Goal: Task Accomplishment & Management: Manage account settings

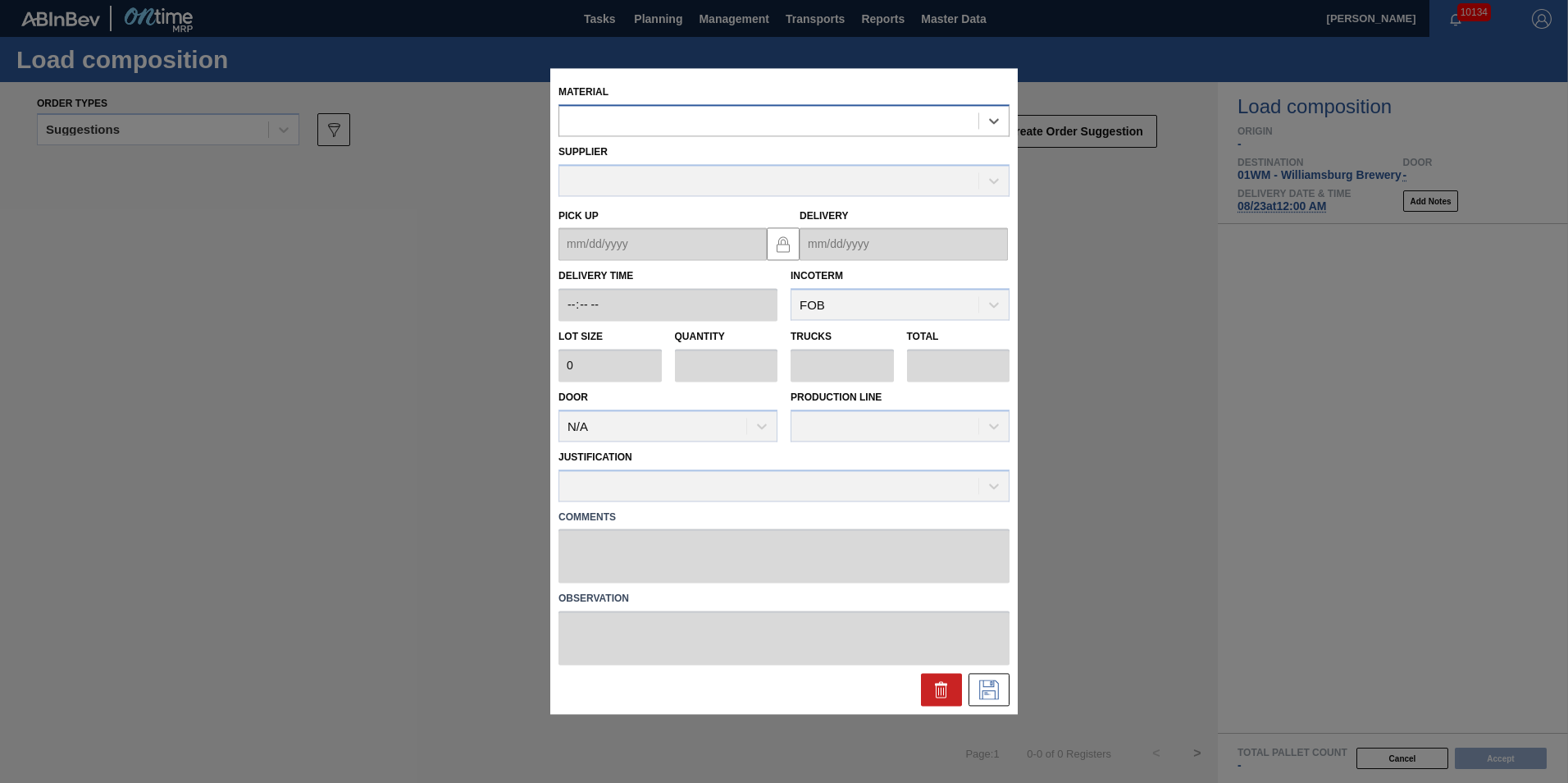
click at [662, 127] on div at bounding box center [768, 121] width 419 height 24
click at [683, 128] on div at bounding box center [768, 121] width 419 height 24
type input "677436"
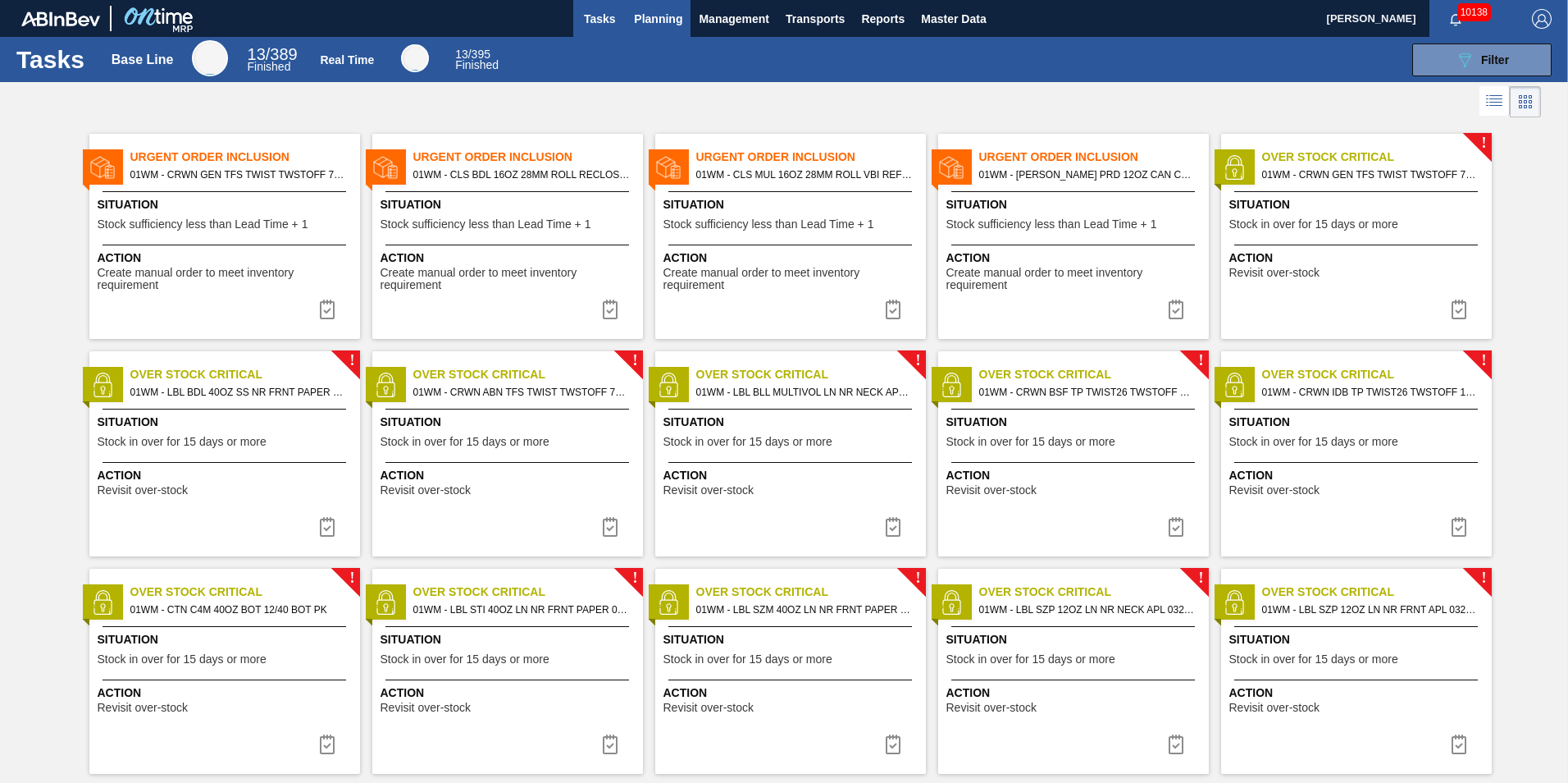
click at [666, 18] on span "Planning" at bounding box center [658, 19] width 49 height 20
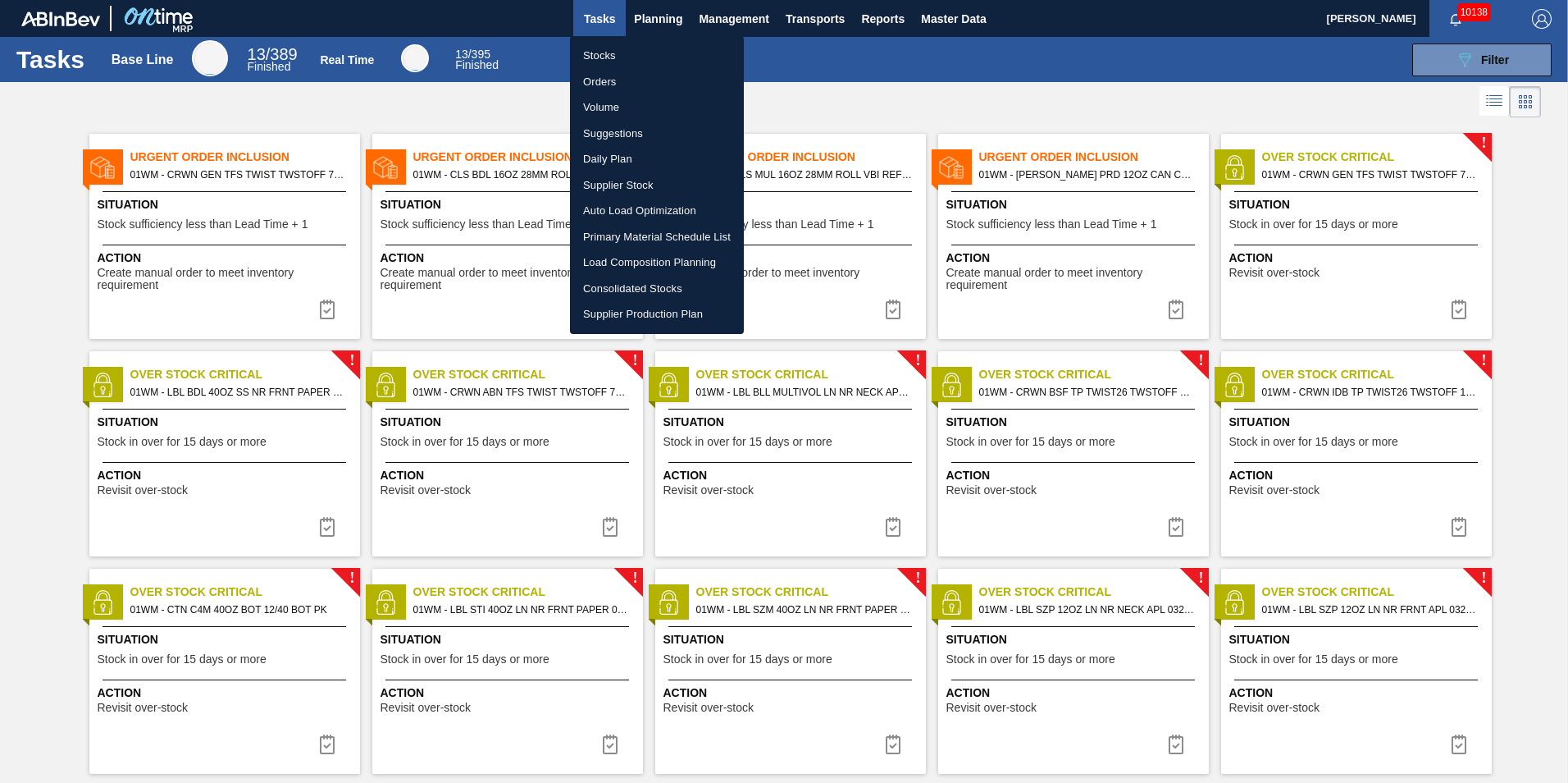
click at [658, 269] on li "Load Composition Planning" at bounding box center [657, 263] width 174 height 27
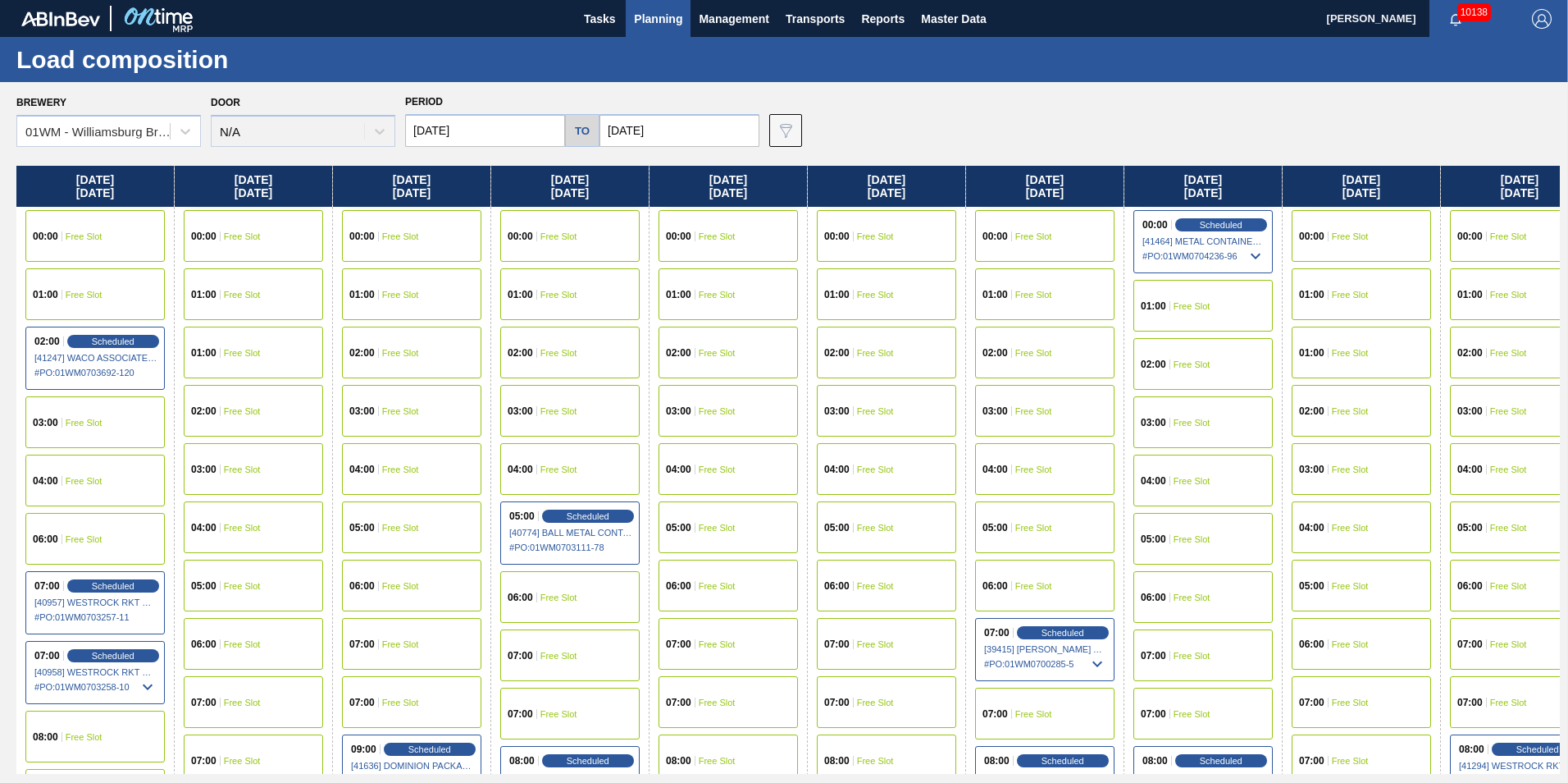
click at [742, 241] on div "00:00 Free Slot" at bounding box center [728, 236] width 139 height 51
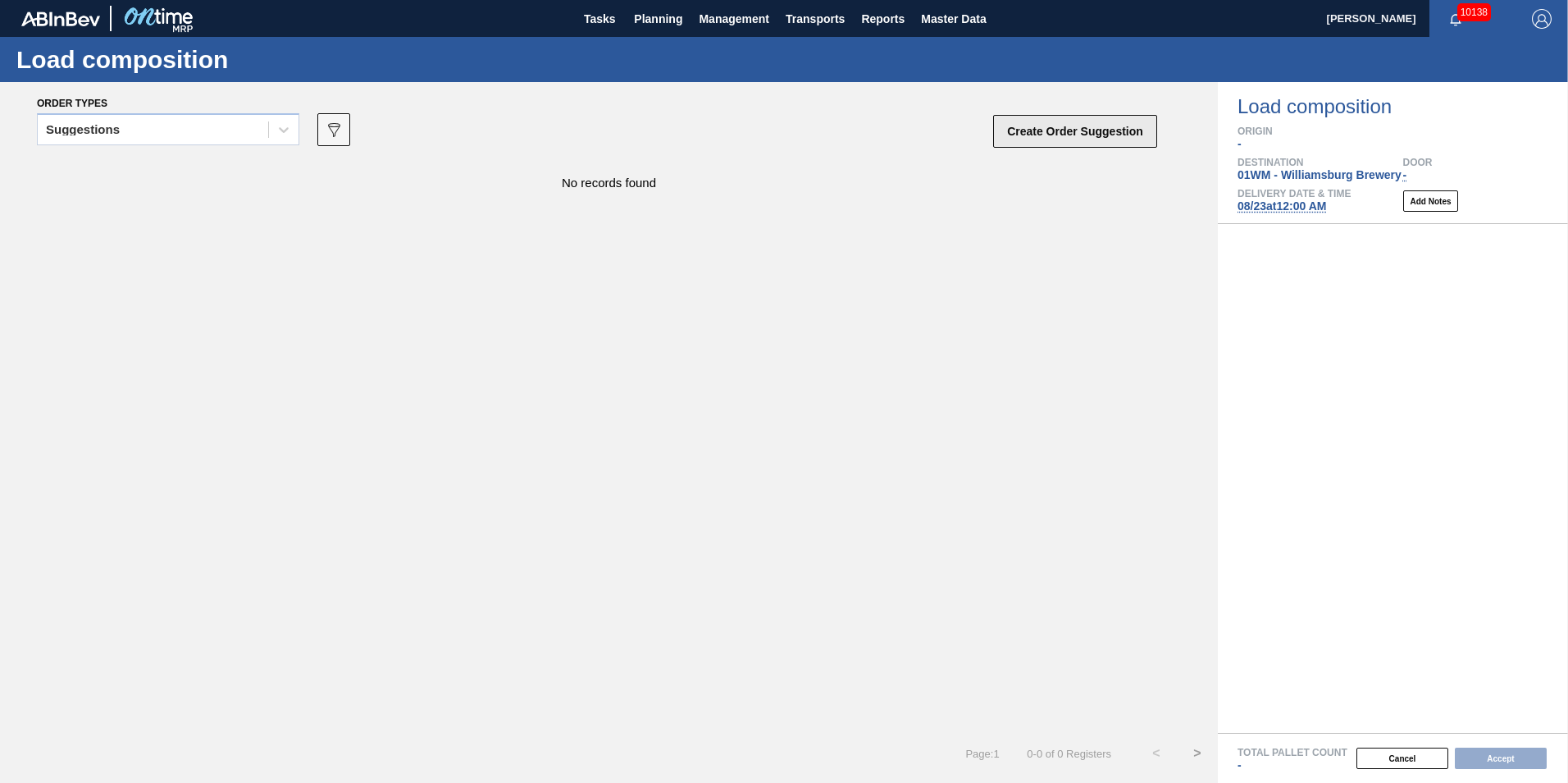
click at [1034, 138] on button "Create Order Suggestion" at bounding box center [1075, 130] width 164 height 33
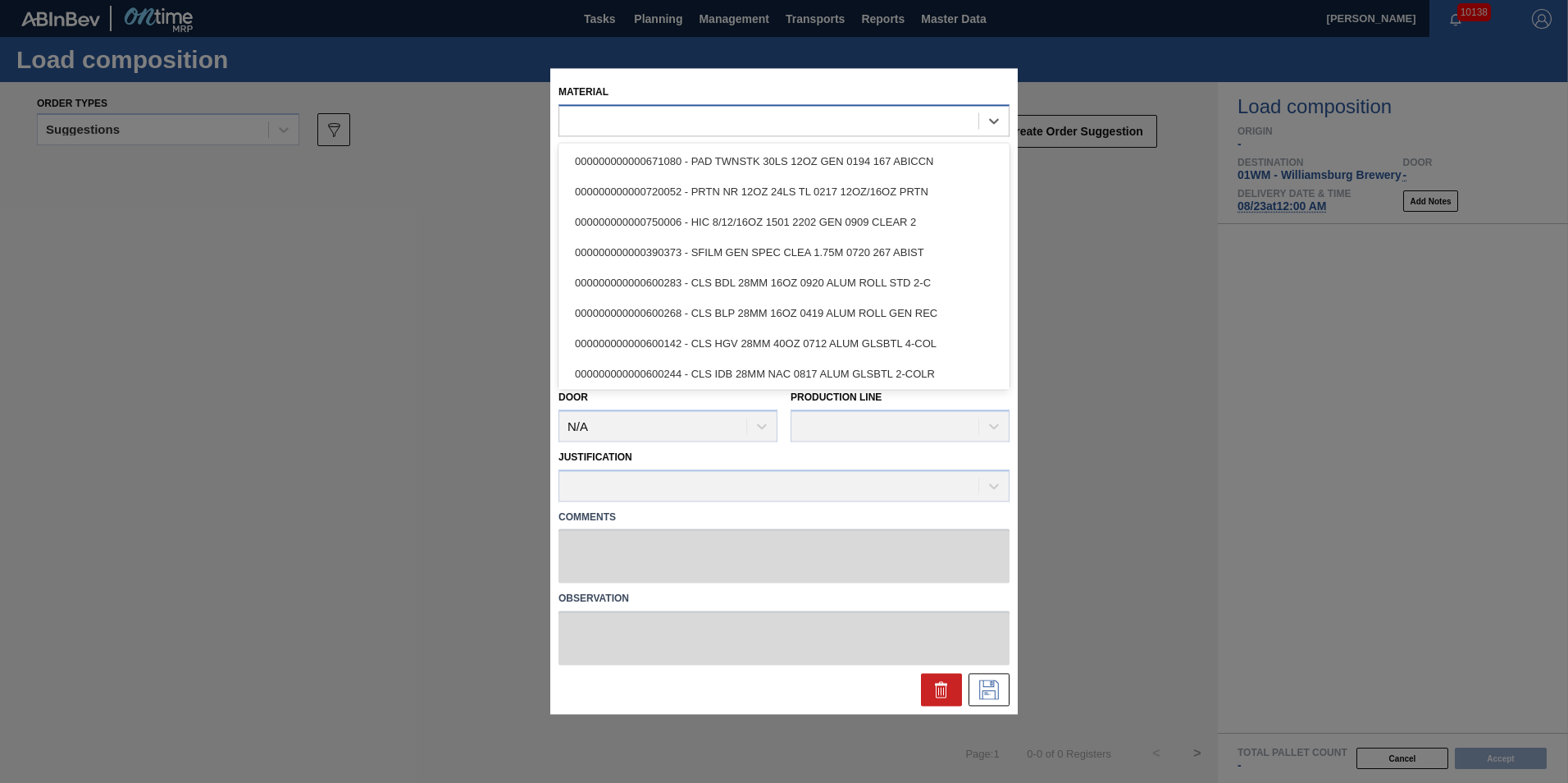
drag, startPoint x: 672, startPoint y: 124, endPoint x: 1555, endPoint y: 116, distance: 883.0
click at [674, 123] on div at bounding box center [768, 121] width 419 height 24
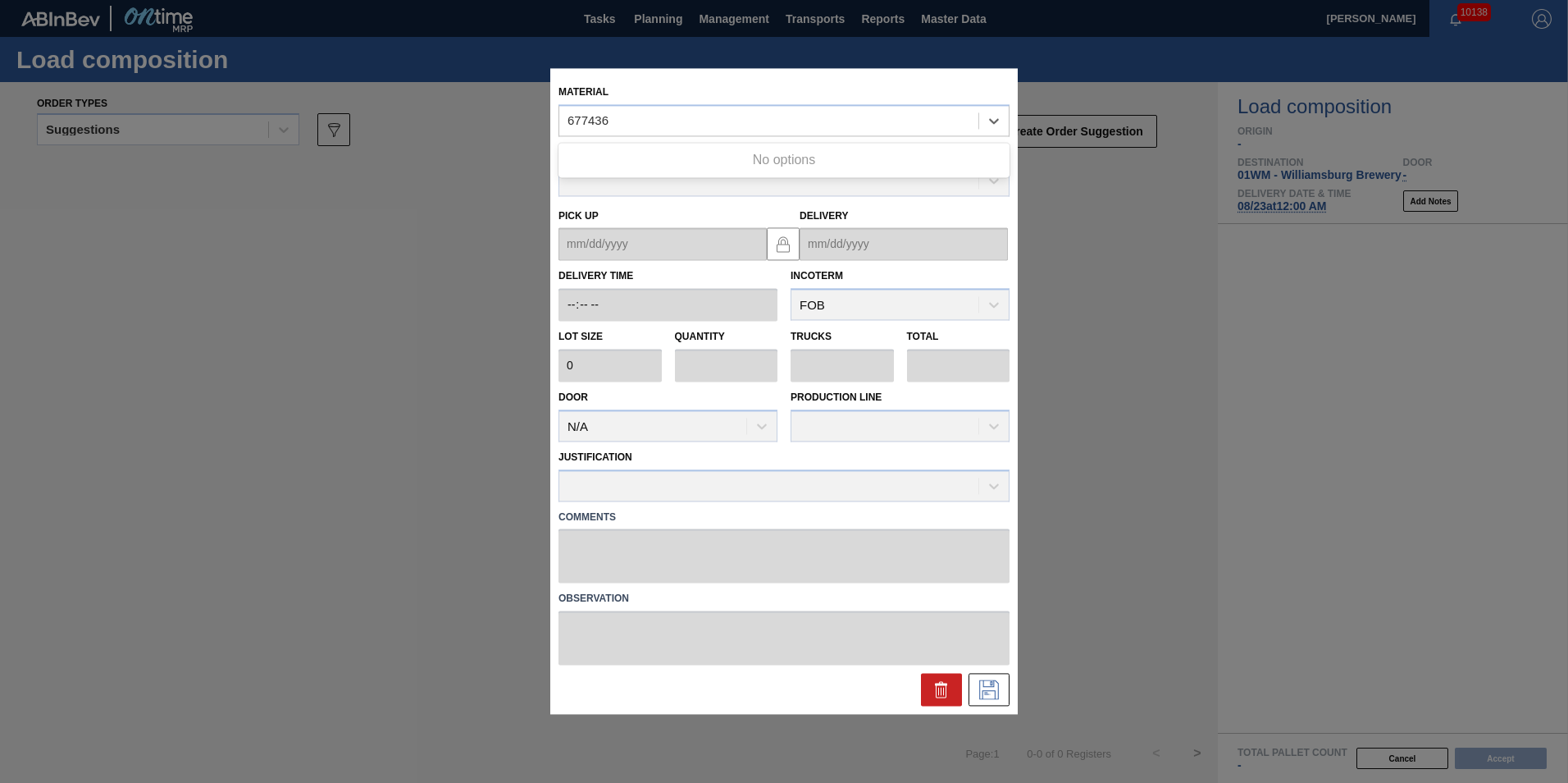
type input "677436"
click at [800, 128] on div at bounding box center [768, 121] width 419 height 24
type input "677434"
click at [877, 115] on div at bounding box center [768, 121] width 419 height 24
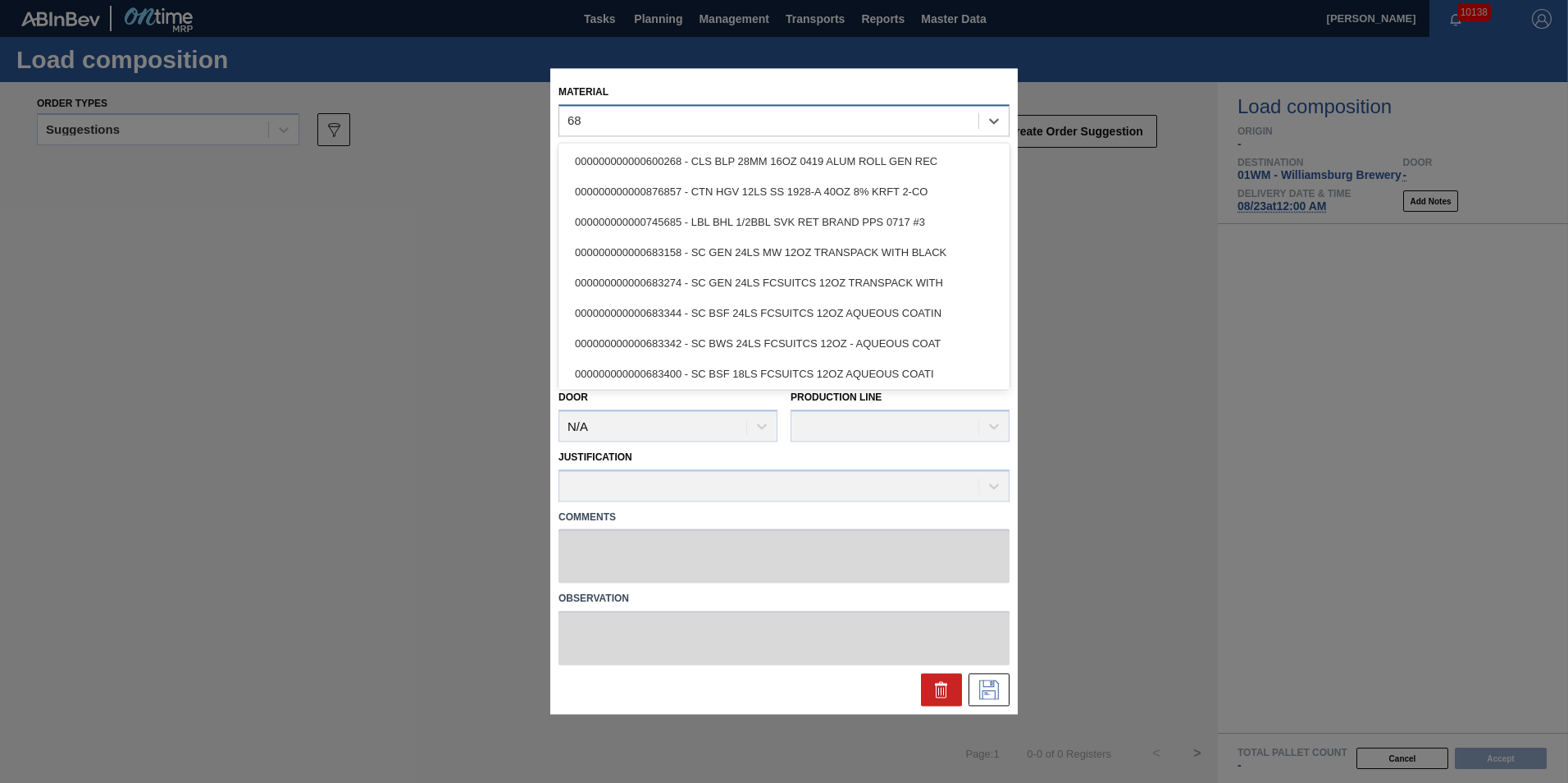
type input "6"
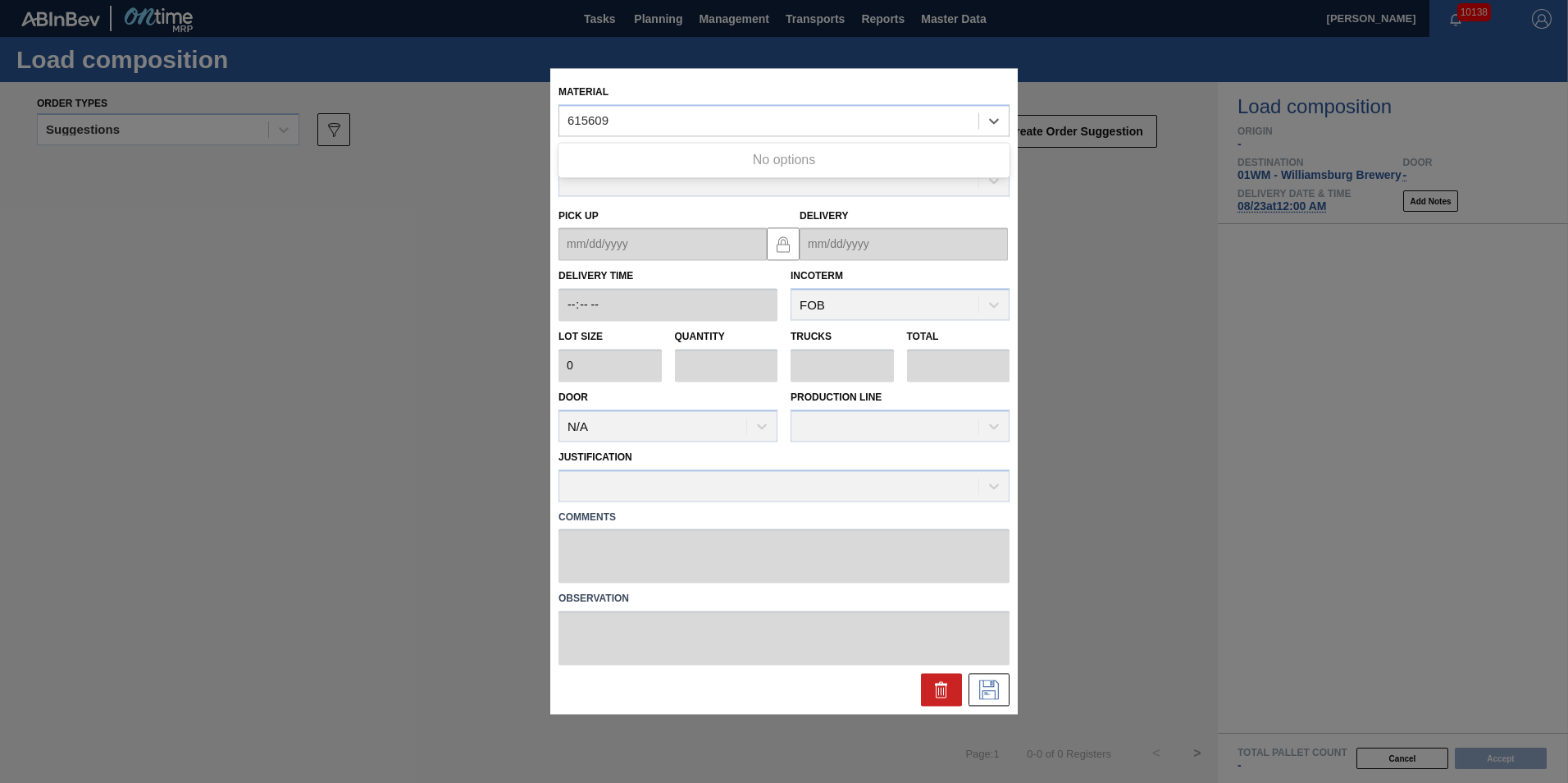
type input "615609"
drag, startPoint x: 1054, startPoint y: 634, endPoint x: 995, endPoint y: 673, distance: 70.7
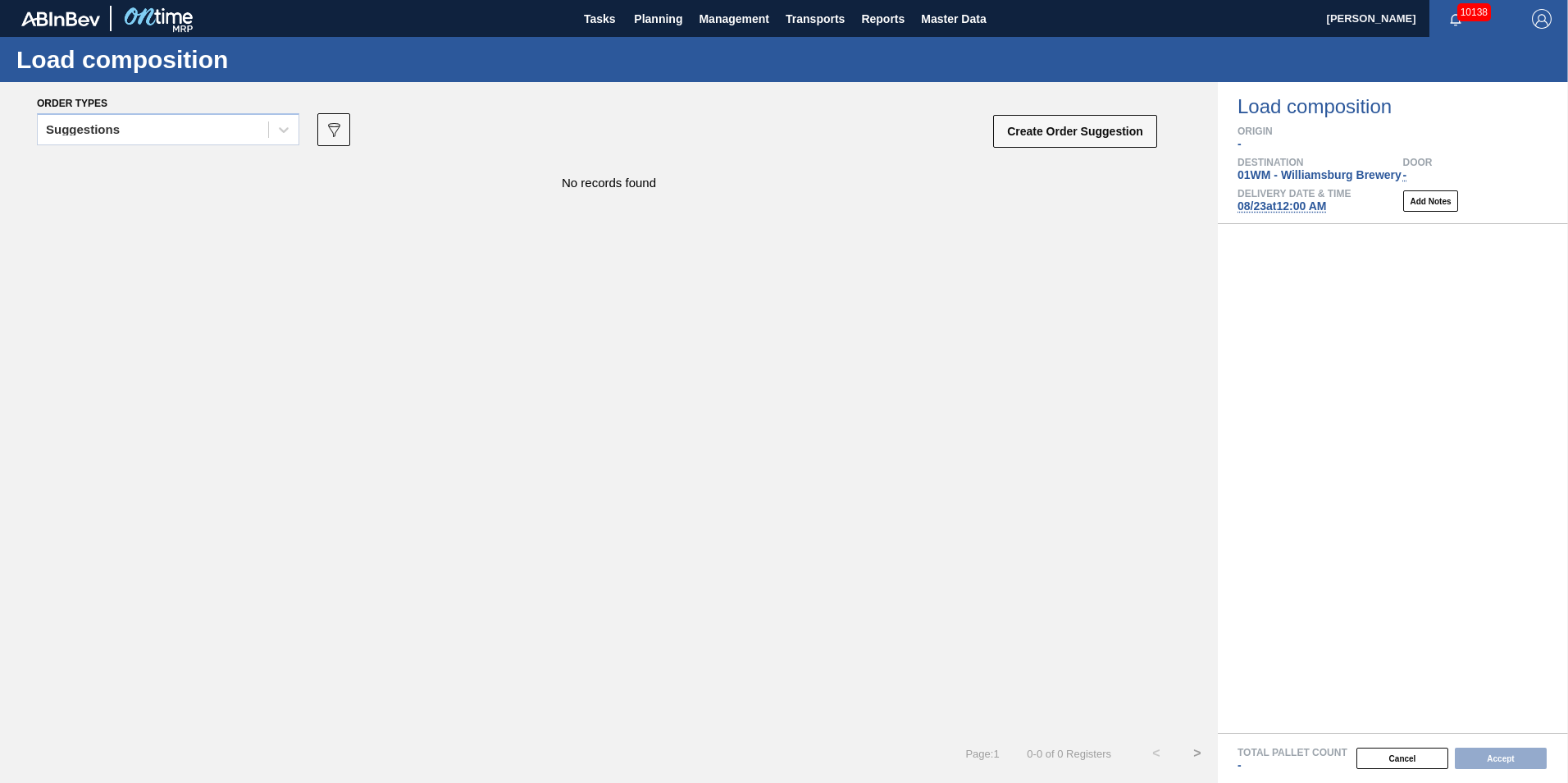
click at [956, 487] on div "No records found" at bounding box center [609, 446] width 1217 height 573
click at [1060, 127] on button "Create Order Suggestion" at bounding box center [1075, 130] width 164 height 33
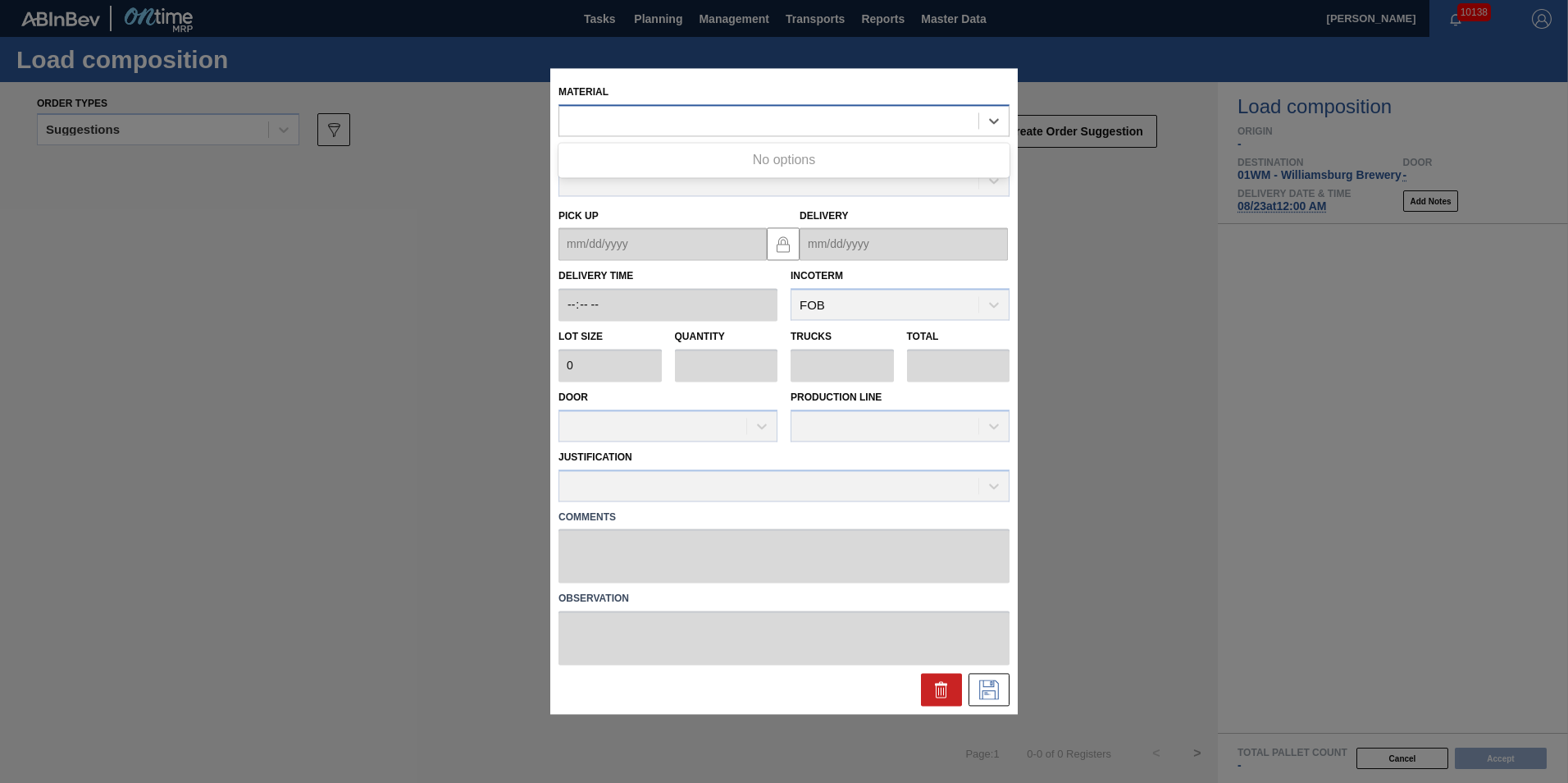
click at [666, 126] on div at bounding box center [768, 121] width 419 height 24
type input "683903"
type input "4,800"
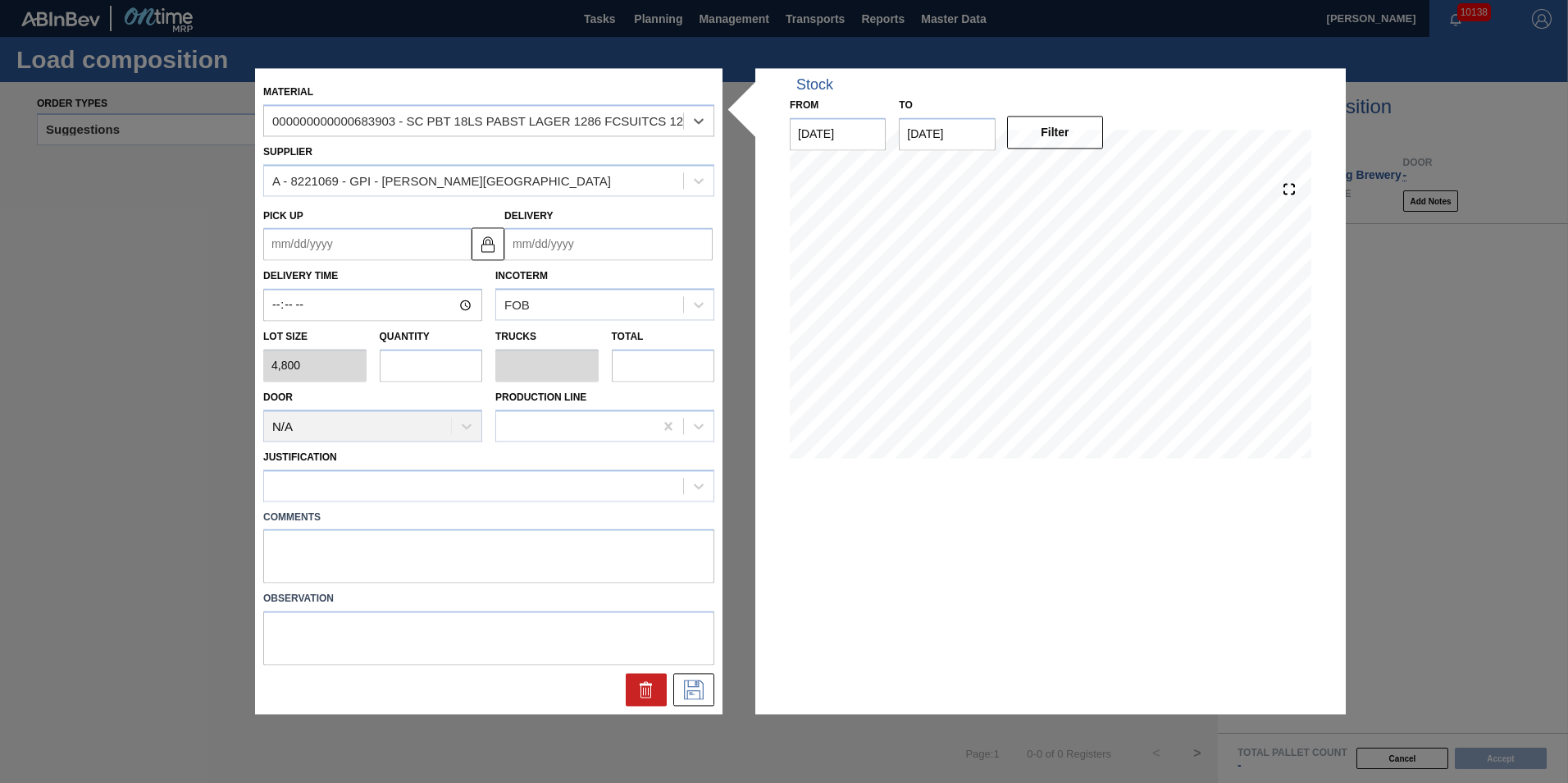
click at [411, 372] on input "text" at bounding box center [431, 365] width 103 height 33
click at [427, 362] on input "text" at bounding box center [431, 365] width 103 height 33
click at [648, 699] on icon at bounding box center [646, 690] width 20 height 20
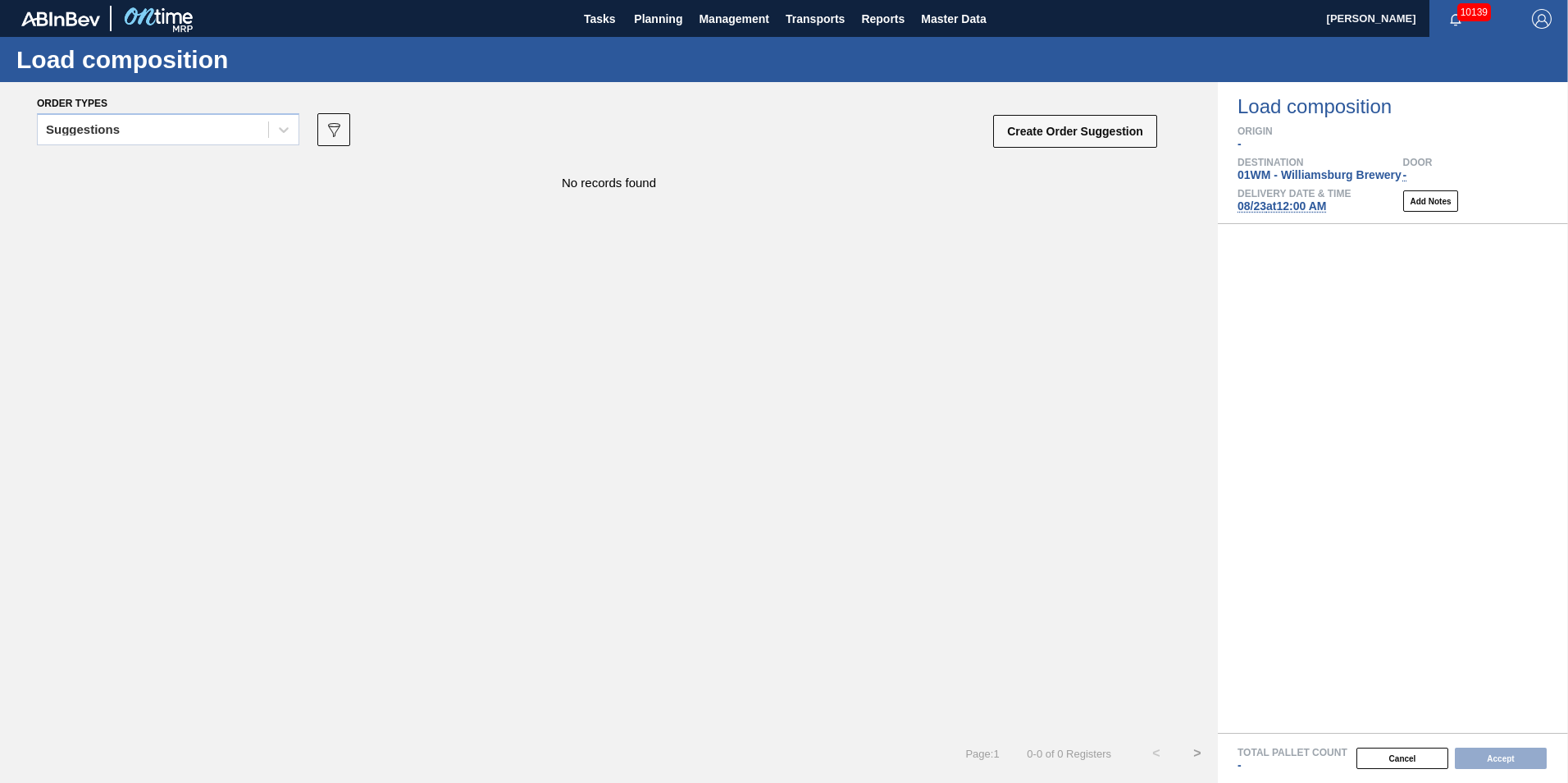
click at [852, 697] on div "No records found" at bounding box center [609, 446] width 1217 height 573
click at [1052, 138] on button "Create Order Suggestion" at bounding box center [1075, 130] width 164 height 33
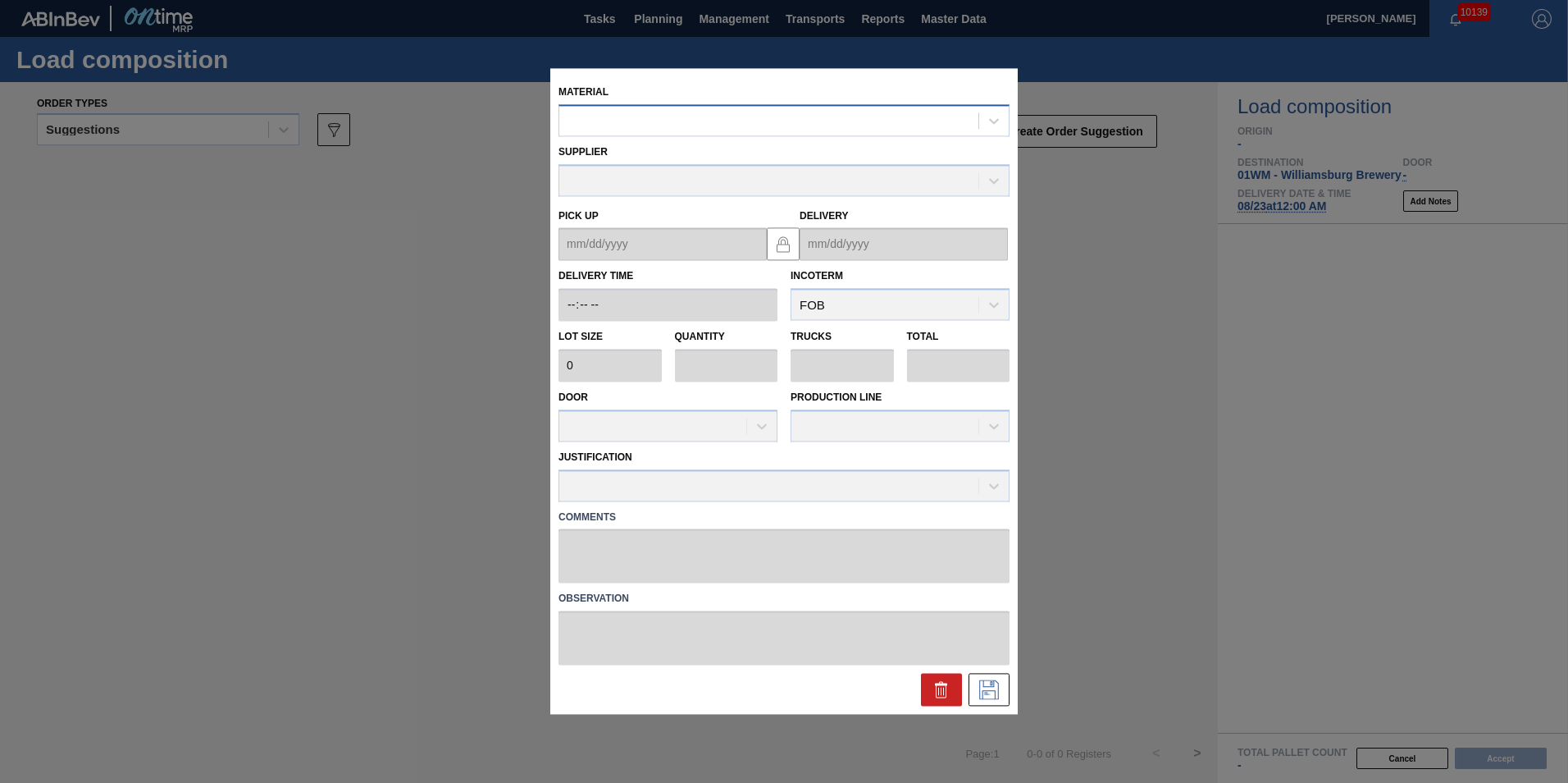
click at [740, 116] on div at bounding box center [768, 121] width 419 height 24
type input "878379"
drag, startPoint x: 249, startPoint y: 265, endPoint x: 310, endPoint y: 9, distance: 263.2
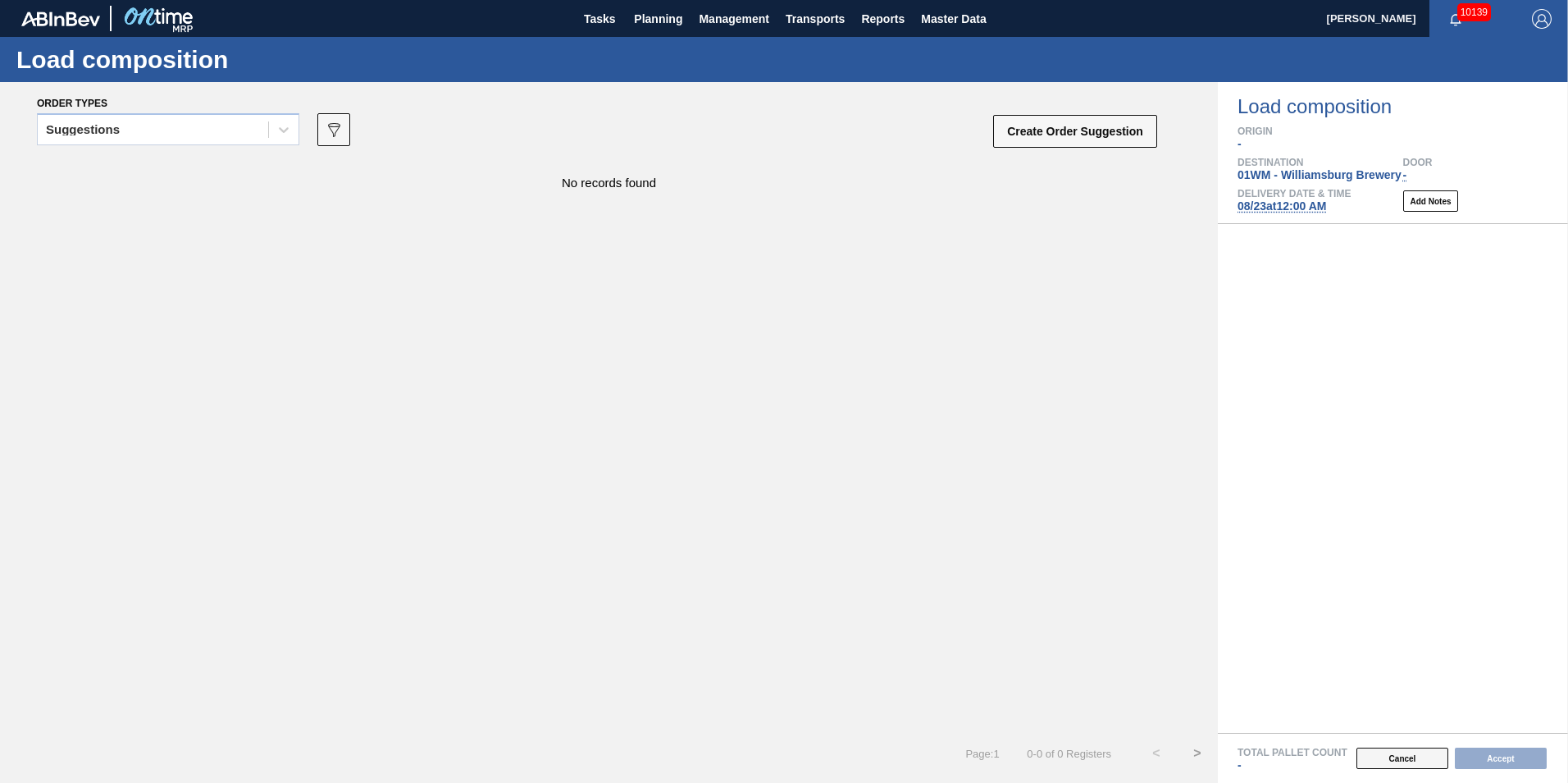
click at [1409, 753] on button "Cancel" at bounding box center [1401, 758] width 91 height 21
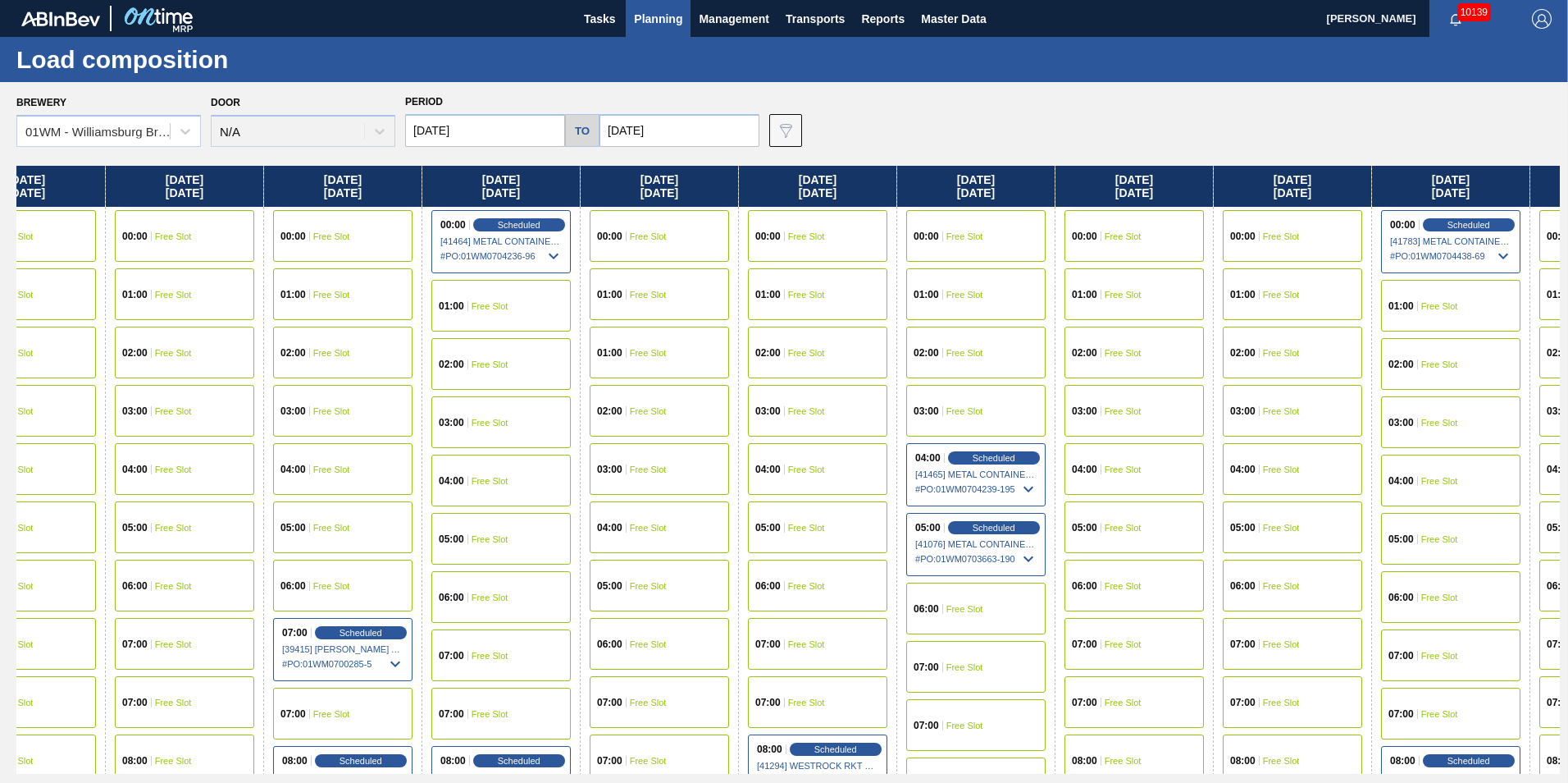
drag, startPoint x: 1243, startPoint y: 187, endPoint x: 518, endPoint y: 248, distance: 727.6
click at [519, 248] on div "[DATE] 00:00 Free Slot 01:00 Free Slot 02:00 Scheduled [41247] WACO ASSOCIATES …" at bounding box center [787, 470] width 1543 height 608
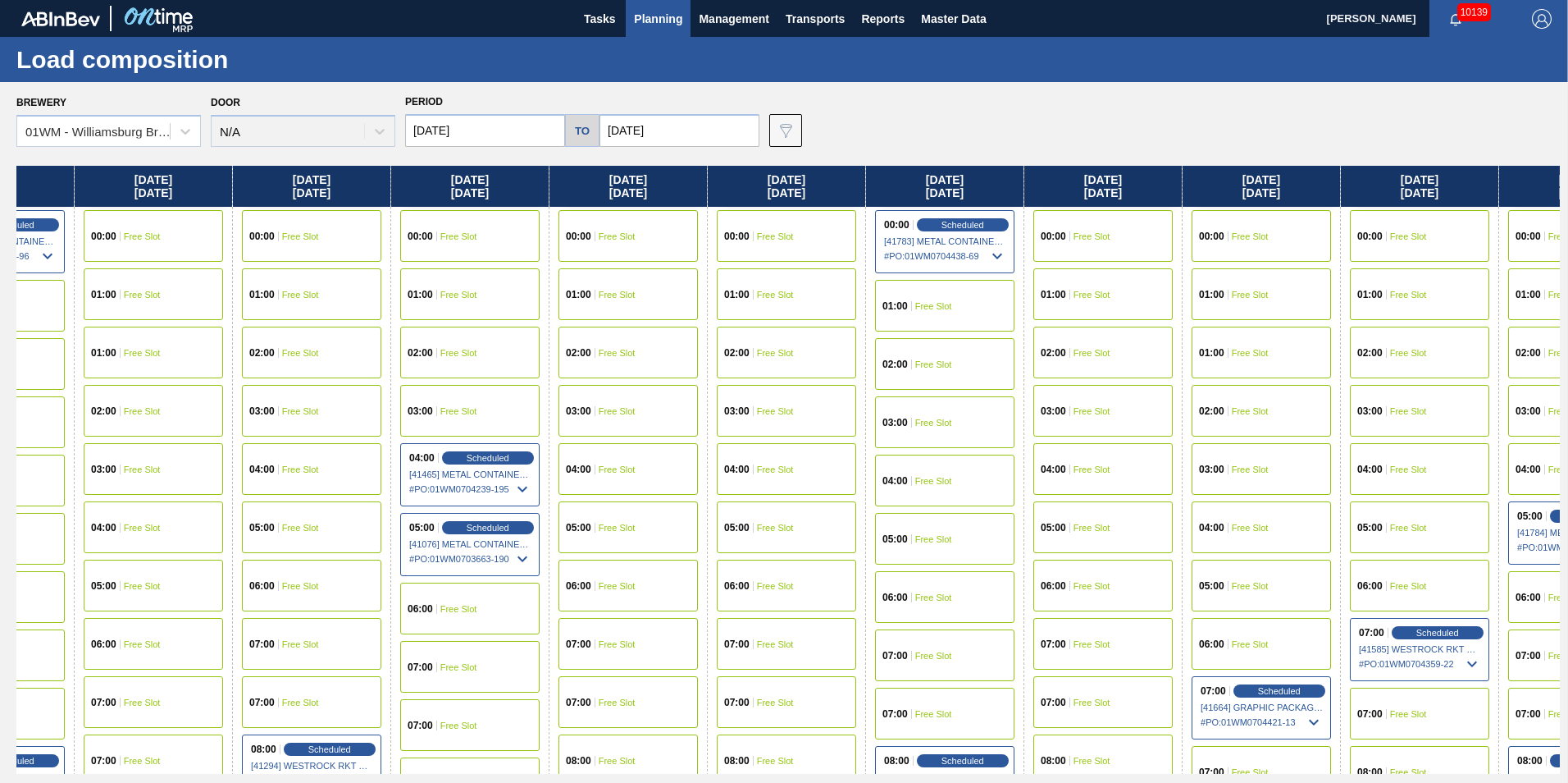
scroll to position [0, 1463]
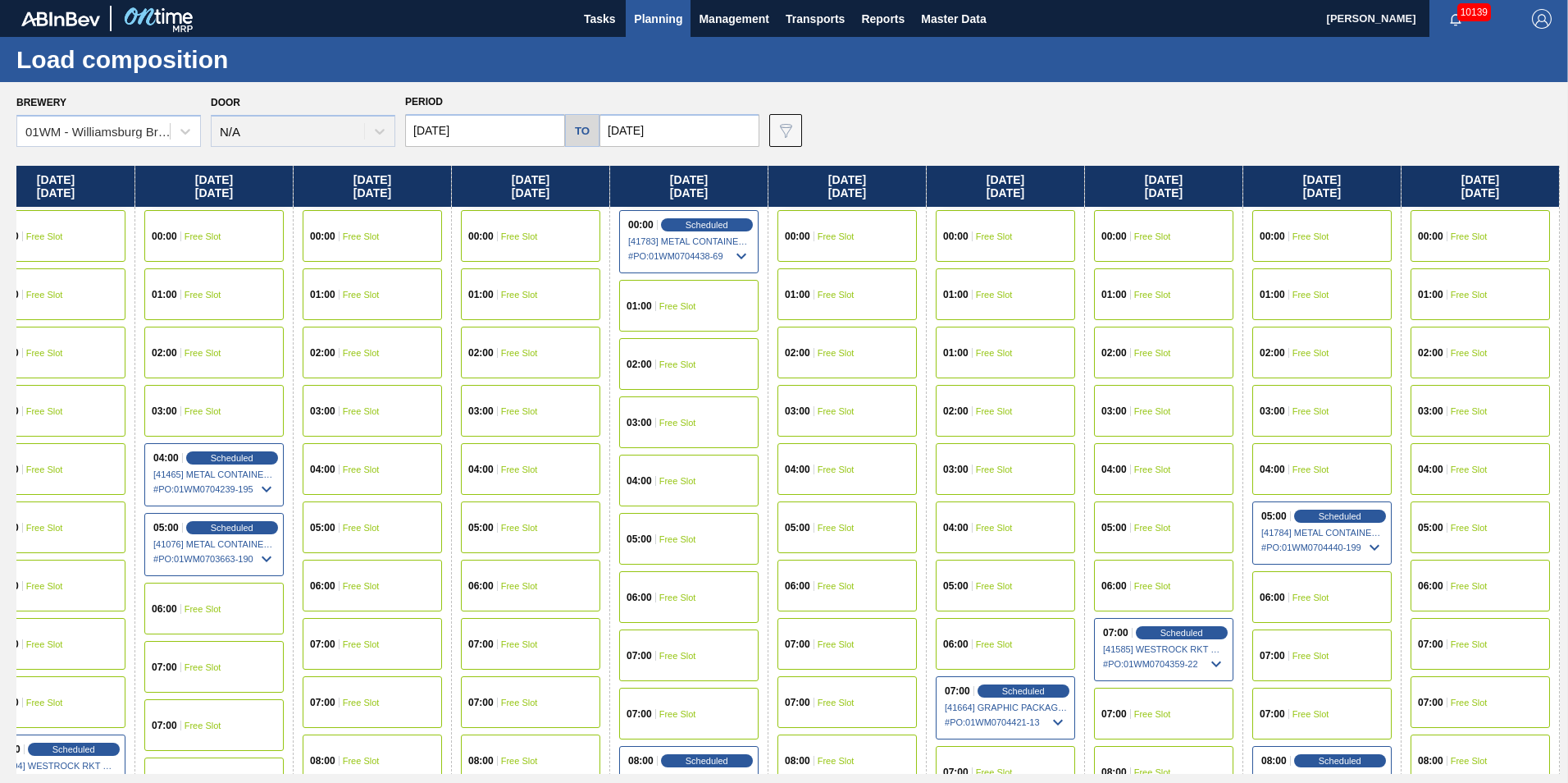
drag, startPoint x: 1285, startPoint y: 192, endPoint x: 91, endPoint y: 192, distance: 1194.0
click at [91, 192] on div "[DATE] 00:00 Free Slot 01:00 Free Slot 02:00 Scheduled [41247] WACO ASSOCIATES …" at bounding box center [787, 470] width 1543 height 608
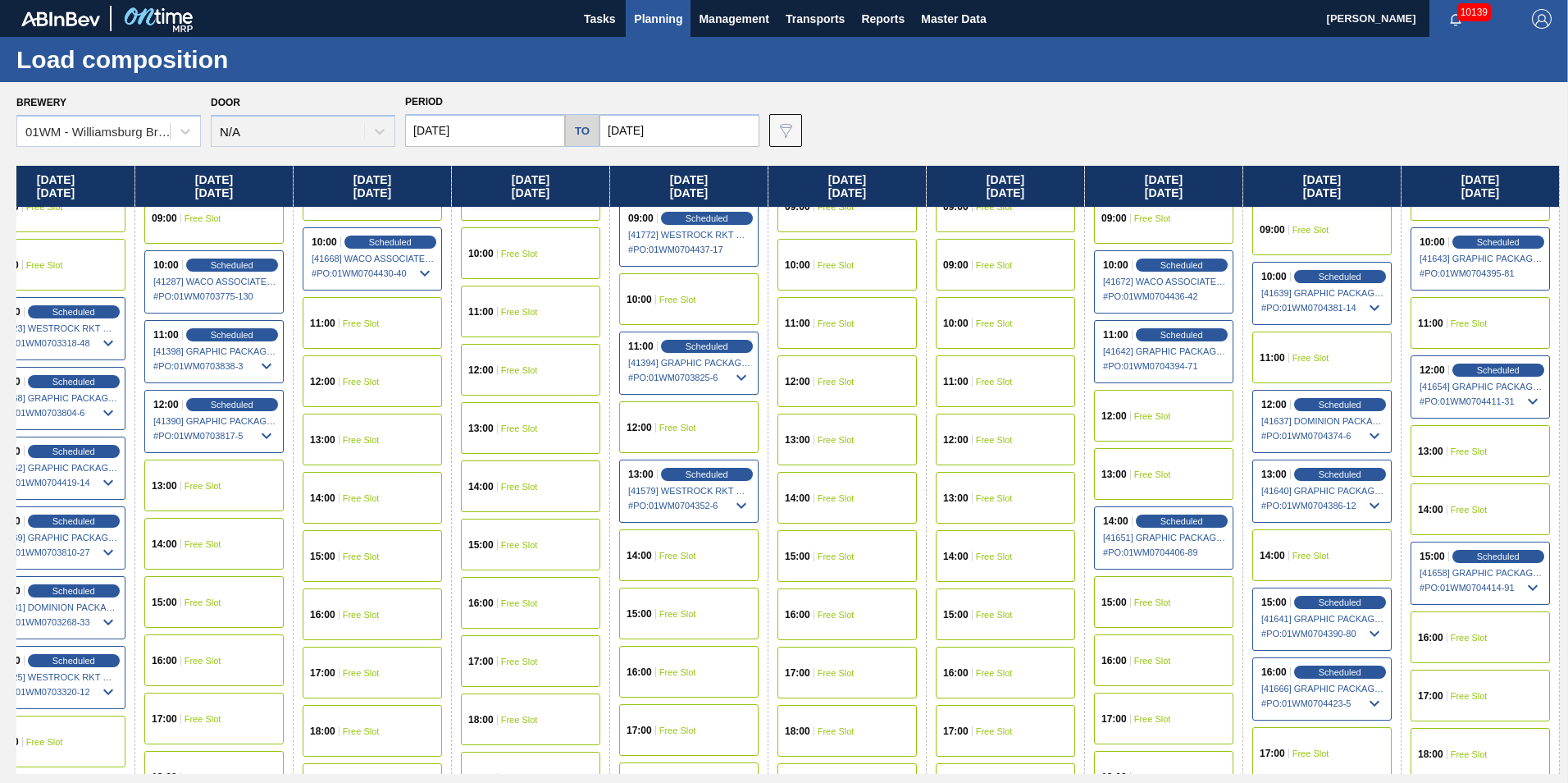
scroll to position [739, 1463]
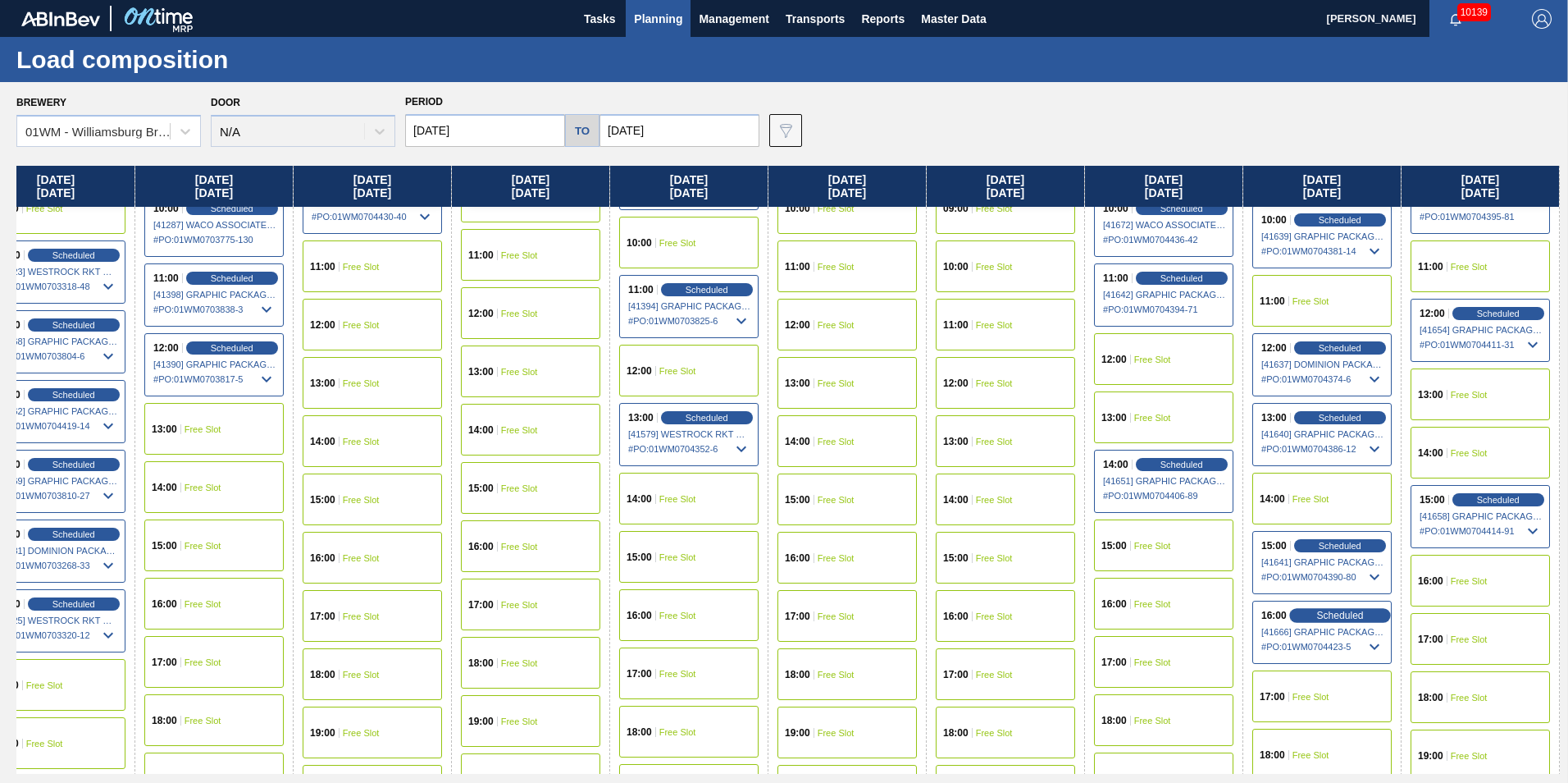
click at [1333, 621] on span "Scheduled" at bounding box center [1339, 615] width 47 height 11
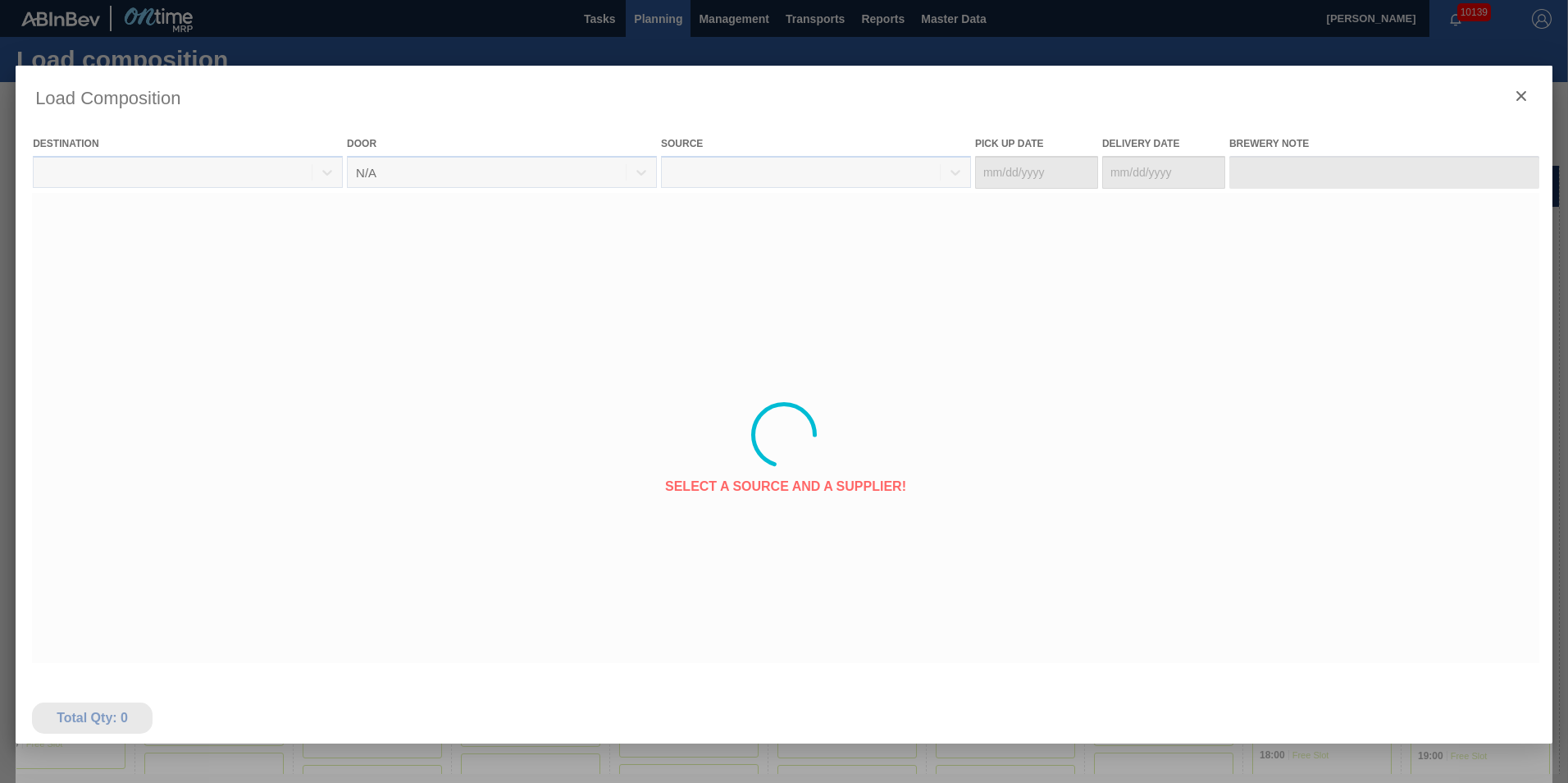
type Date "[DATE]"
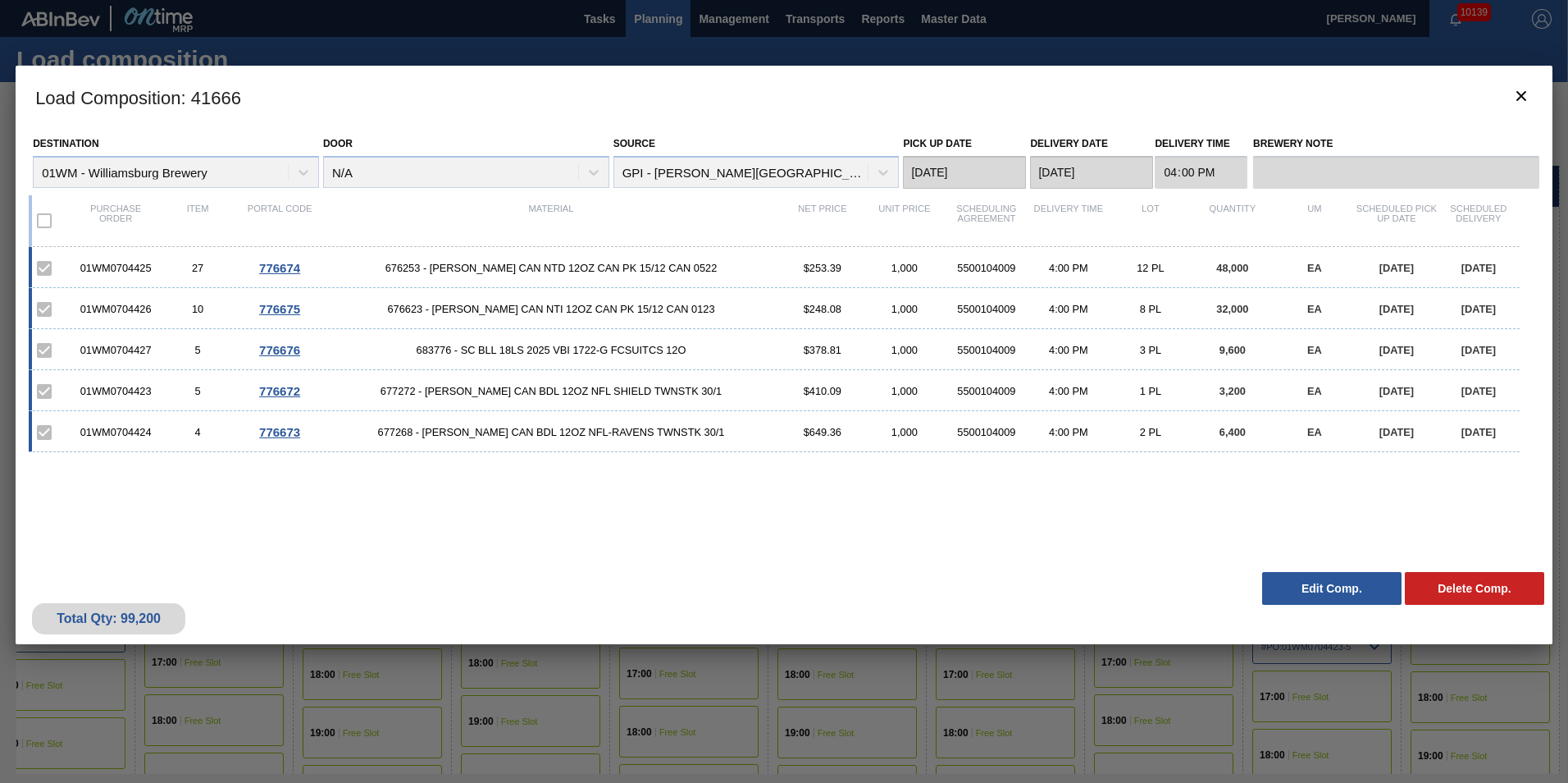
click at [1306, 589] on button "Edit Comp." at bounding box center [1331, 588] width 139 height 33
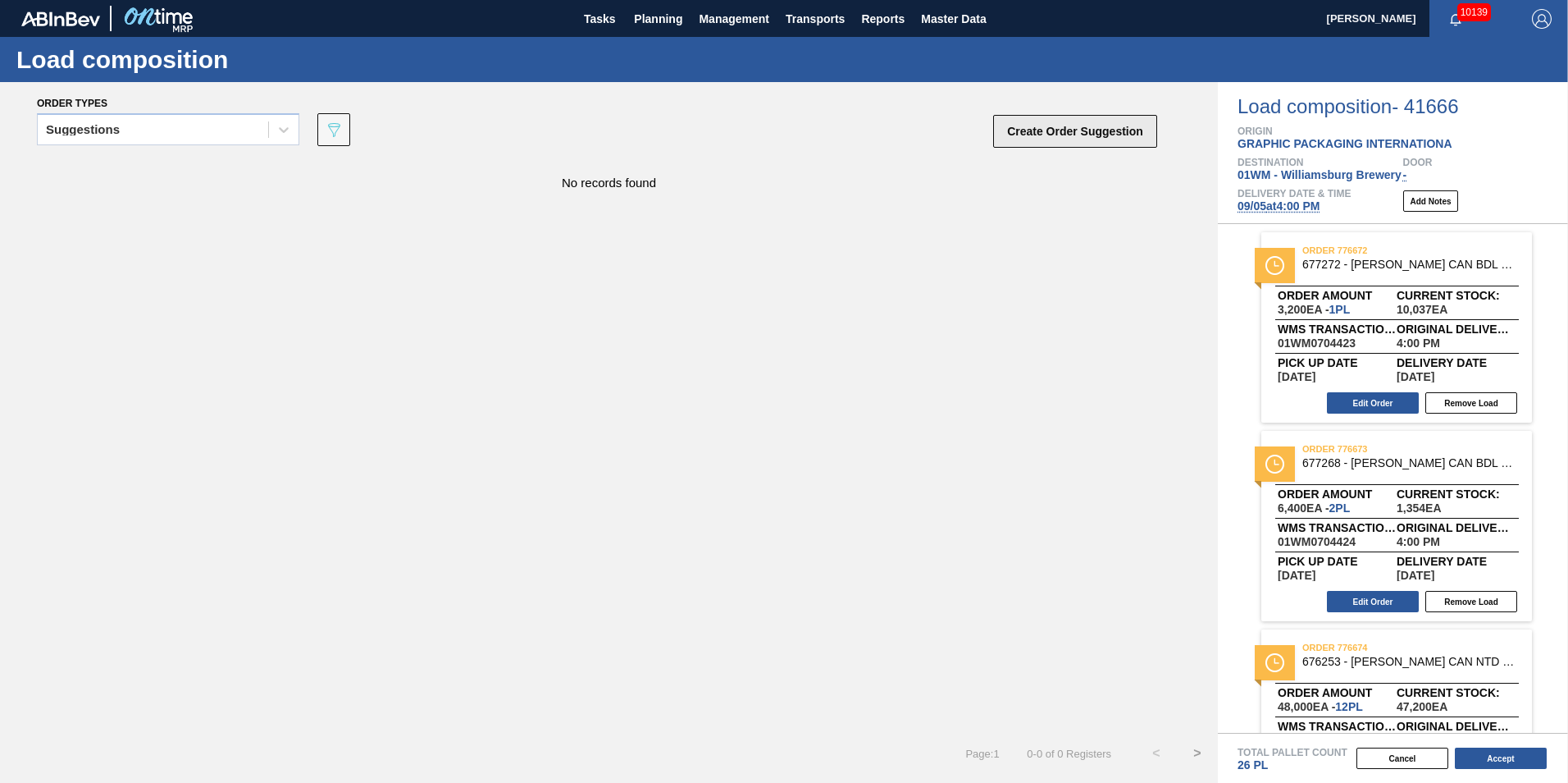
click at [1076, 135] on button "Create Order Suggestion" at bounding box center [1075, 130] width 164 height 33
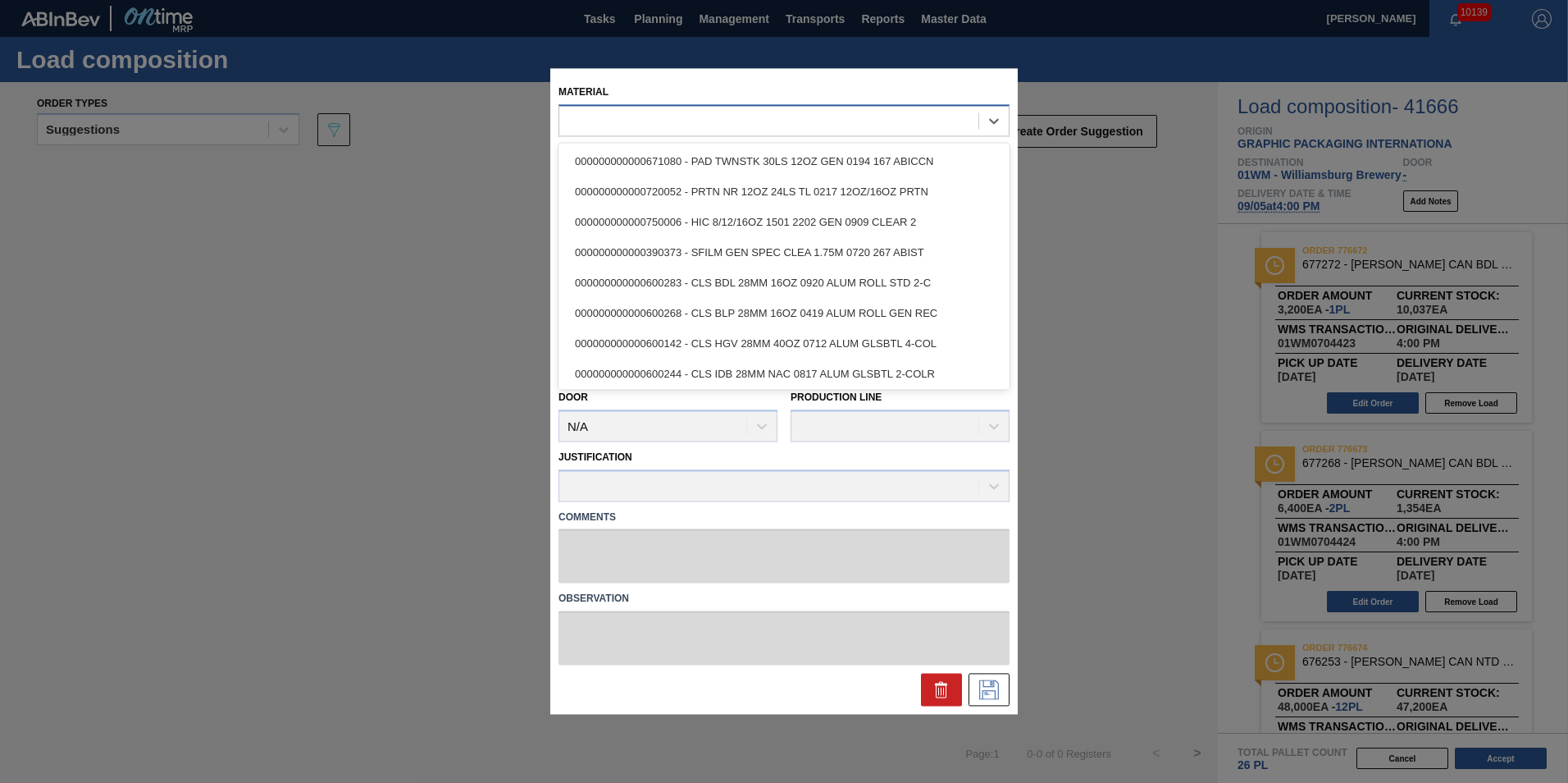
click at [667, 122] on div at bounding box center [768, 121] width 419 height 24
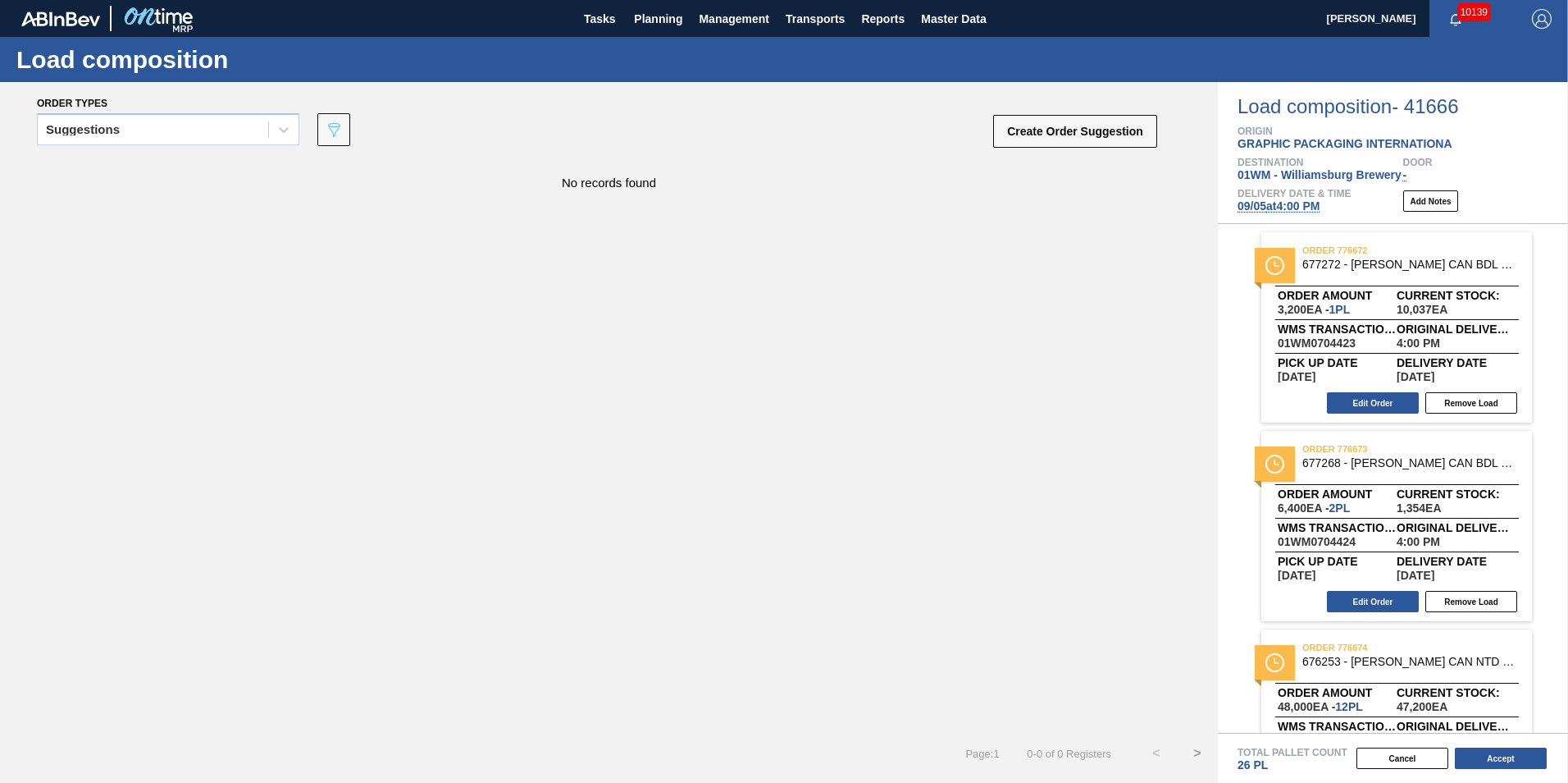
scroll to position [82, 0]
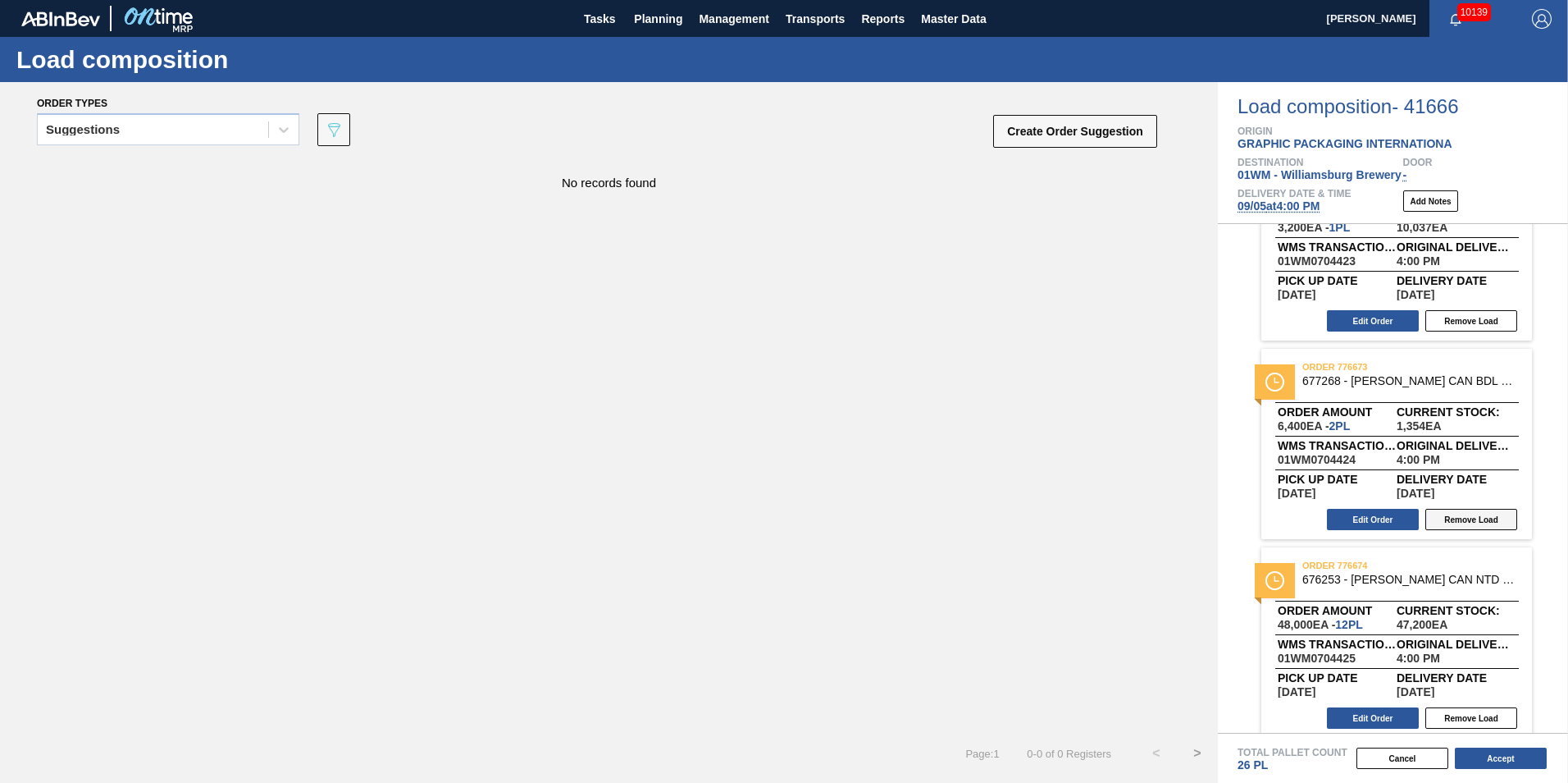
click at [1472, 518] on button "Remove Load" at bounding box center [1470, 519] width 91 height 21
click at [1481, 755] on button "Accept" at bounding box center [1500, 758] width 91 height 21
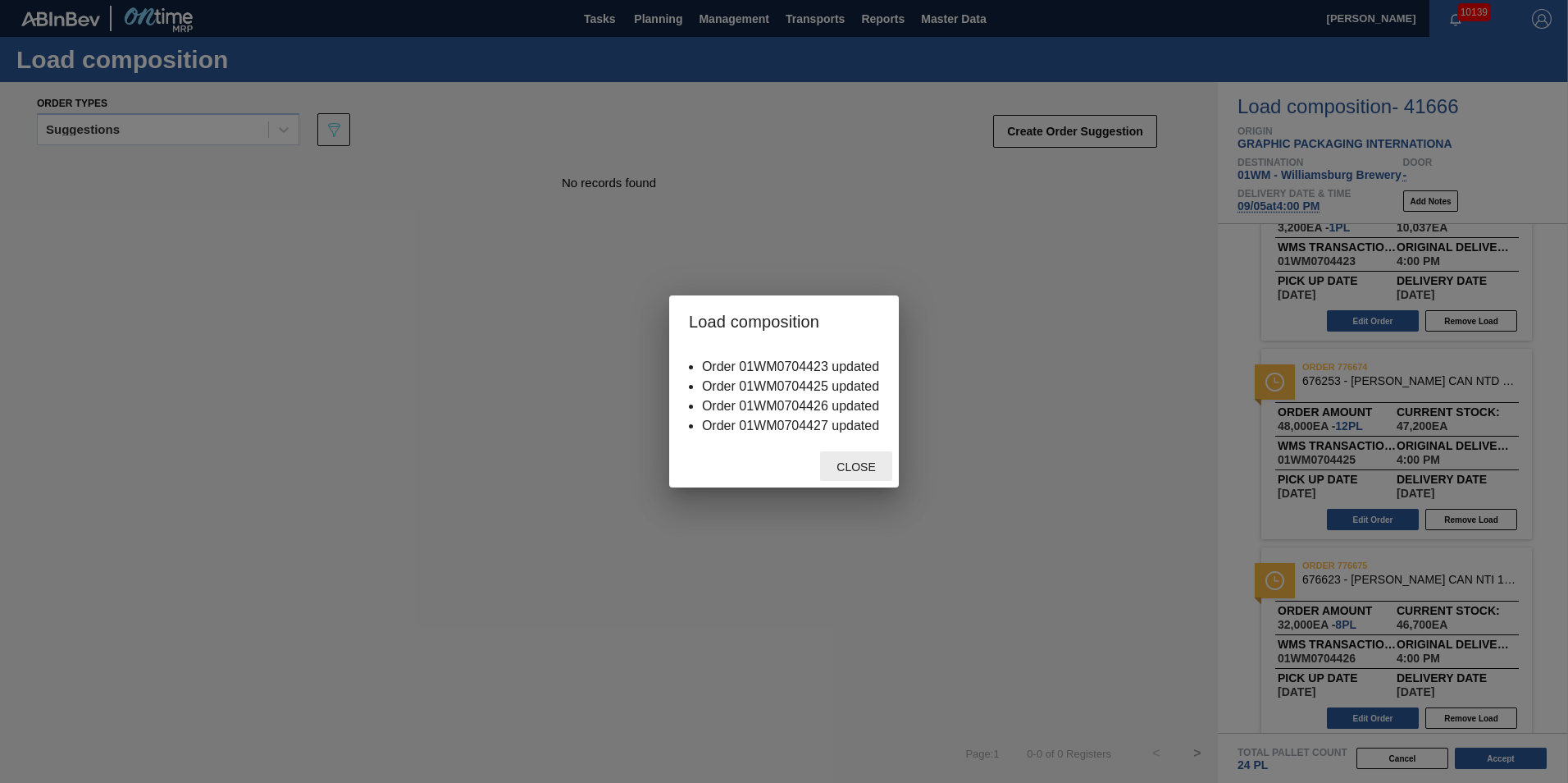
click at [849, 465] on span "Close" at bounding box center [855, 466] width 65 height 13
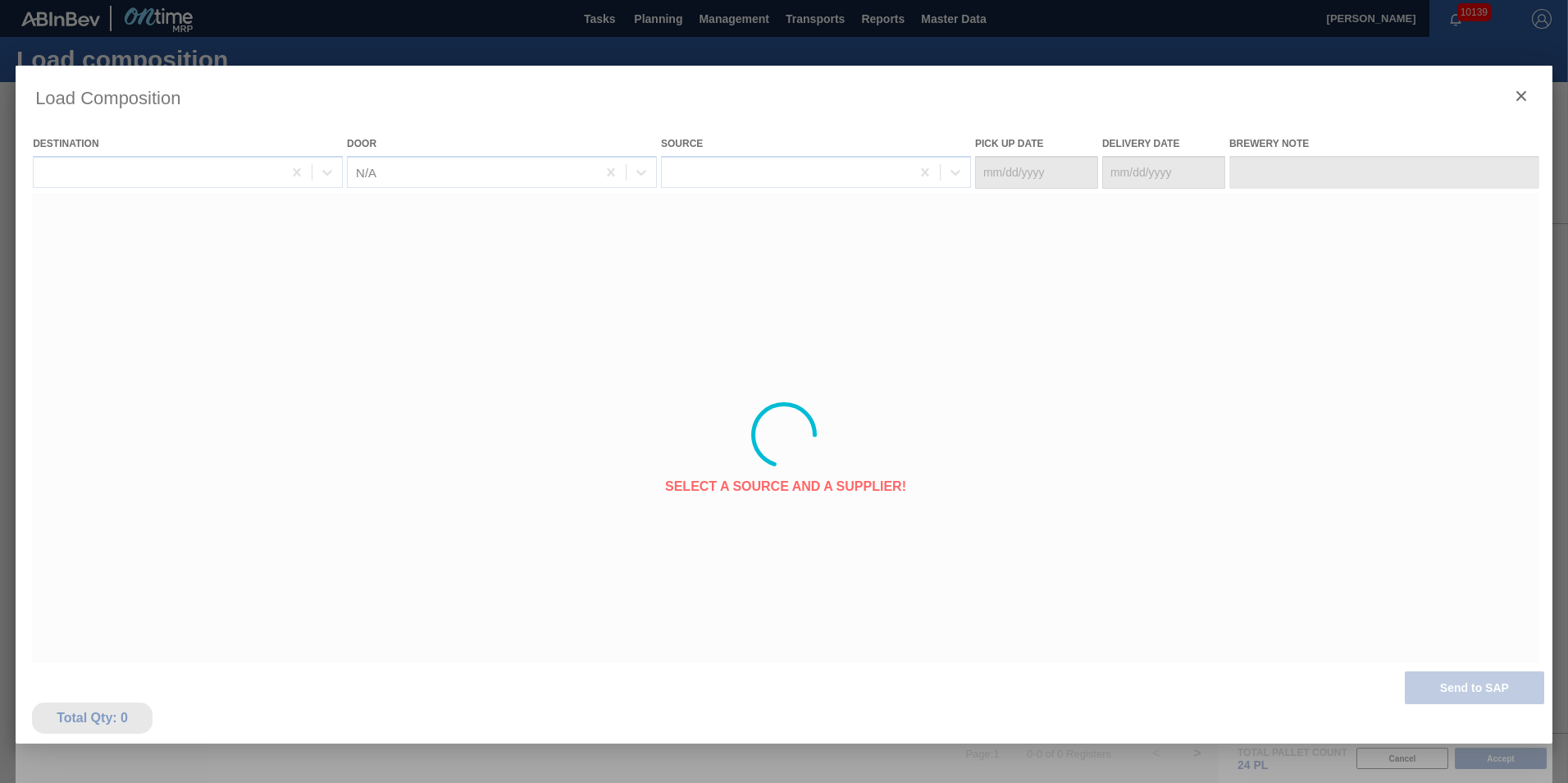
type Date "[DATE]"
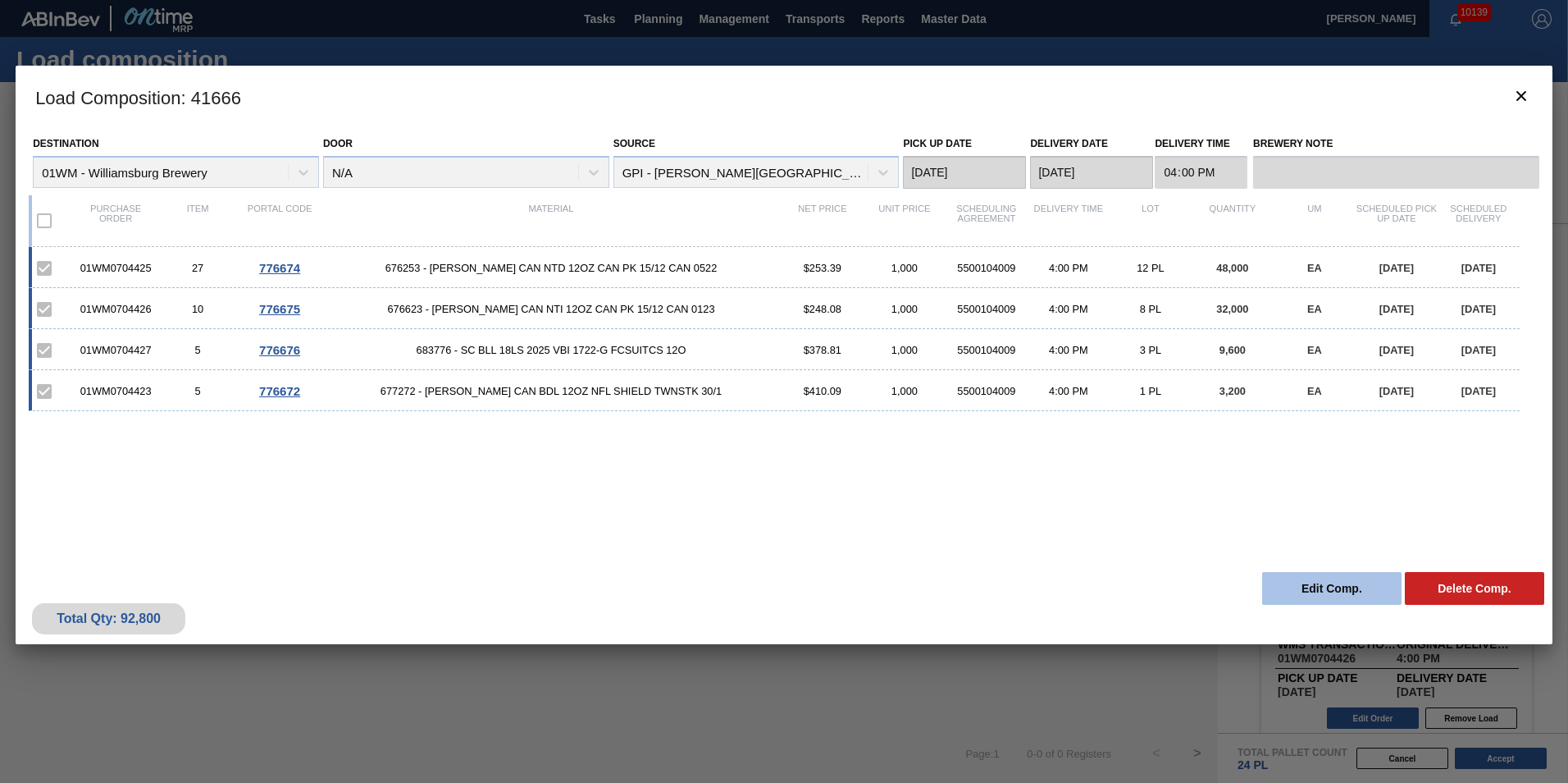
click at [1336, 586] on button "Edit Comp." at bounding box center [1331, 588] width 139 height 33
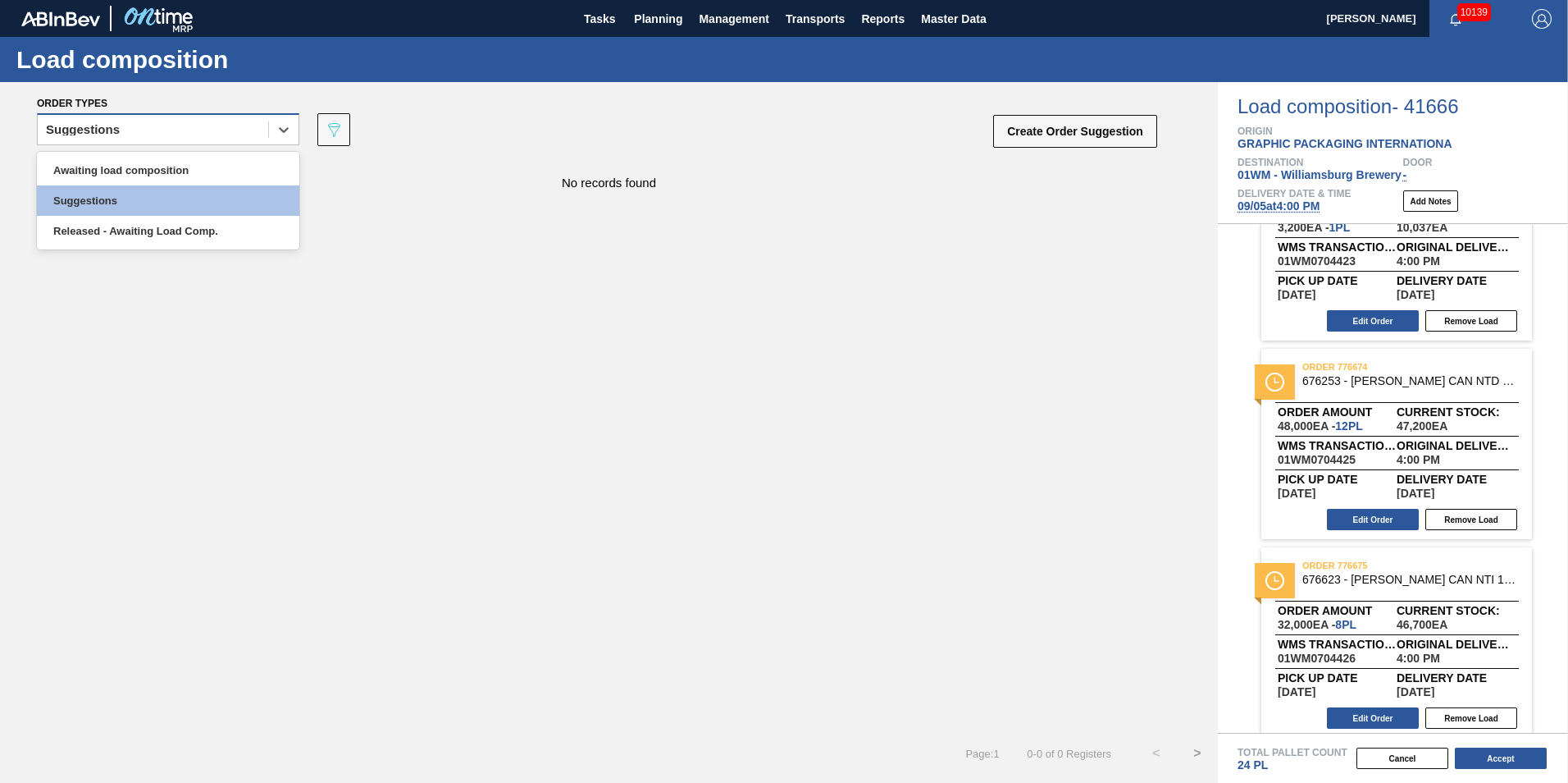
click at [209, 129] on div "Suggestions" at bounding box center [154, 130] width 231 height 24
click at [457, 162] on div "No records found" at bounding box center [609, 174] width 1217 height 30
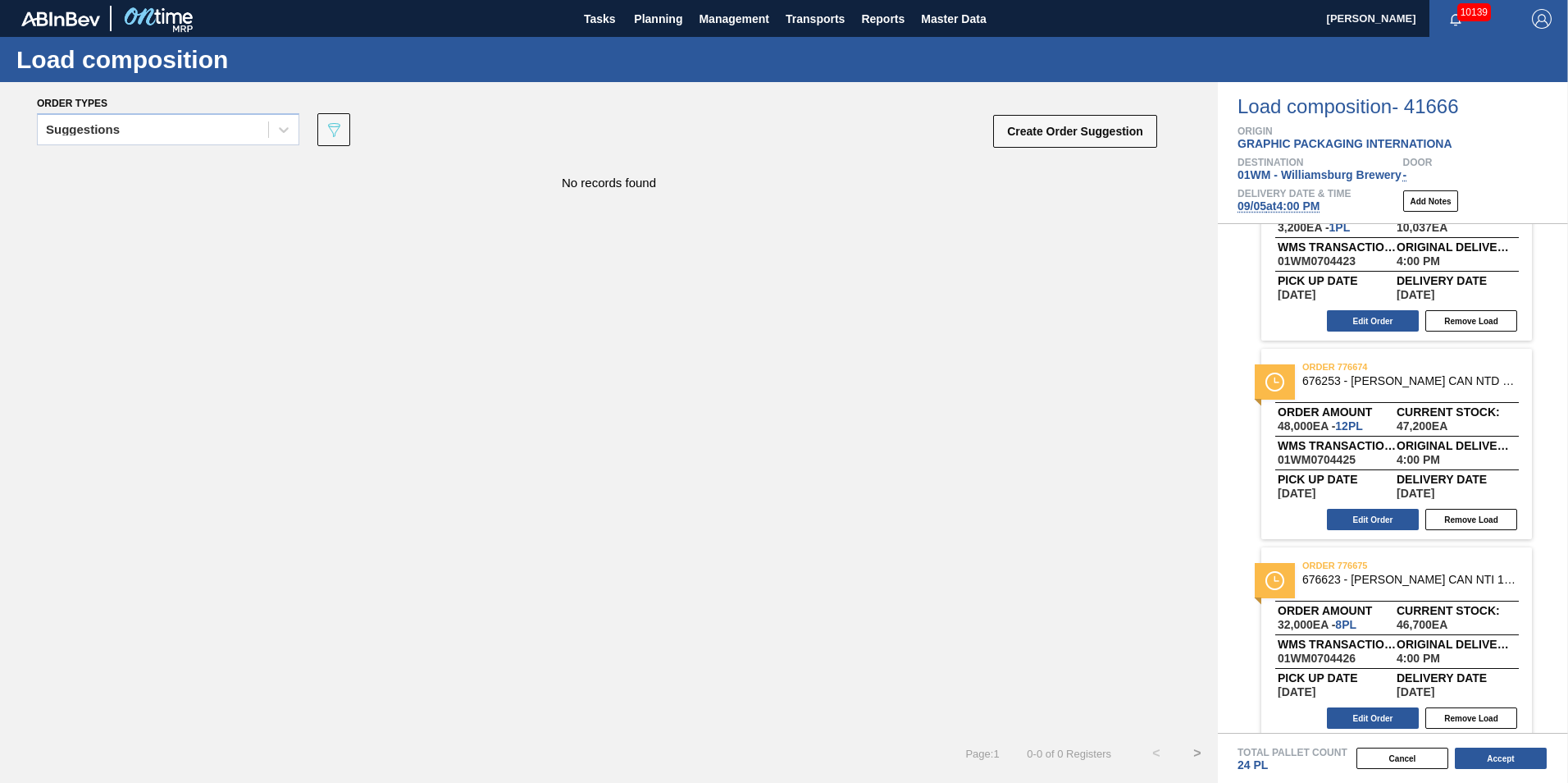
click at [906, 178] on div "No records found" at bounding box center [609, 174] width 1217 height 30
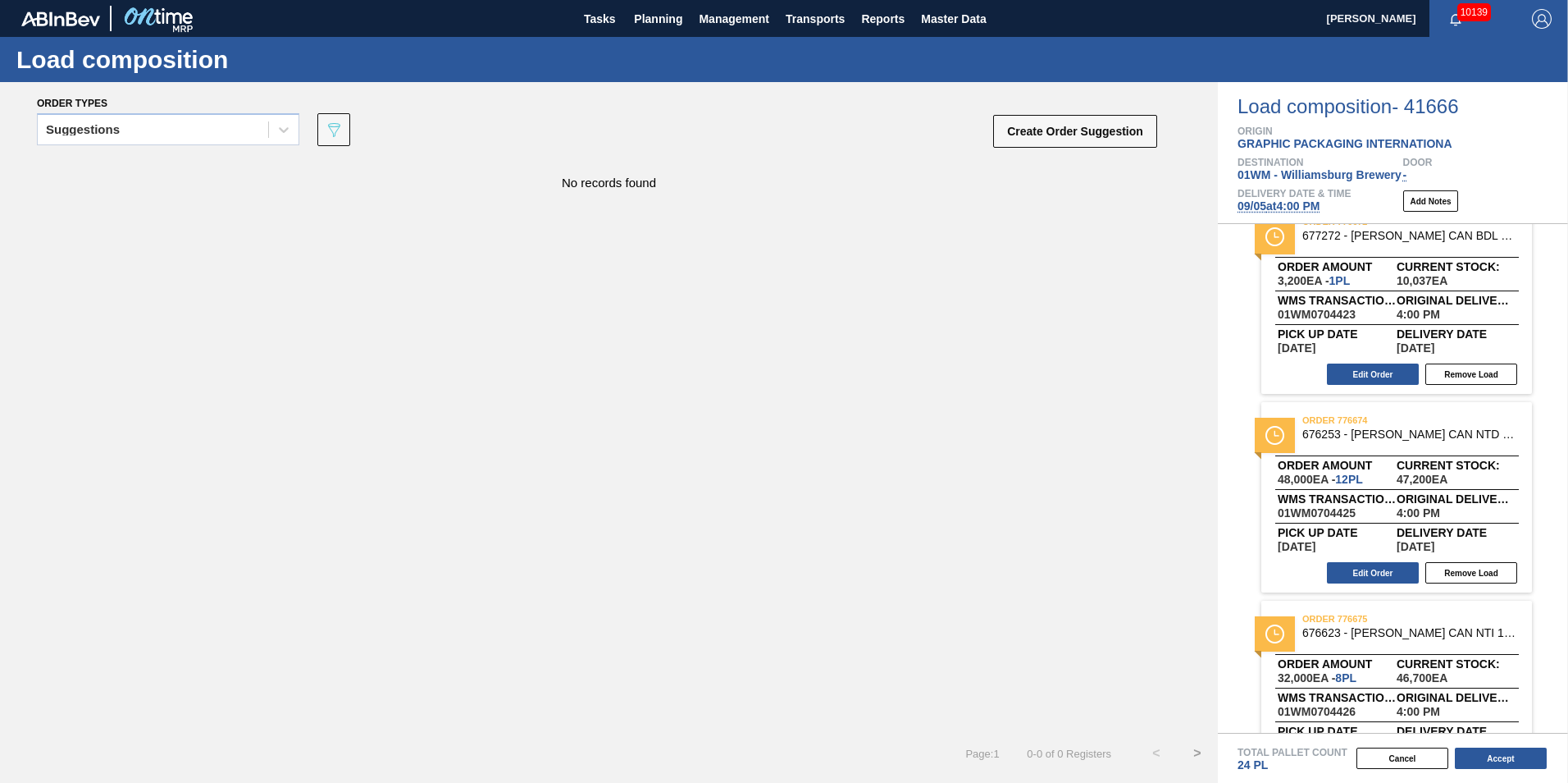
scroll to position [0, 0]
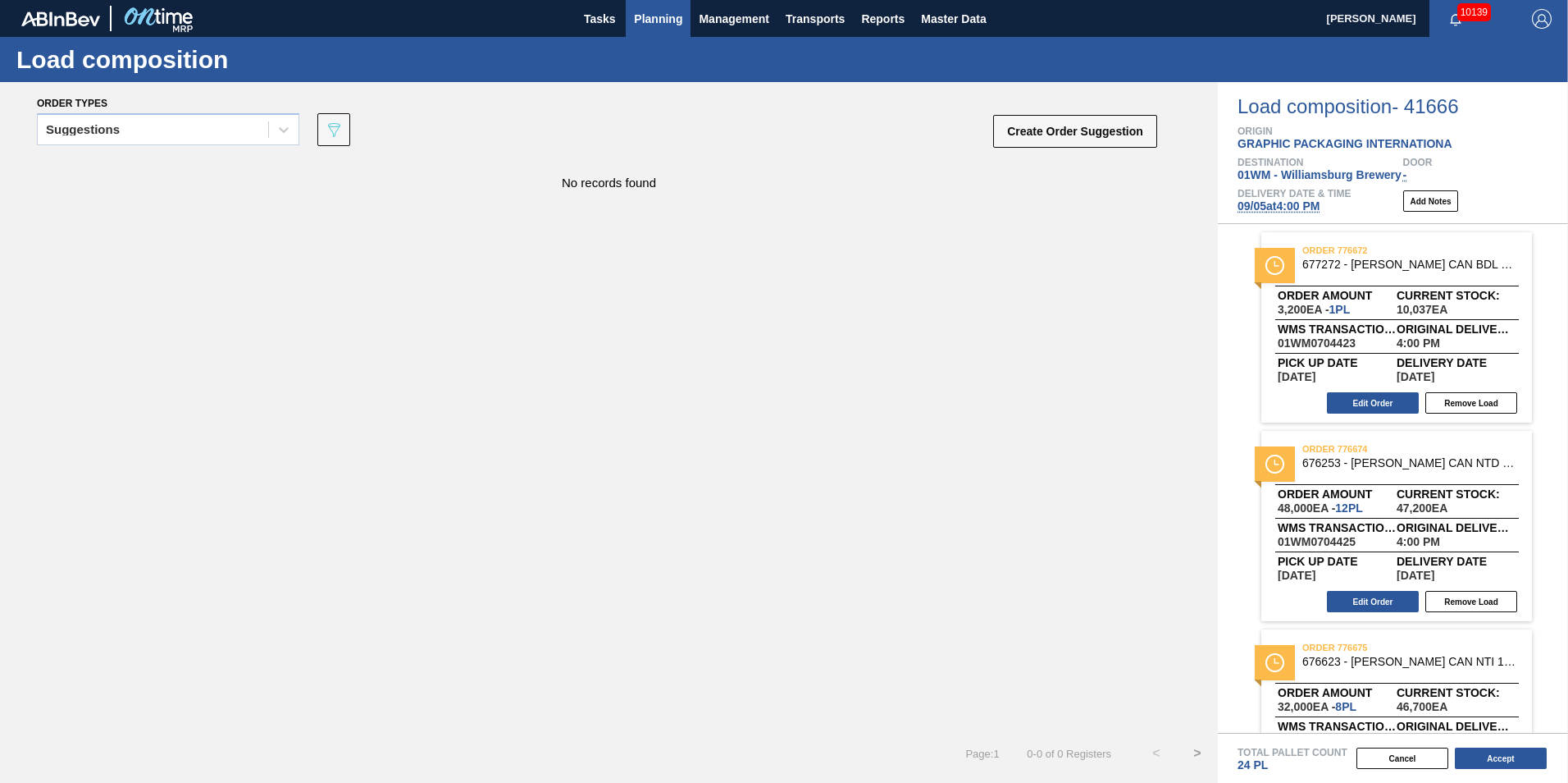
click at [662, 22] on span "Planning" at bounding box center [658, 19] width 49 height 20
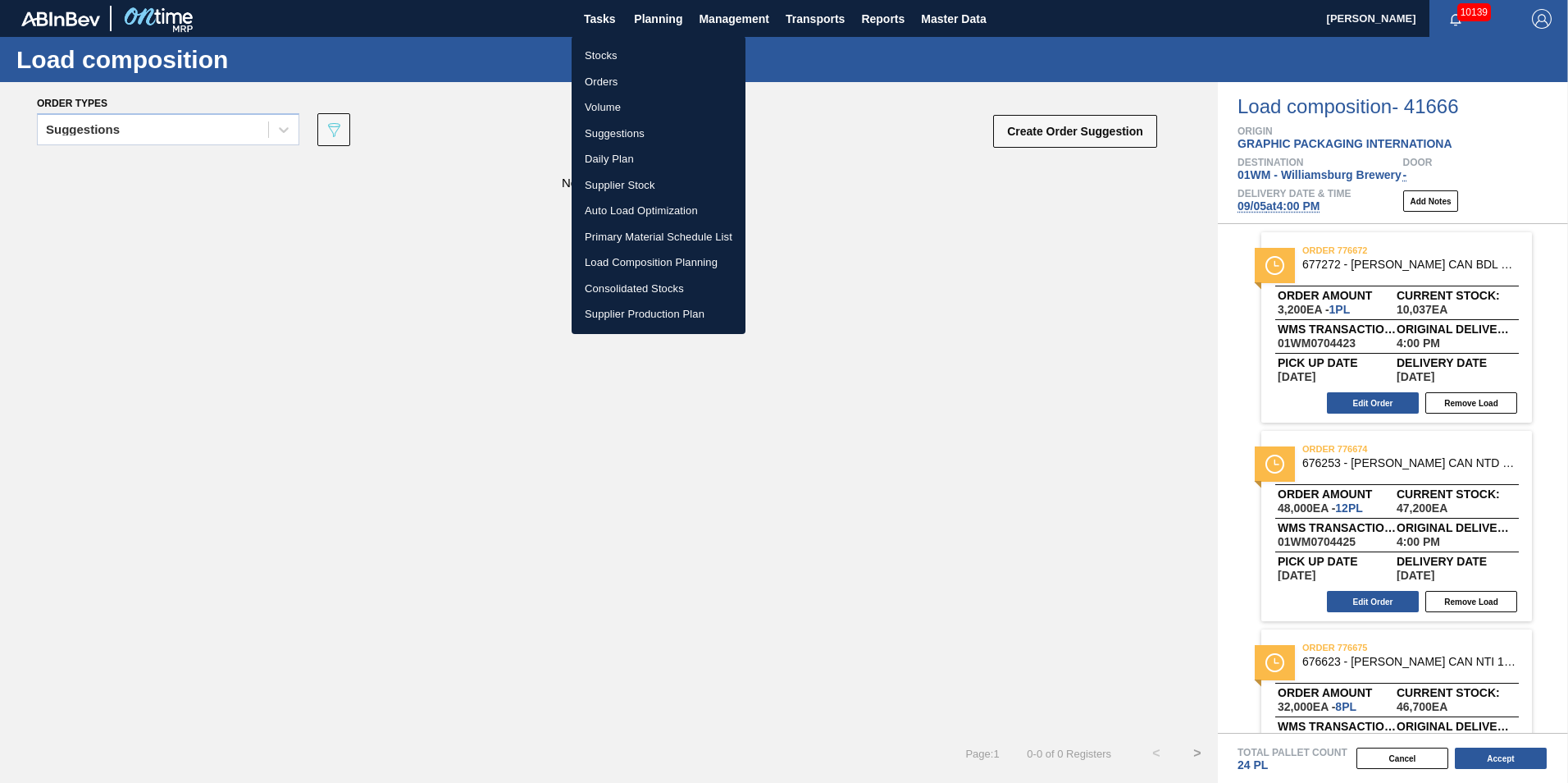
click at [628, 134] on li "Suggestions" at bounding box center [658, 134] width 174 height 27
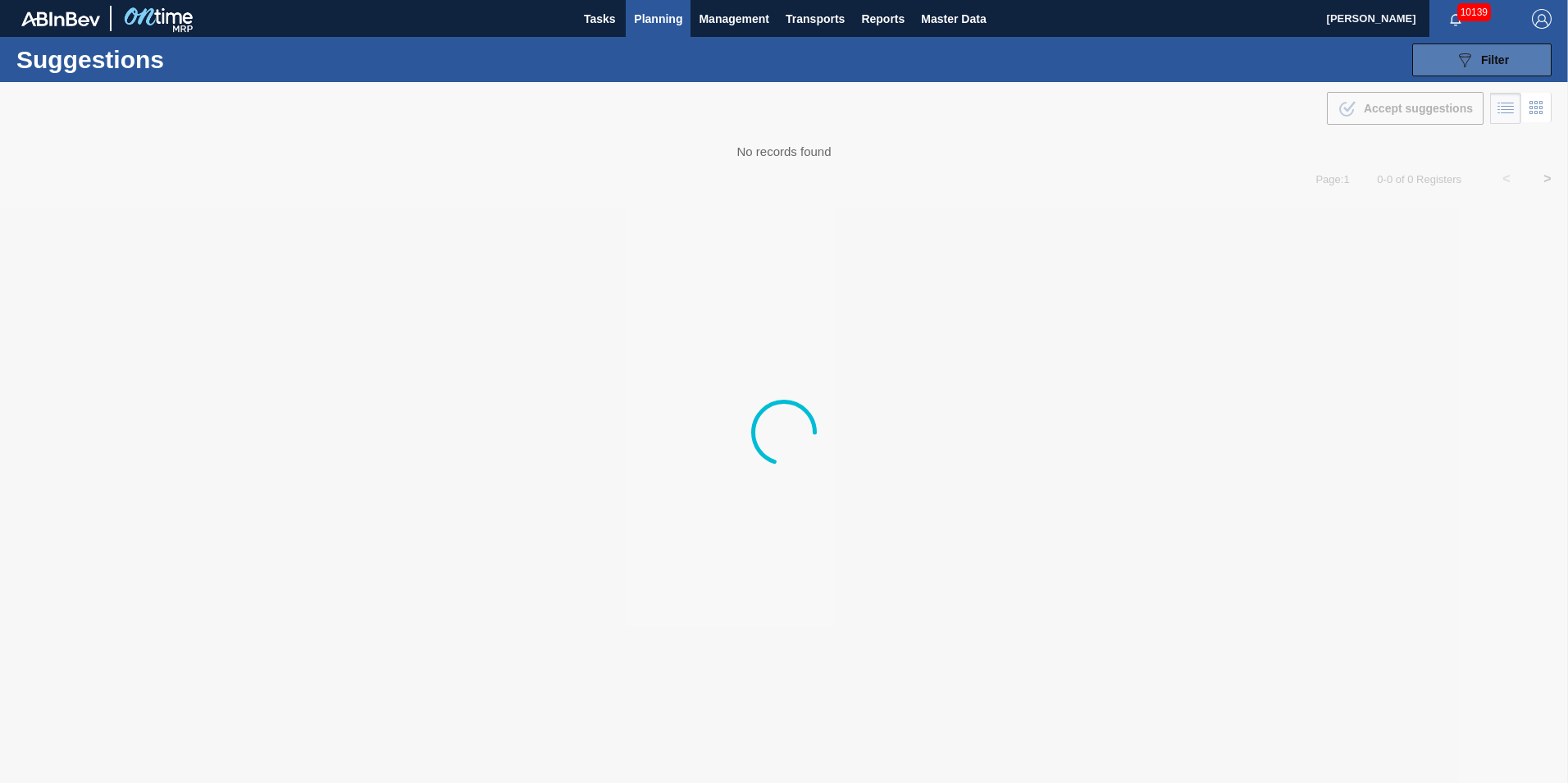
click at [1461, 60] on icon "089F7B8B-B2A5-4AFE-B5C0-19BA573D28AC" at bounding box center [1464, 59] width 20 height 20
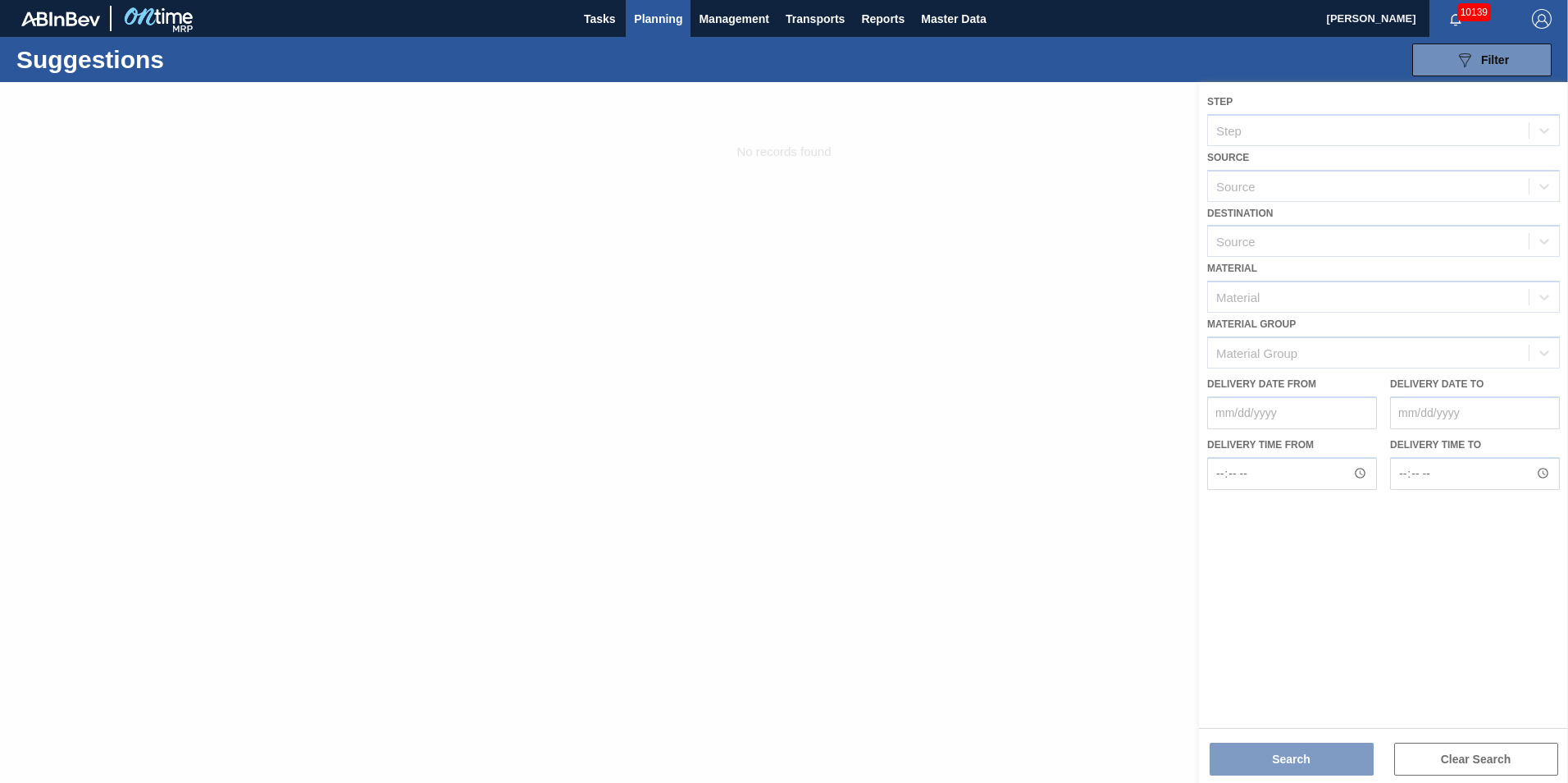
click at [1253, 189] on div at bounding box center [784, 431] width 1568 height 700
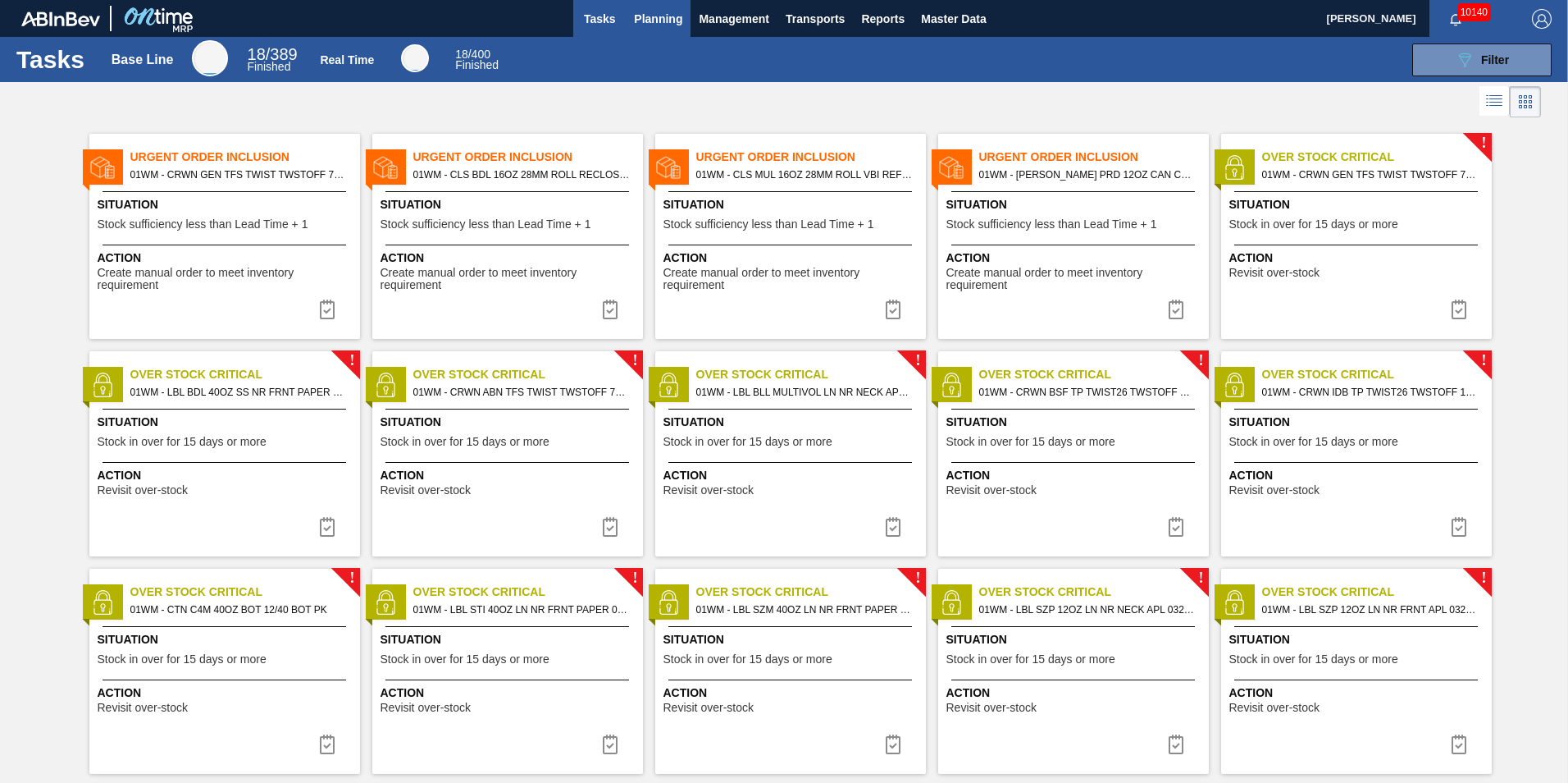
click at [644, 24] on span "Planning" at bounding box center [658, 19] width 49 height 20
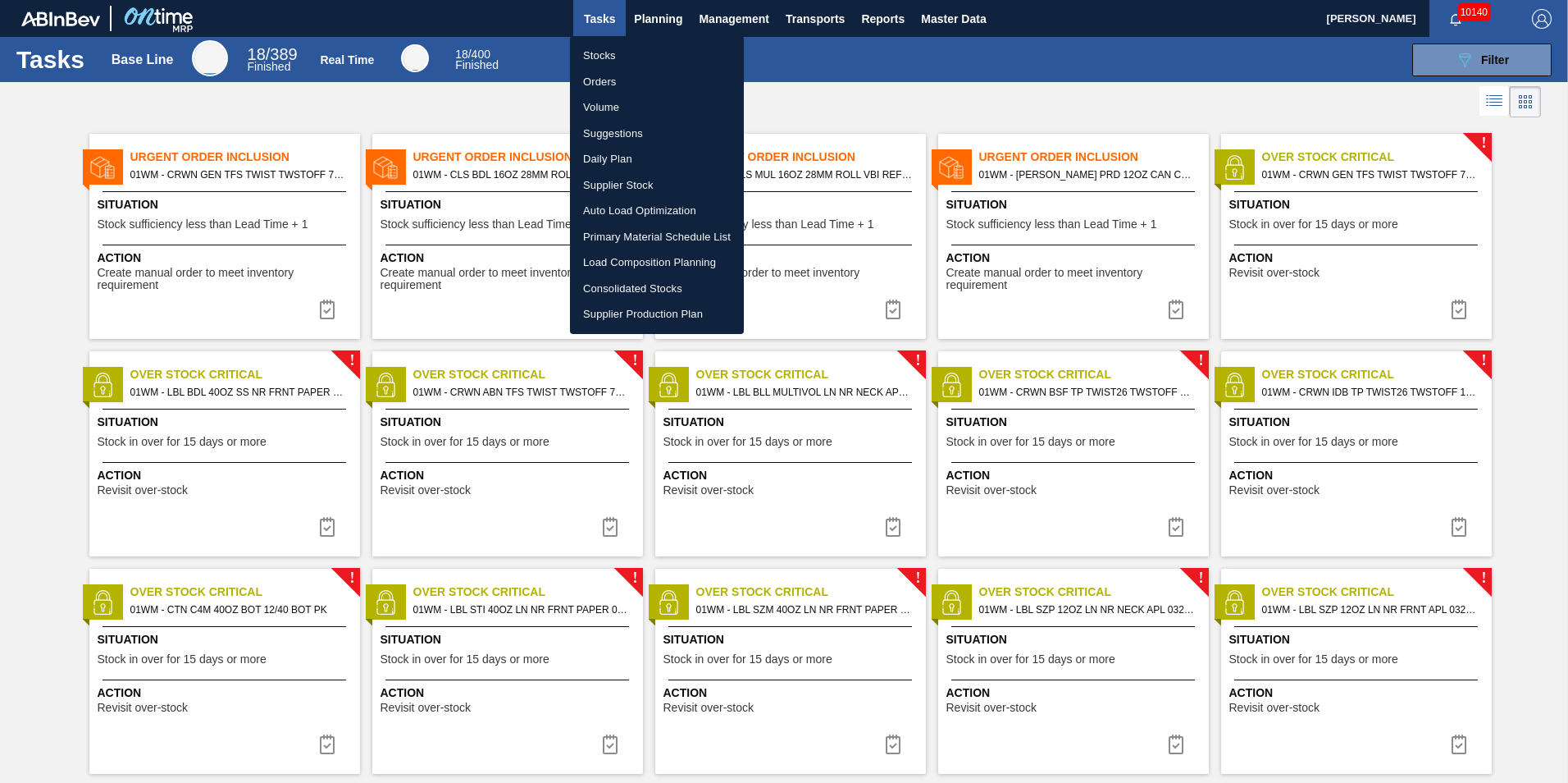
click at [617, 137] on li "Suggestions" at bounding box center [657, 134] width 174 height 27
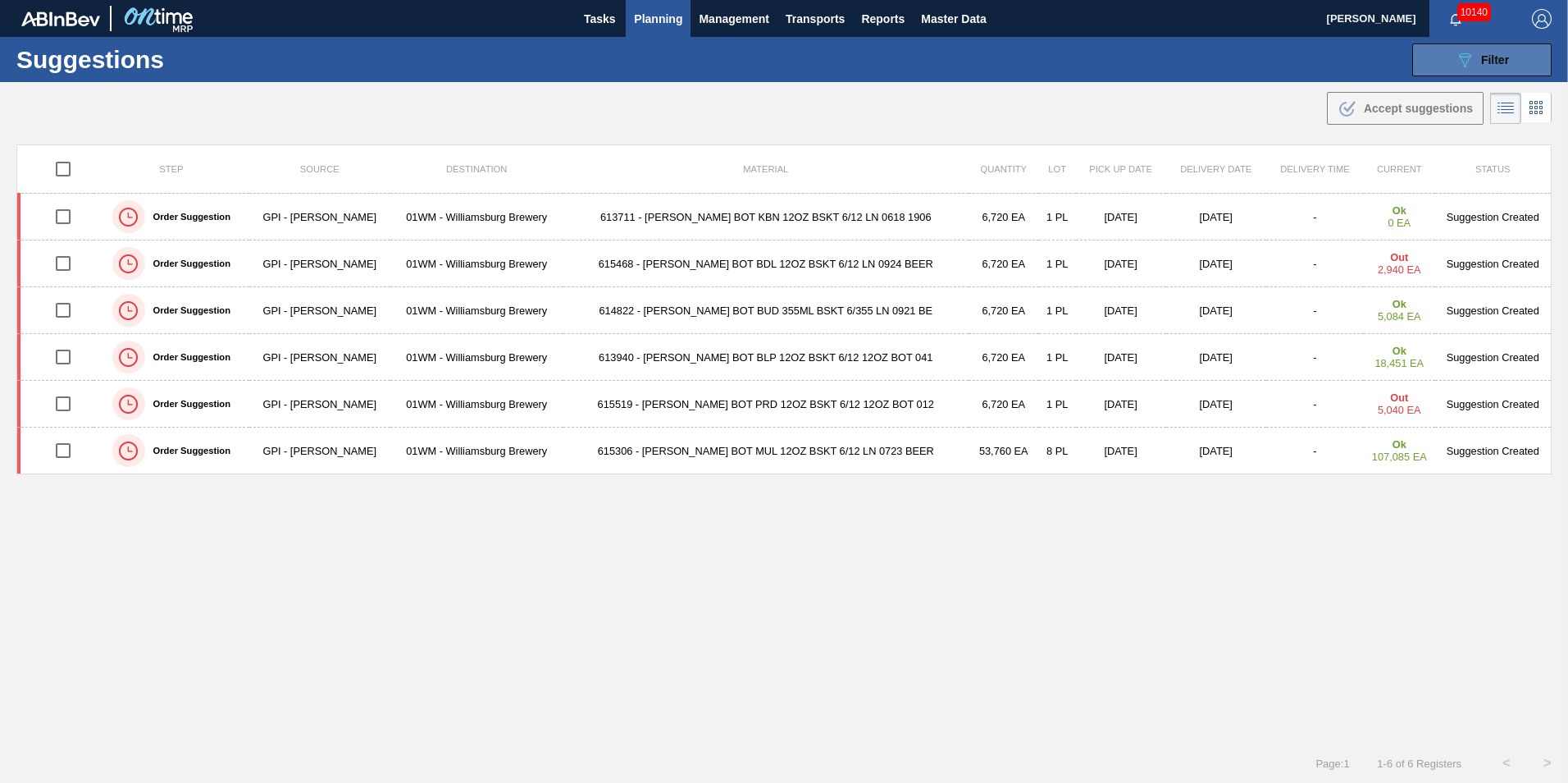
click at [1487, 59] on span "Filter" at bounding box center [1494, 59] width 28 height 13
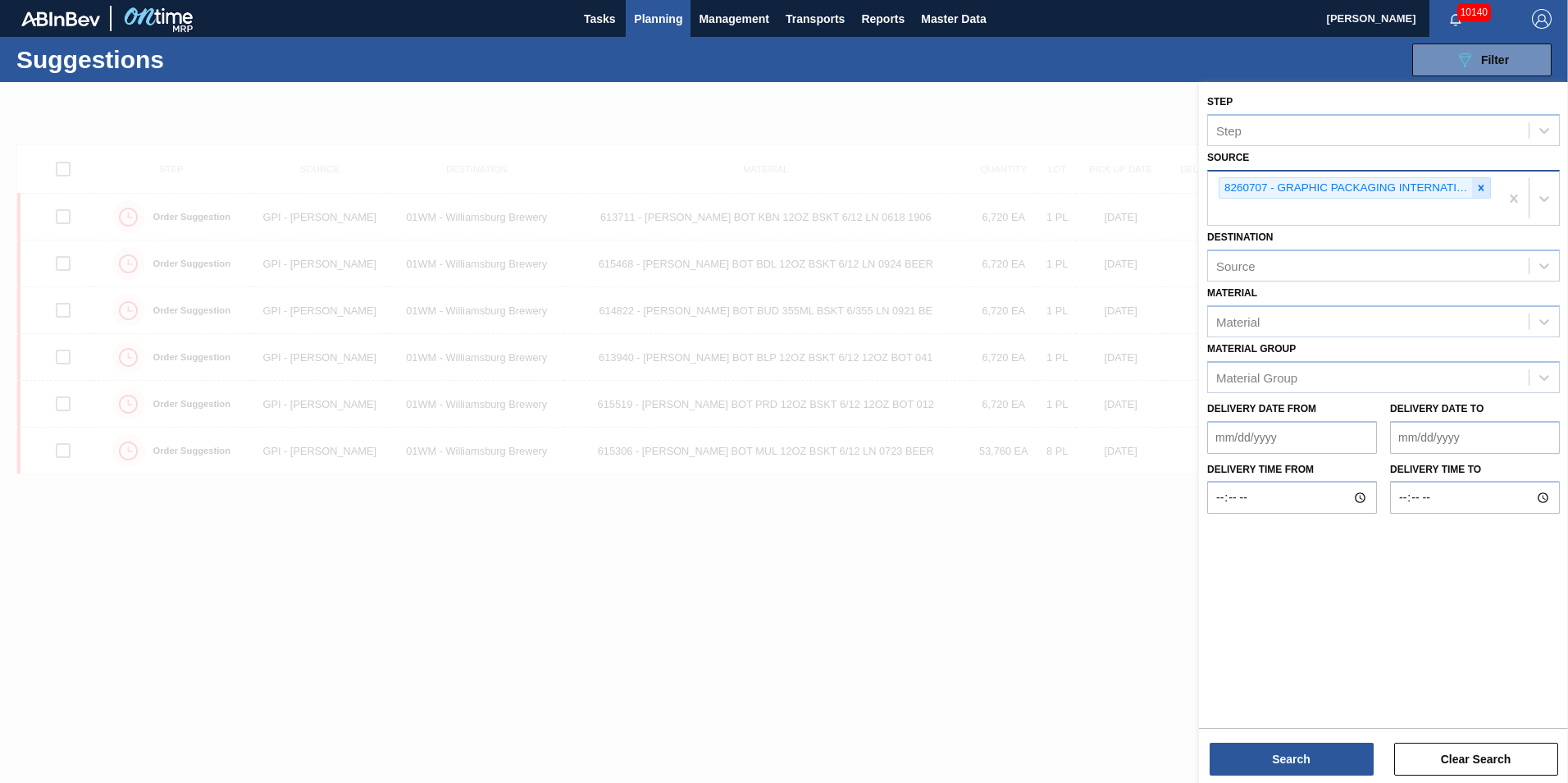
click at [1482, 190] on icon at bounding box center [1480, 187] width 12 height 12
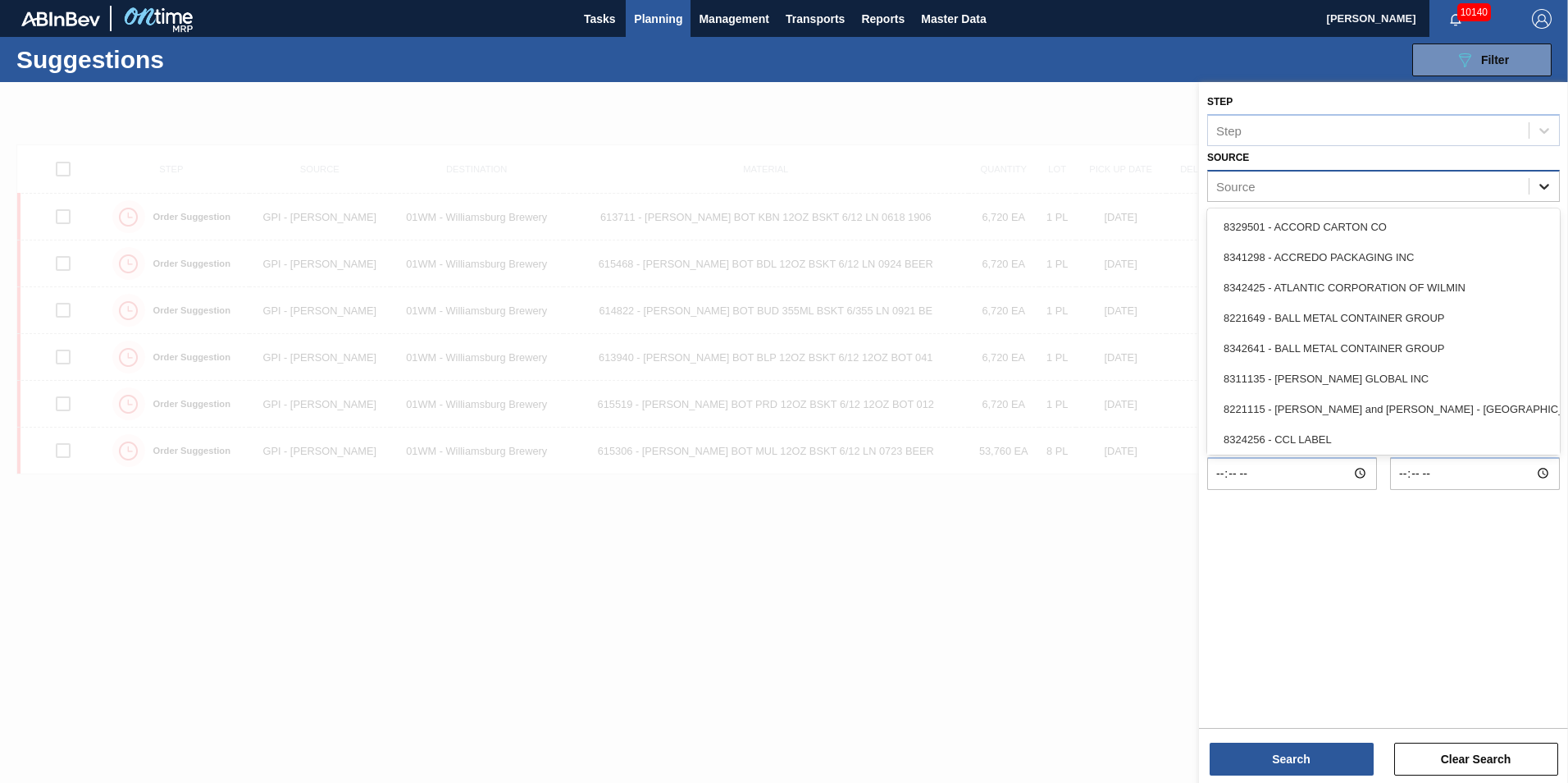
click at [1545, 186] on icon at bounding box center [1544, 186] width 16 height 16
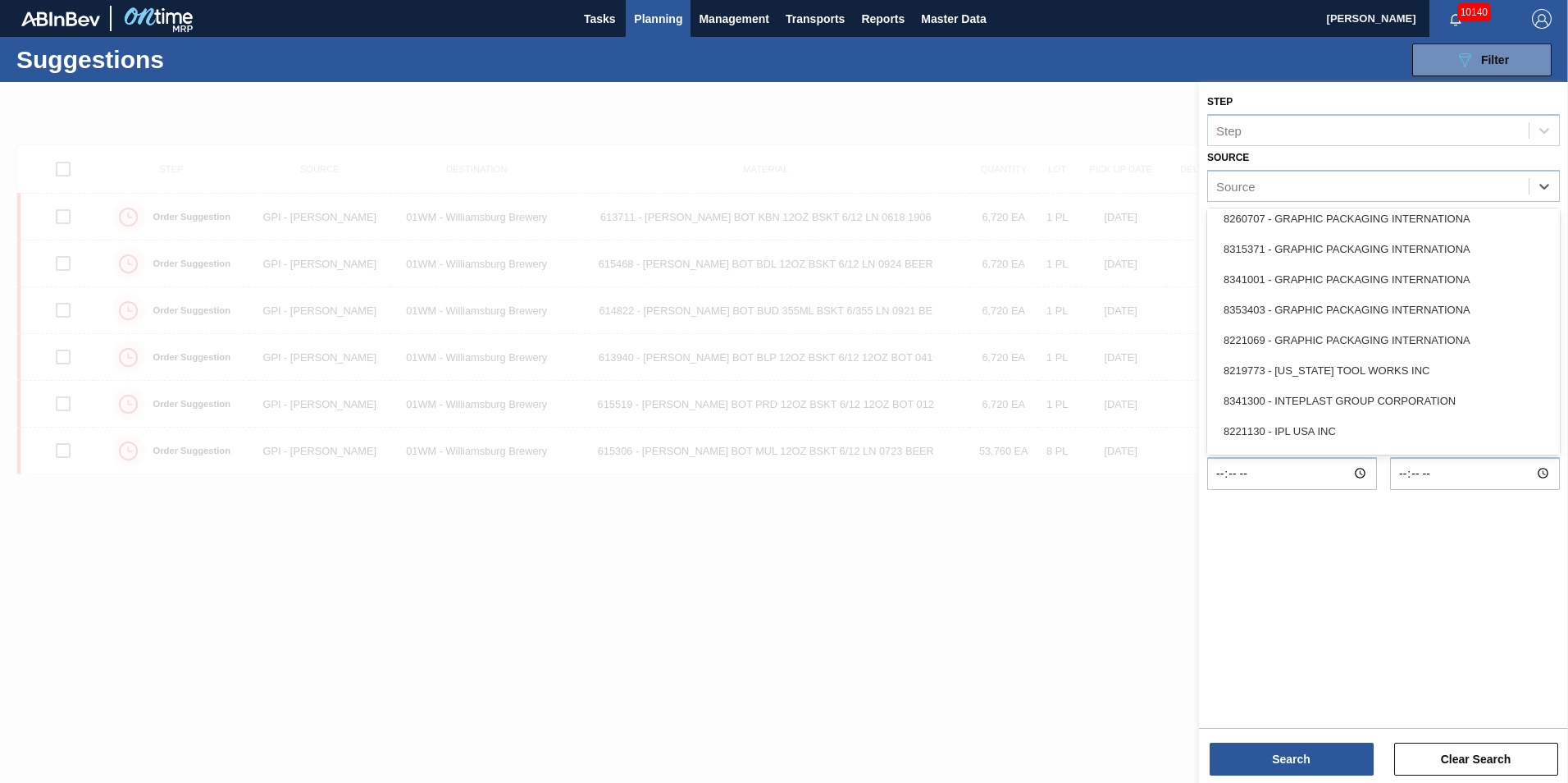
scroll to position [328, 0]
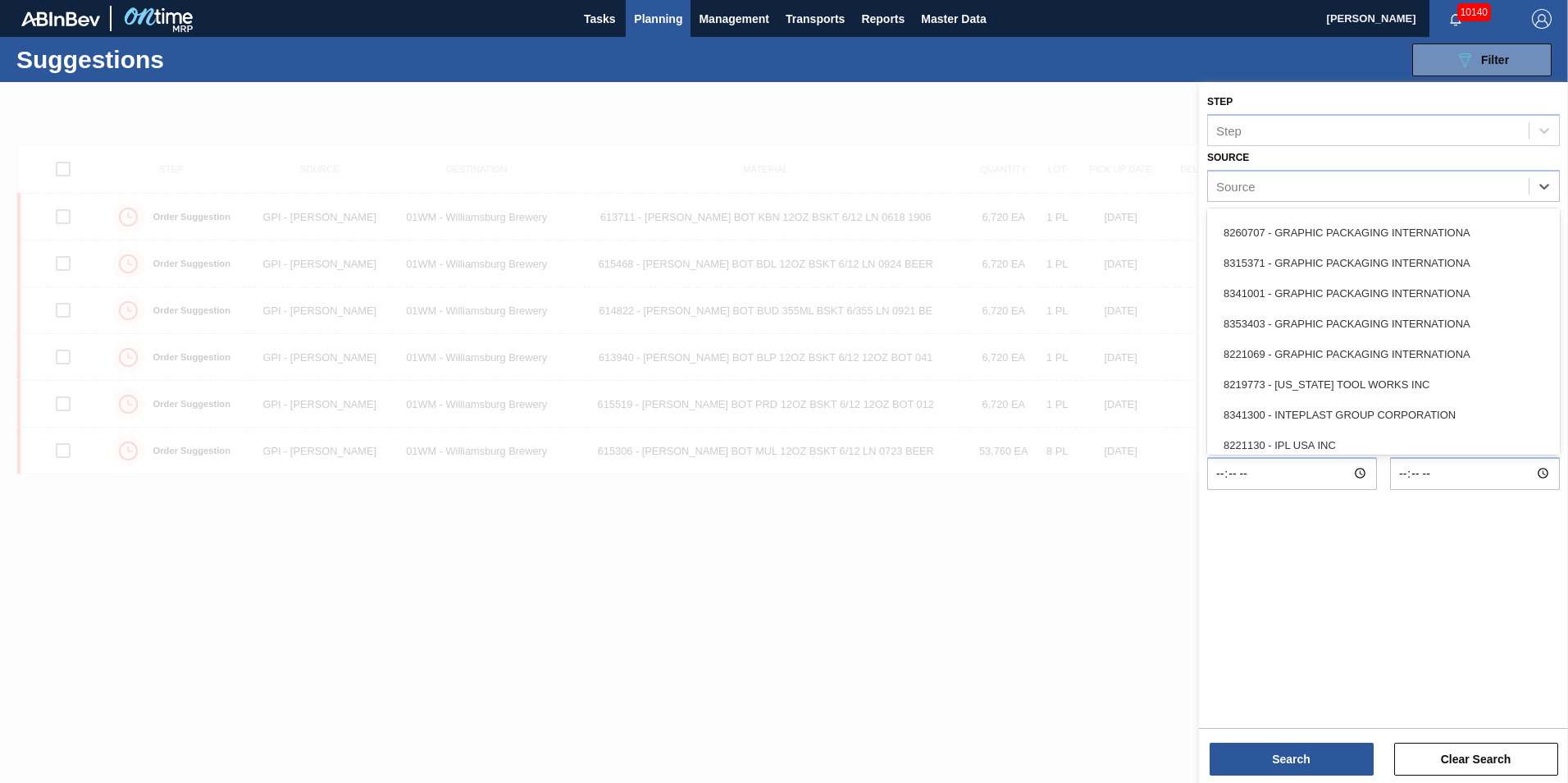
click at [1436, 350] on div "8221069 - GRAPHIC PACKAGING INTERNATIONA" at bounding box center [1383, 354] width 352 height 30
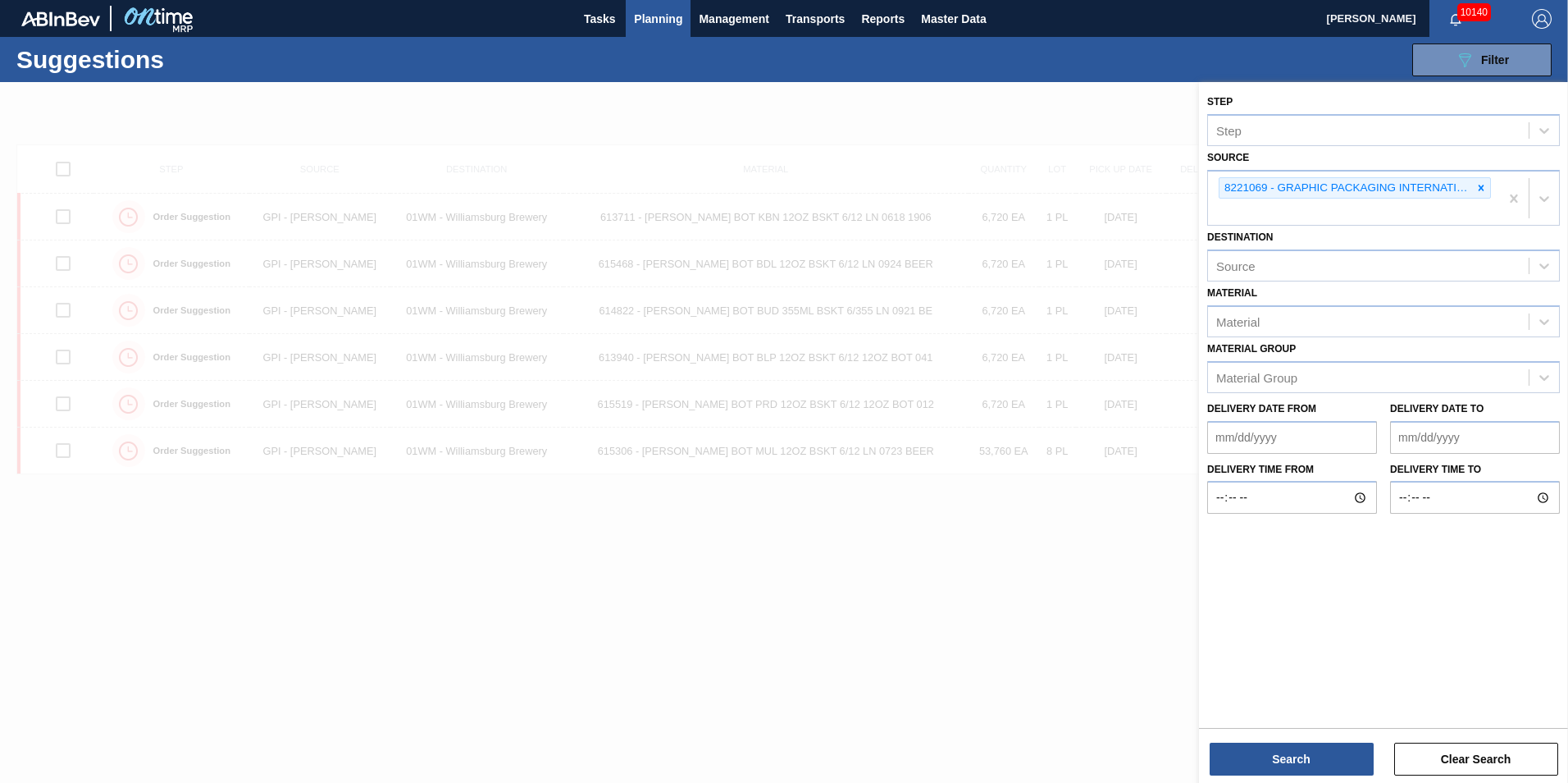
click at [1300, 740] on div "Search Clear Search" at bounding box center [1383, 751] width 369 height 46
click at [1305, 764] on button "Search" at bounding box center [1291, 758] width 164 height 33
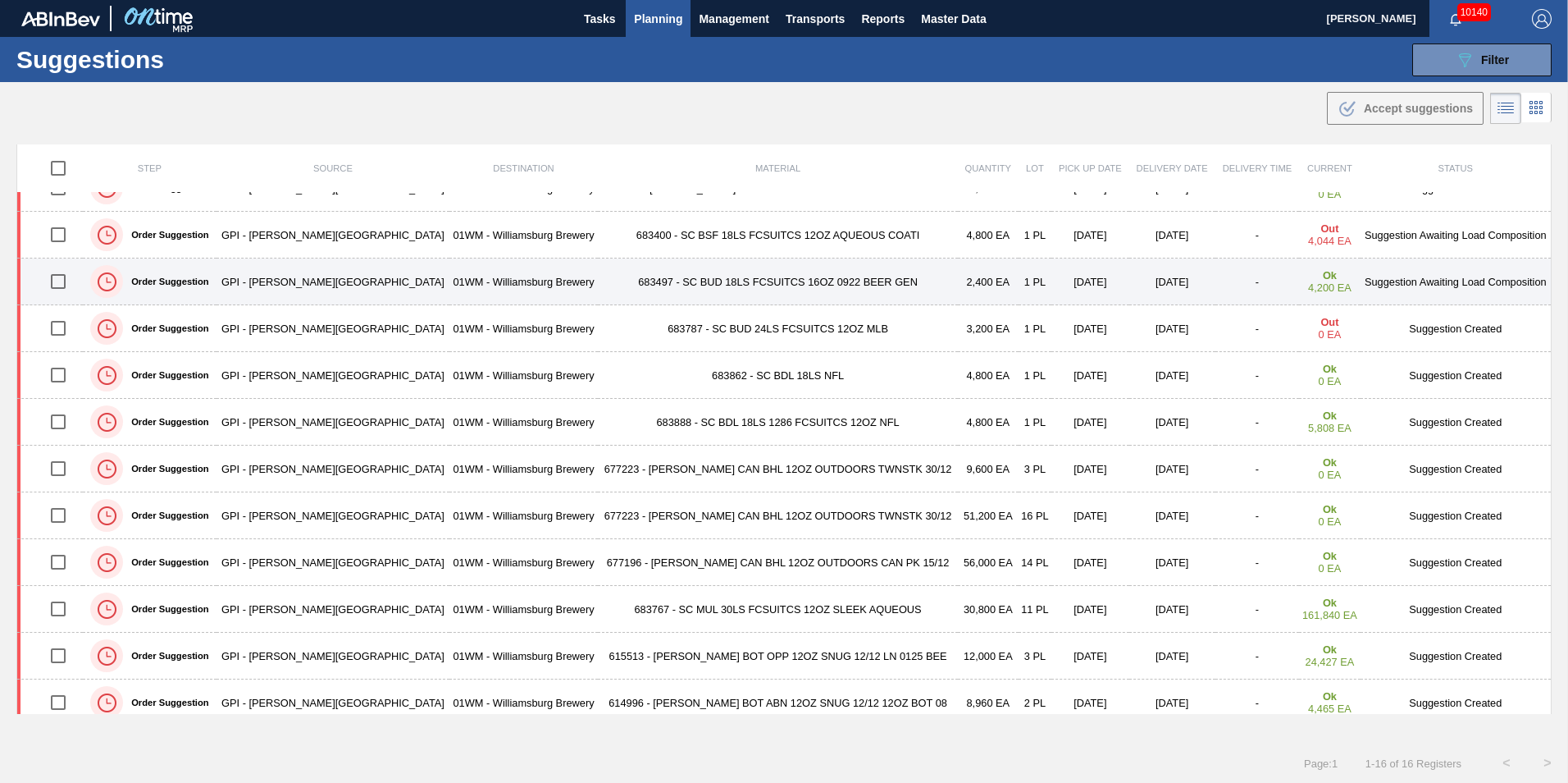
scroll to position [0, 0]
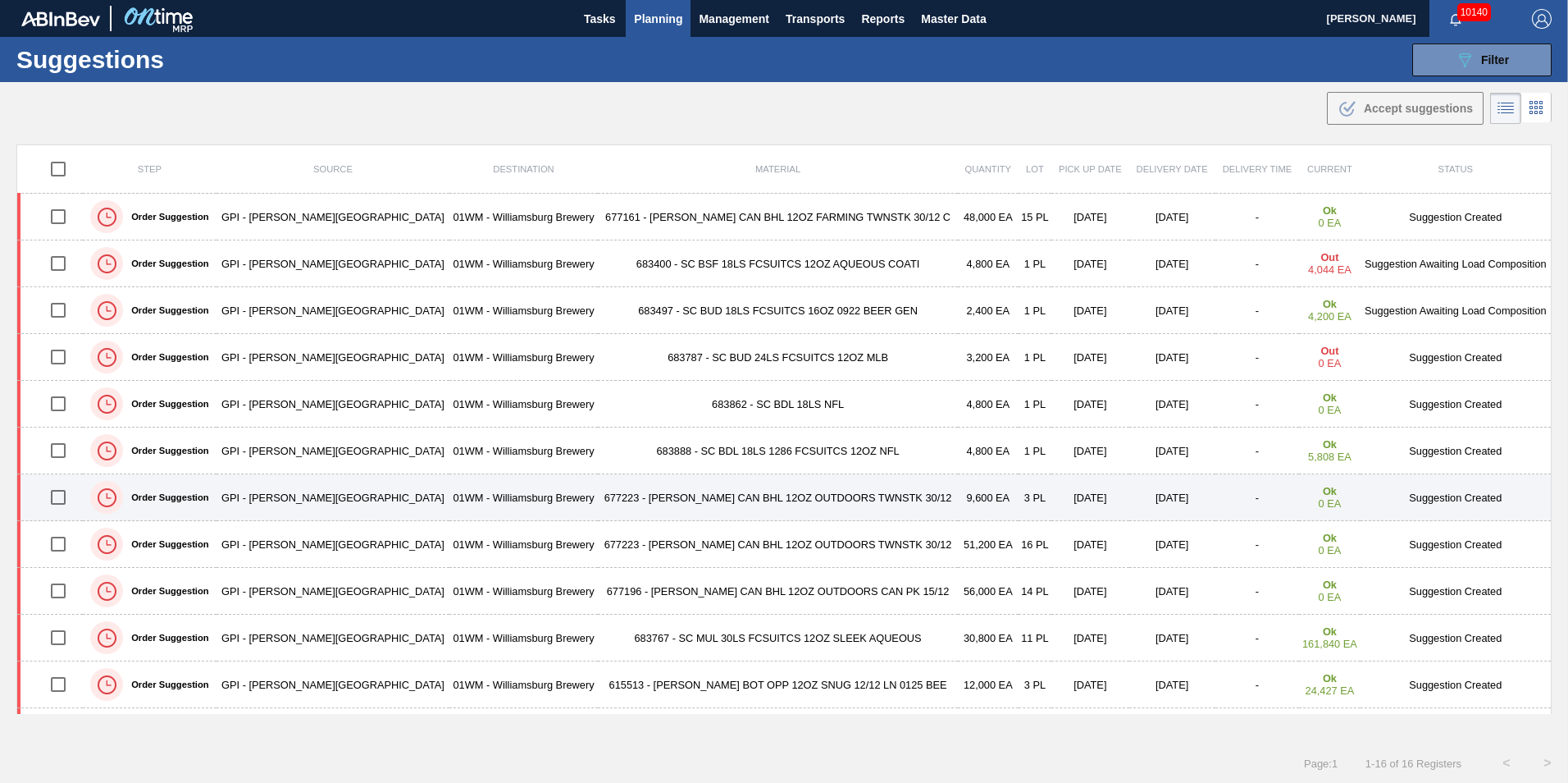
click at [64, 498] on input "checkbox" at bounding box center [58, 497] width 35 height 35
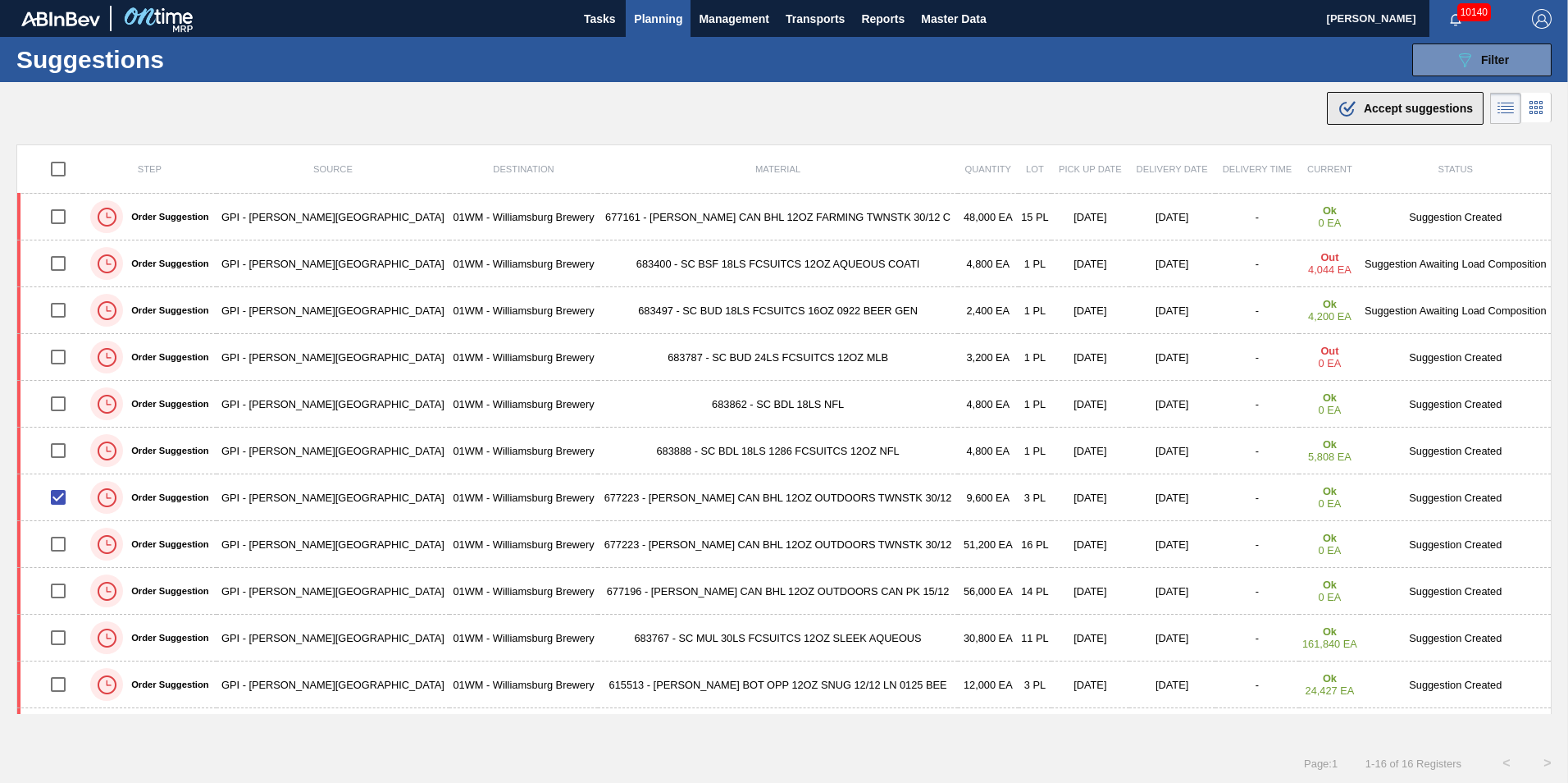
click at [1386, 107] on span "Accept suggestions" at bounding box center [1418, 108] width 109 height 13
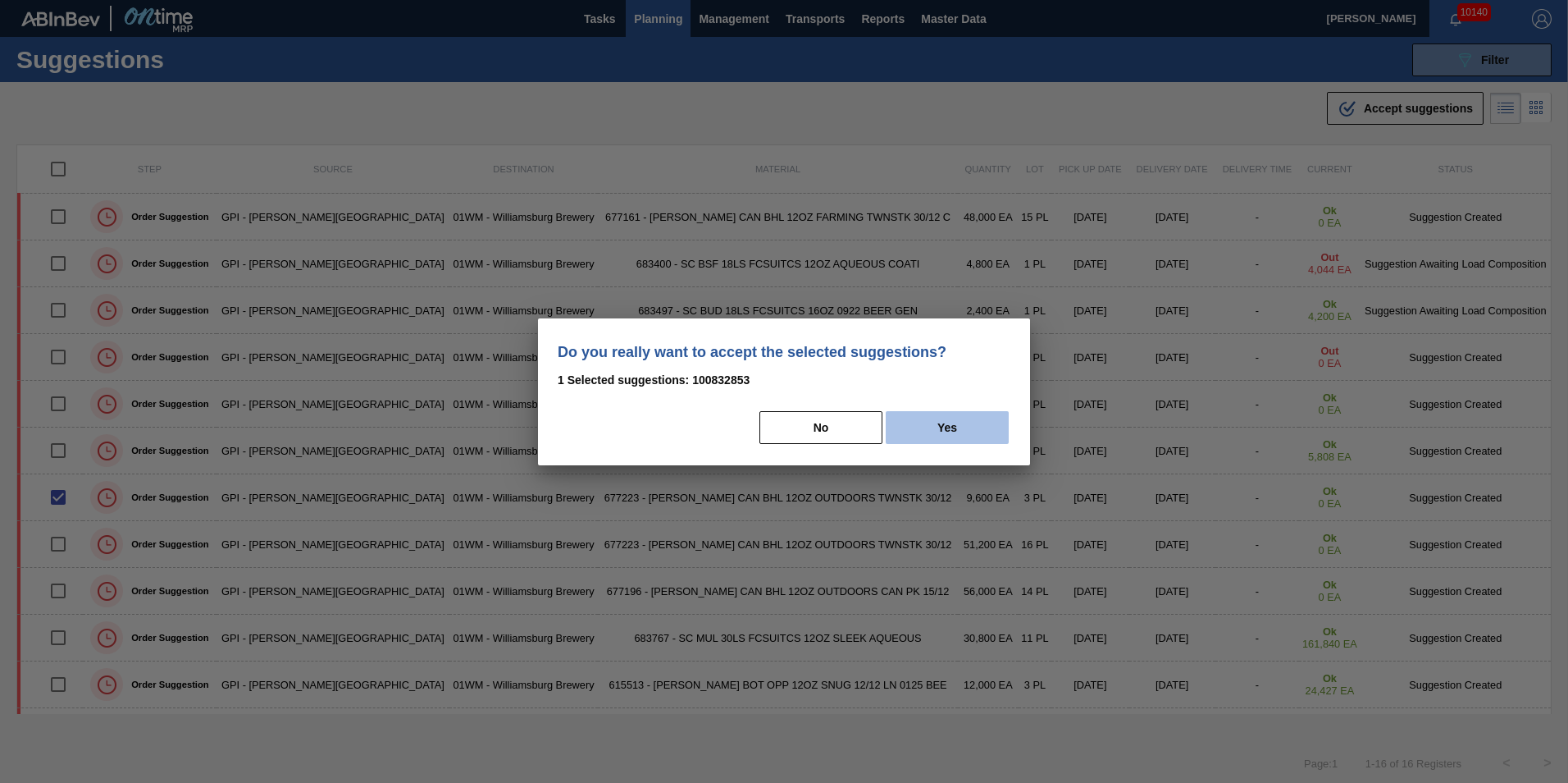
click at [942, 418] on button "Yes" at bounding box center [947, 427] width 123 height 33
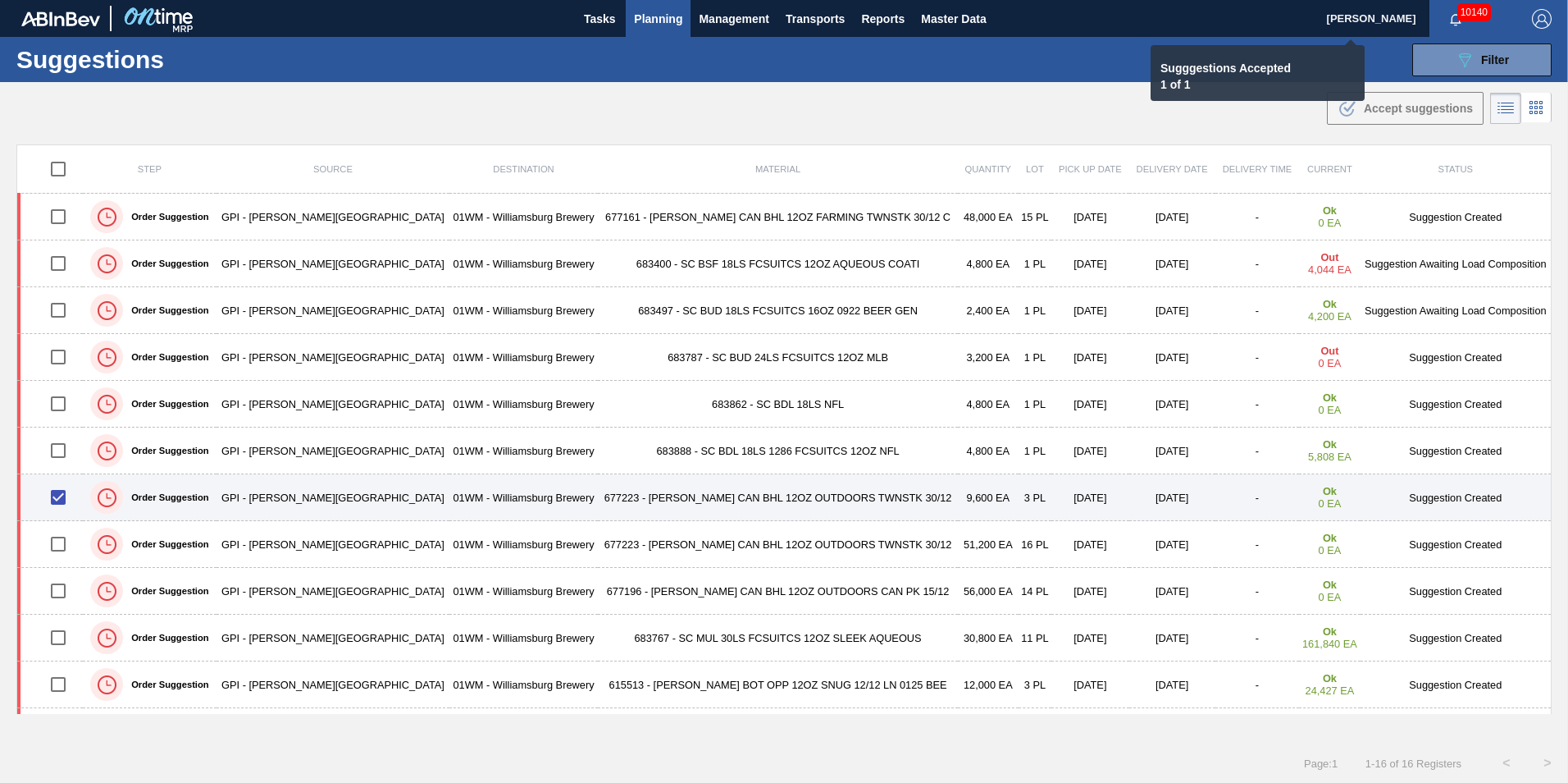
checkbox input "false"
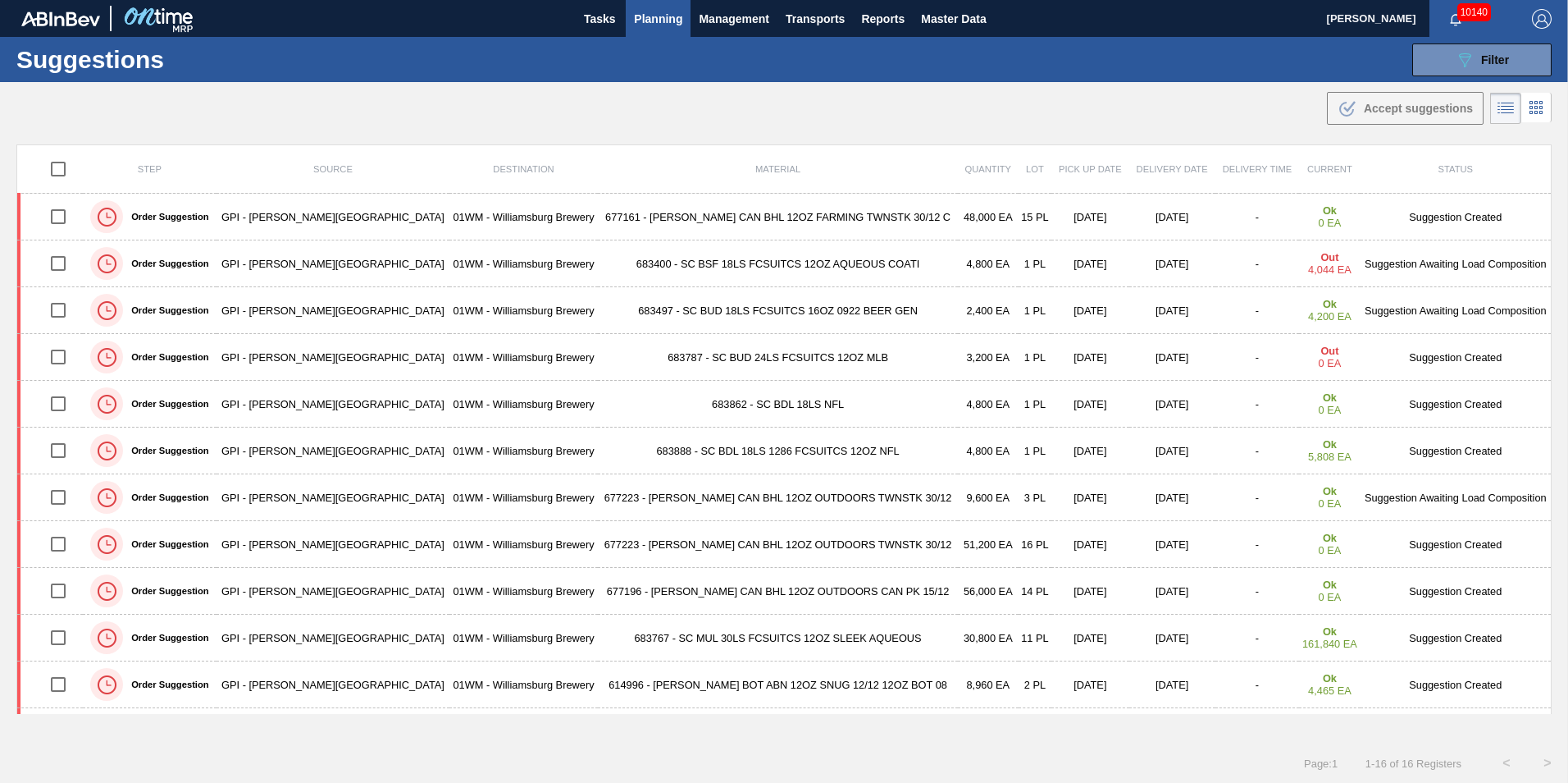
click at [658, 17] on span "Planning" at bounding box center [658, 19] width 49 height 20
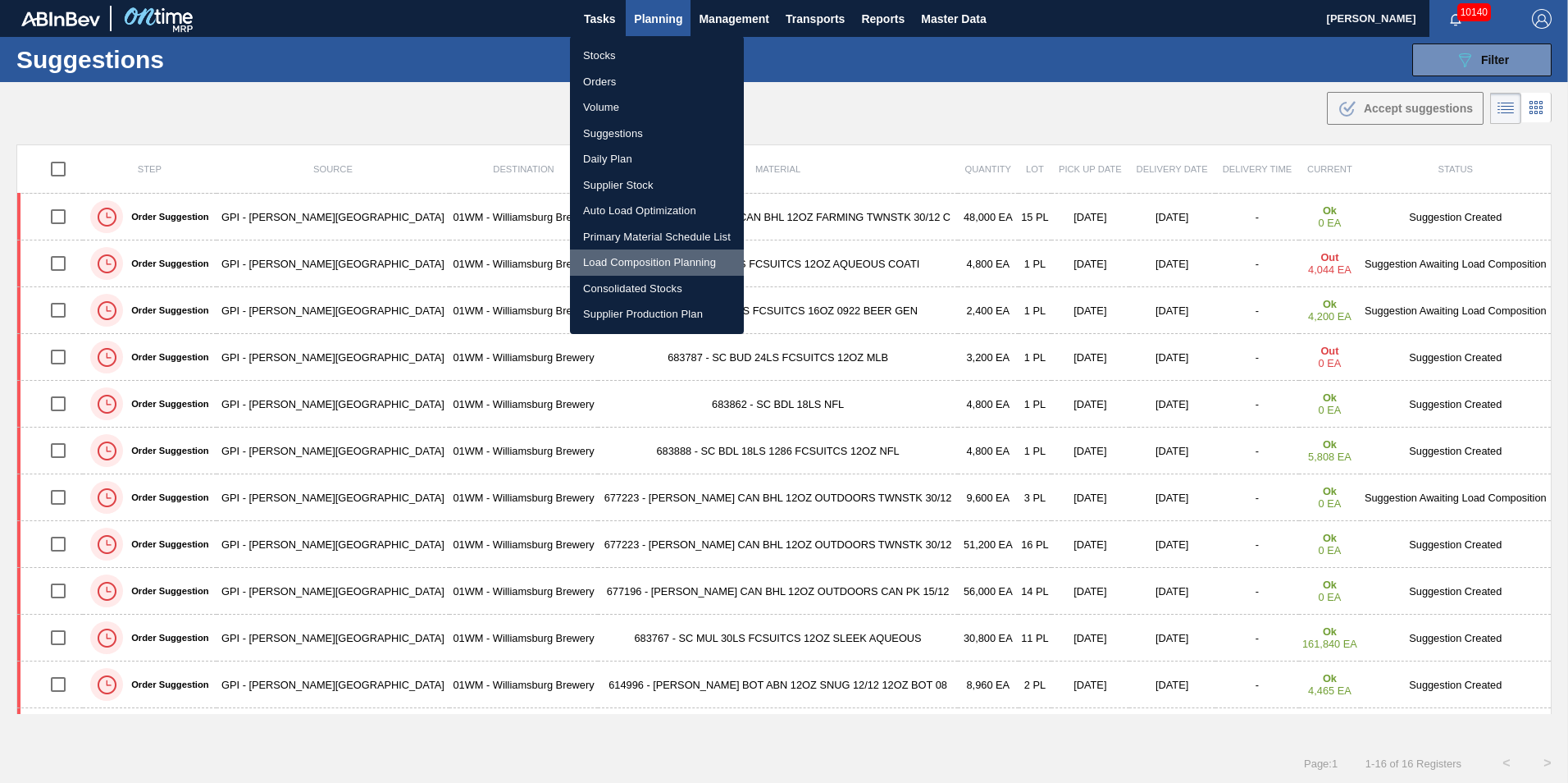
click at [644, 261] on li "Load Composition Planning" at bounding box center [657, 263] width 174 height 27
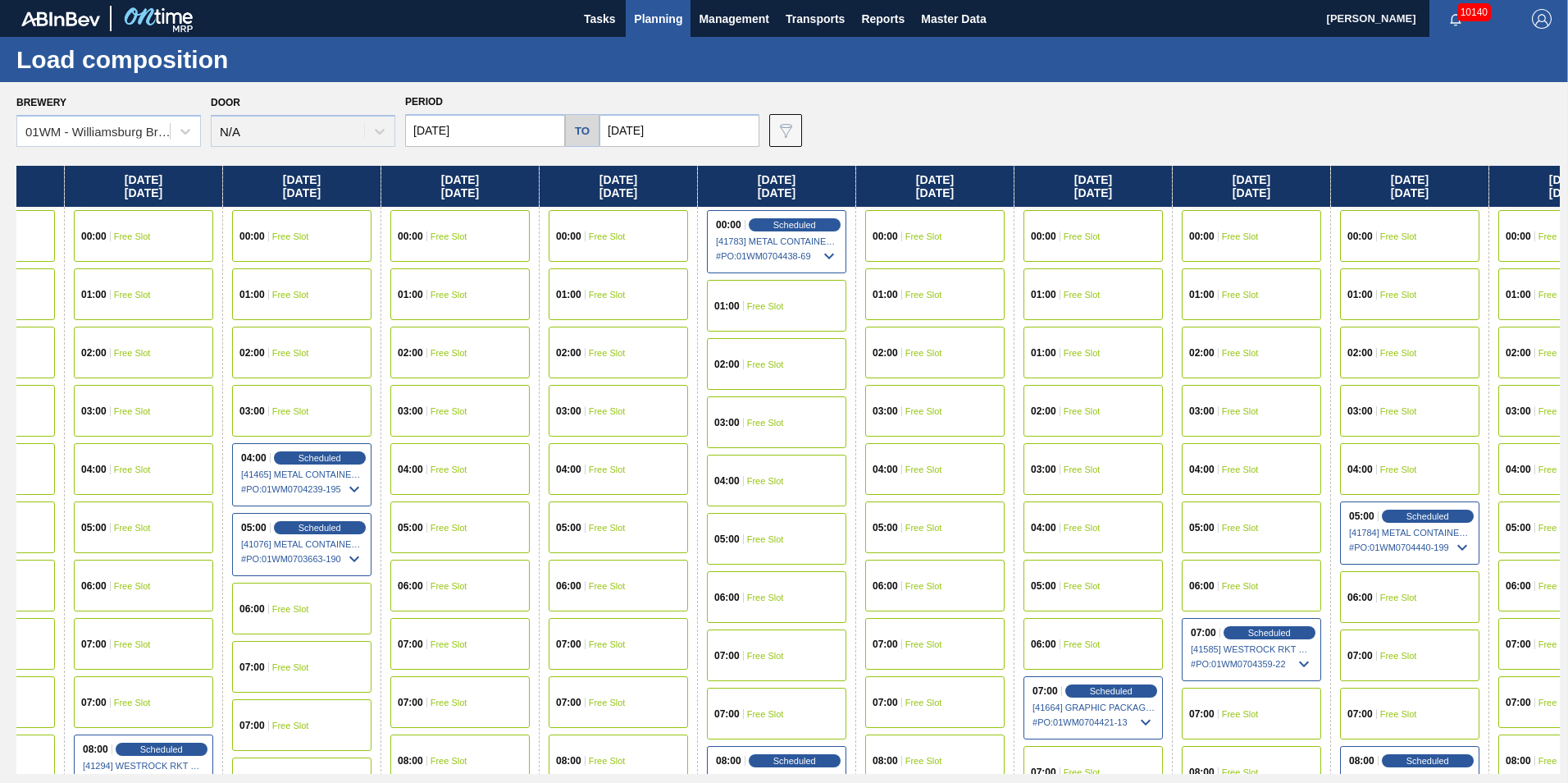
scroll to position [0, 1463]
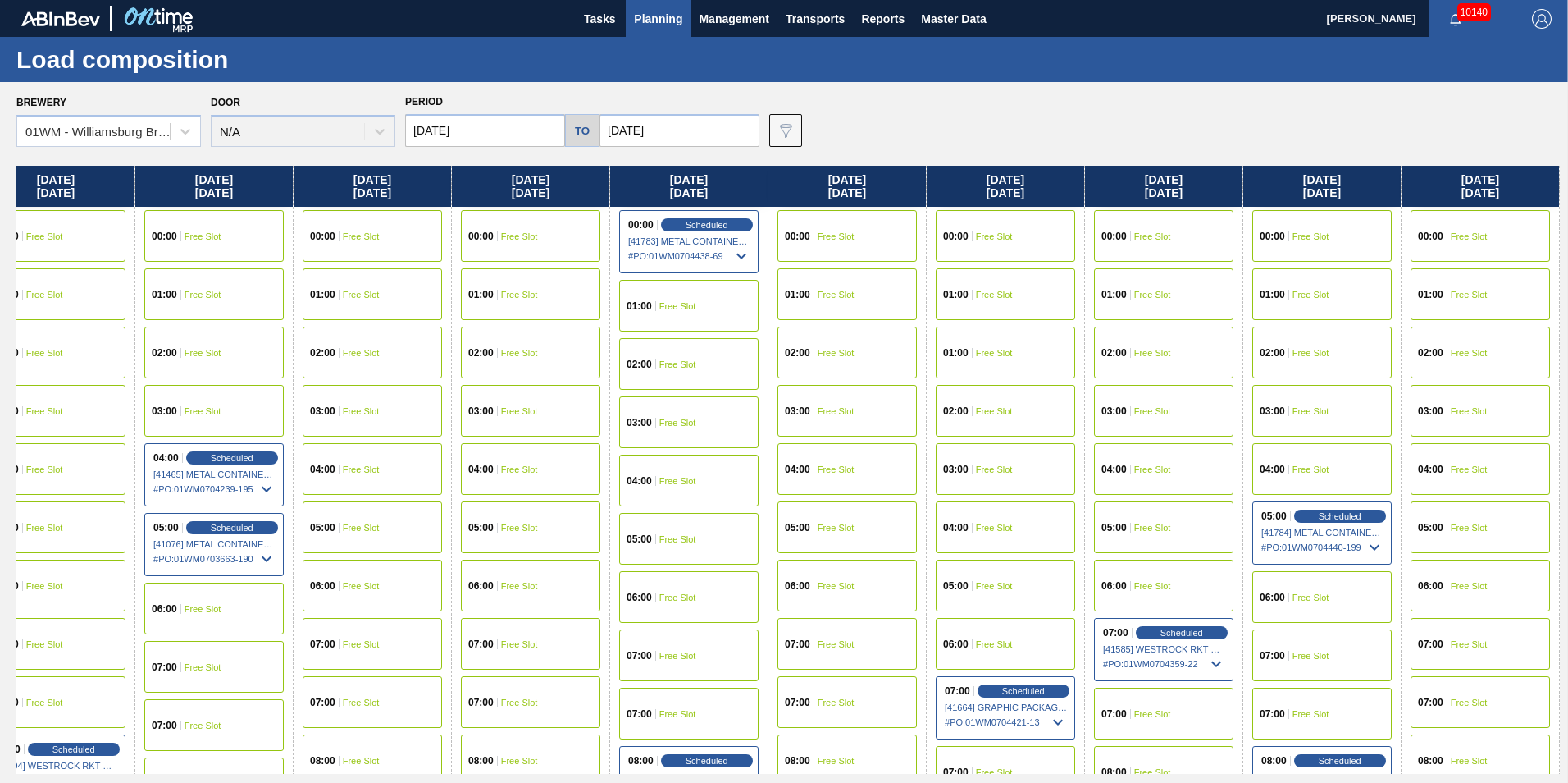
drag, startPoint x: 1464, startPoint y: 182, endPoint x: -114, endPoint y: 162, distance: 1578.1
click at [0, 0] on html "Tasks Planning Management Transports Reports Master Data Vincent Geritano 10140…" at bounding box center [784, 0] width 1568 height 0
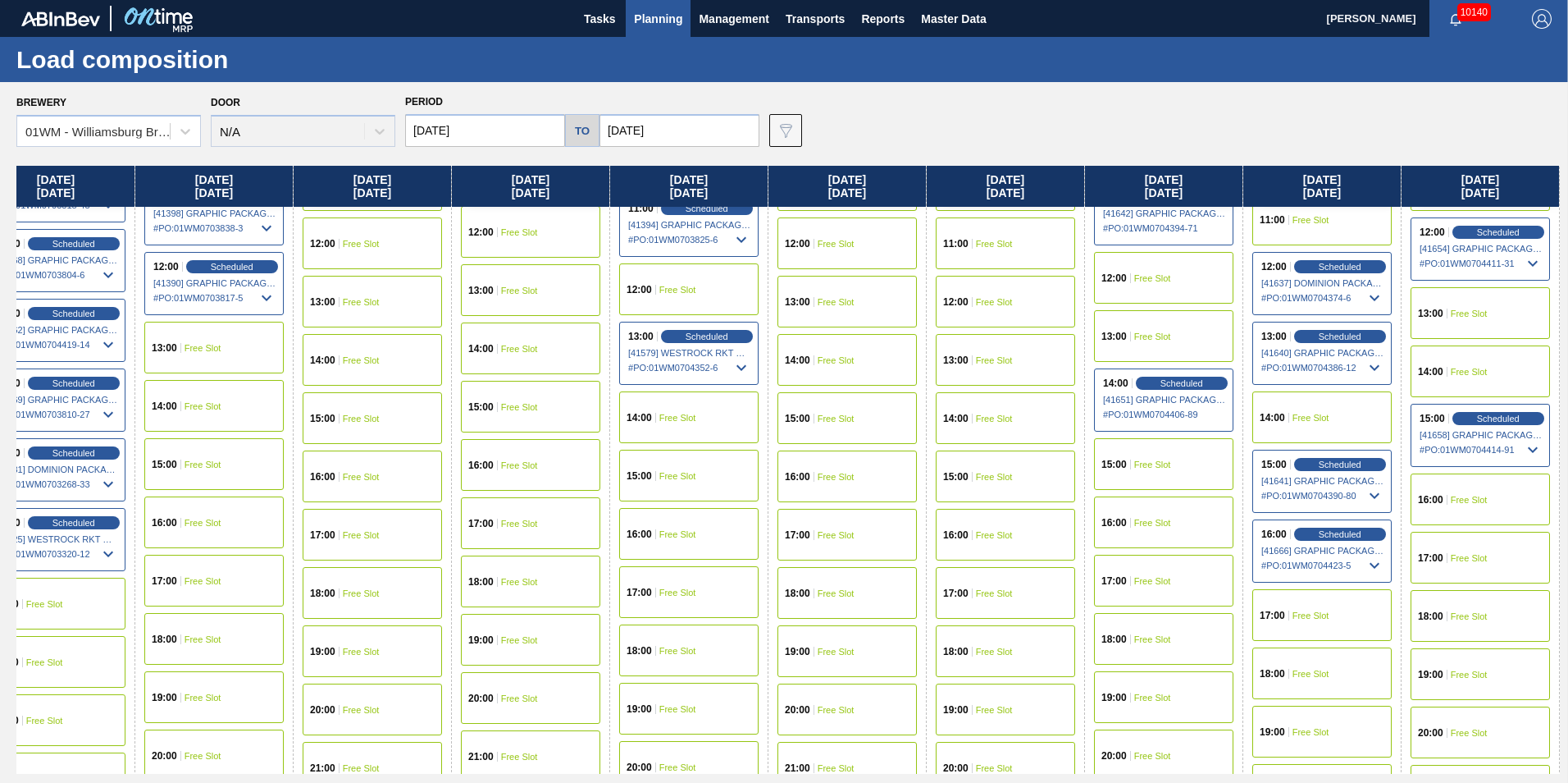
scroll to position [820, 1463]
click at [1337, 532] on span "Scheduled" at bounding box center [1339, 533] width 47 height 11
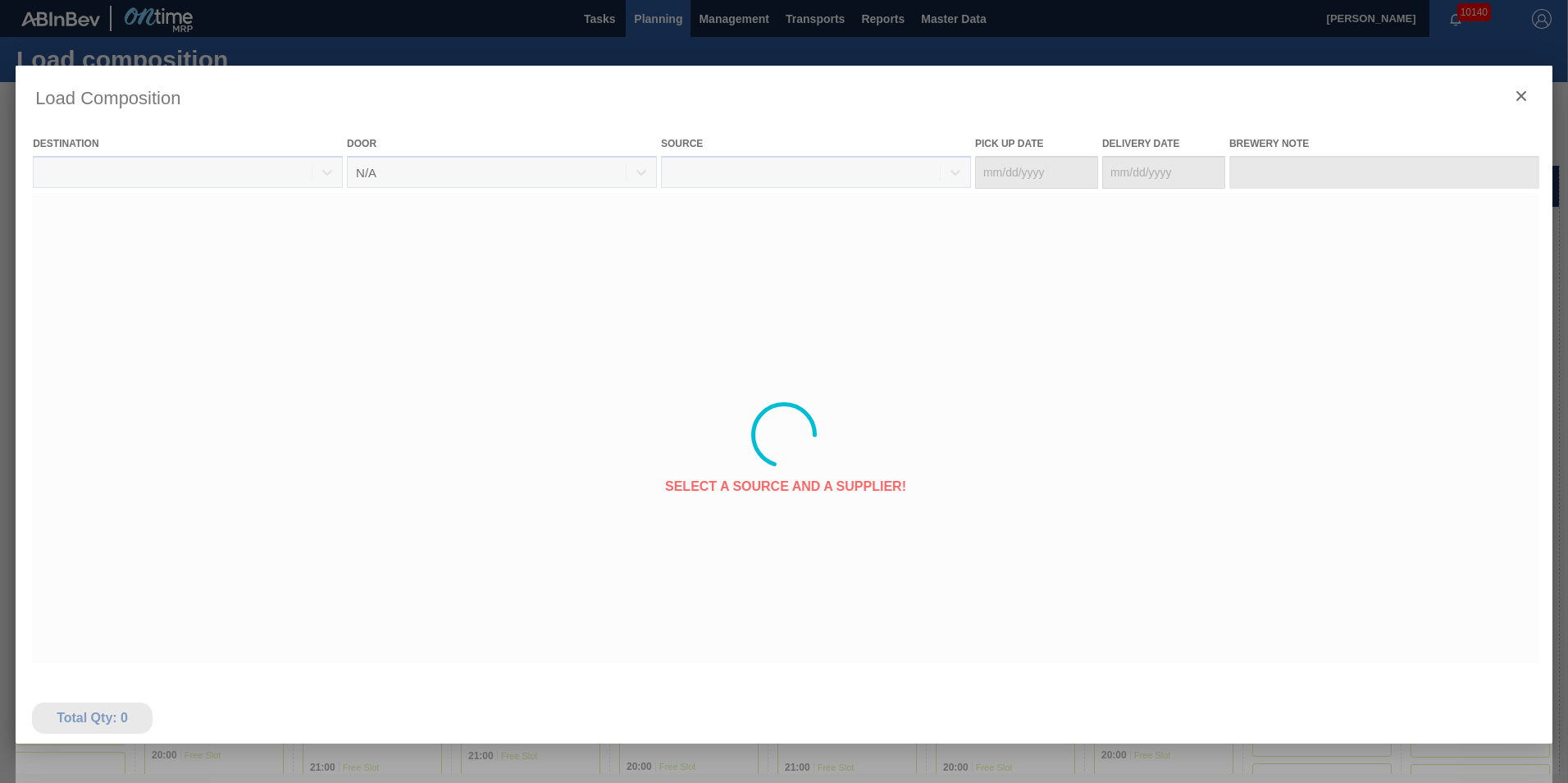
type Date "[DATE]"
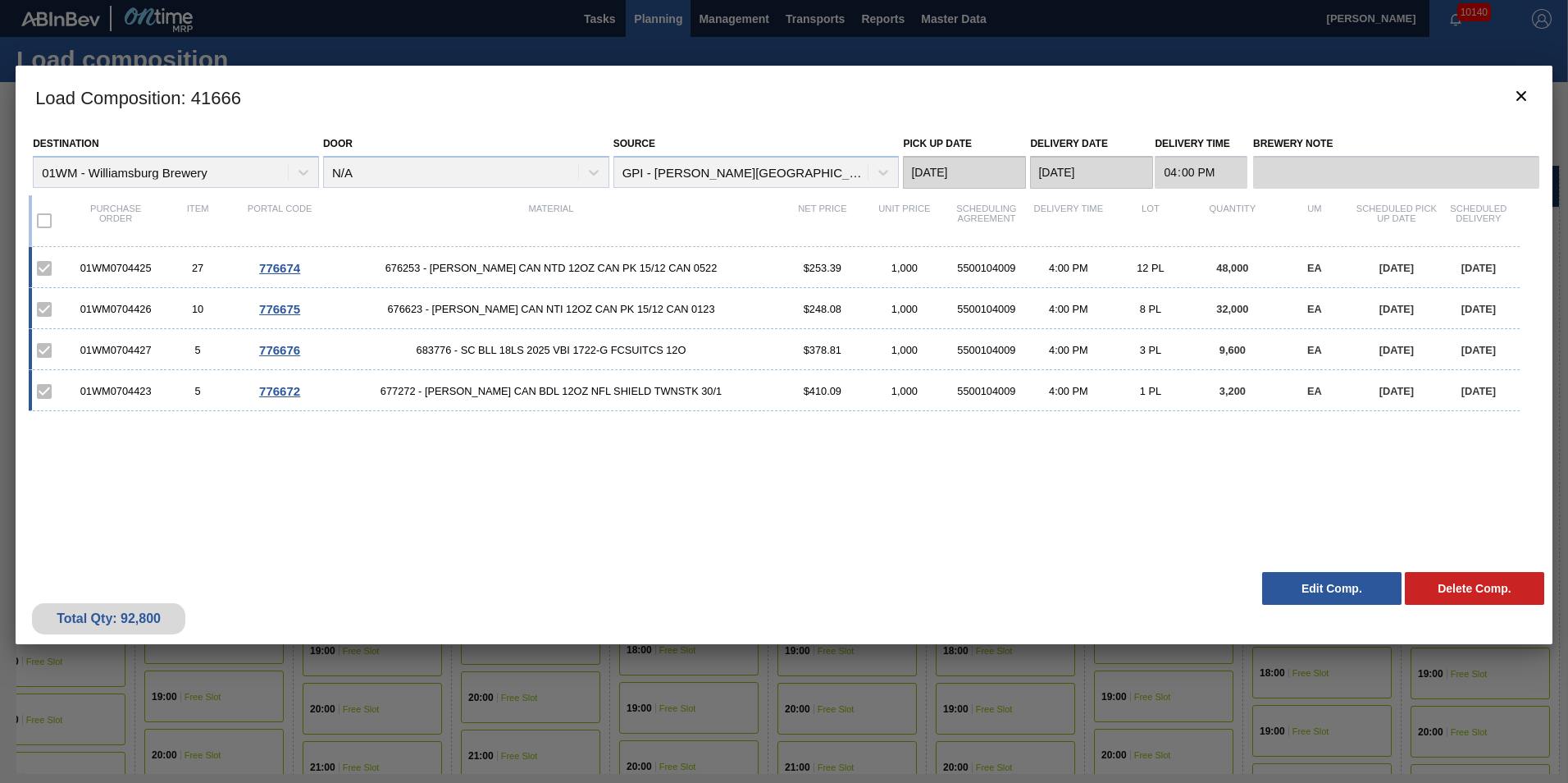
click at [1304, 597] on button "Edit Comp." at bounding box center [1331, 588] width 139 height 33
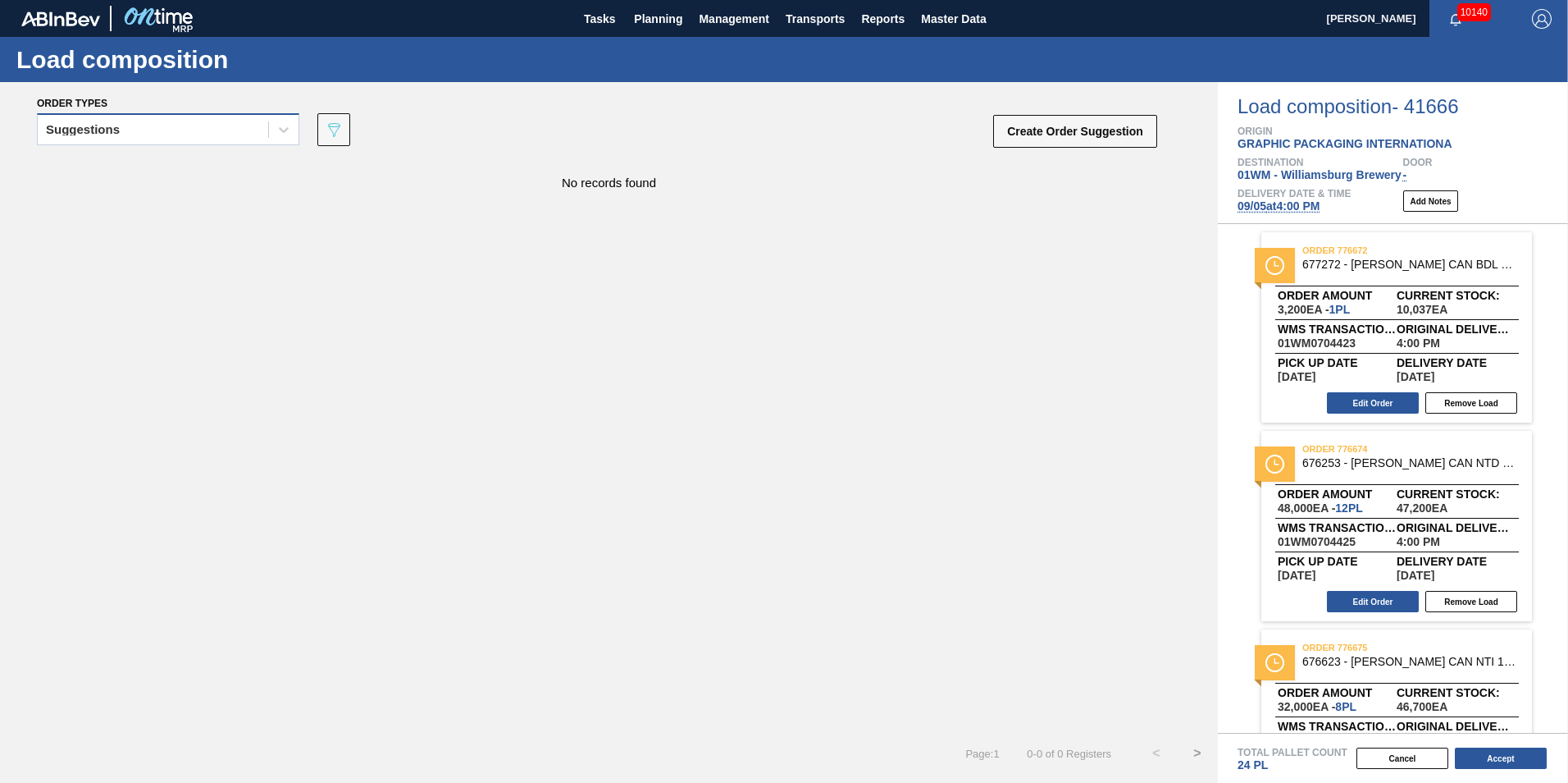
drag, startPoint x: 171, startPoint y: 124, endPoint x: 167, endPoint y: 138, distance: 14.6
click at [171, 124] on div "Suggestions" at bounding box center [154, 130] width 231 height 24
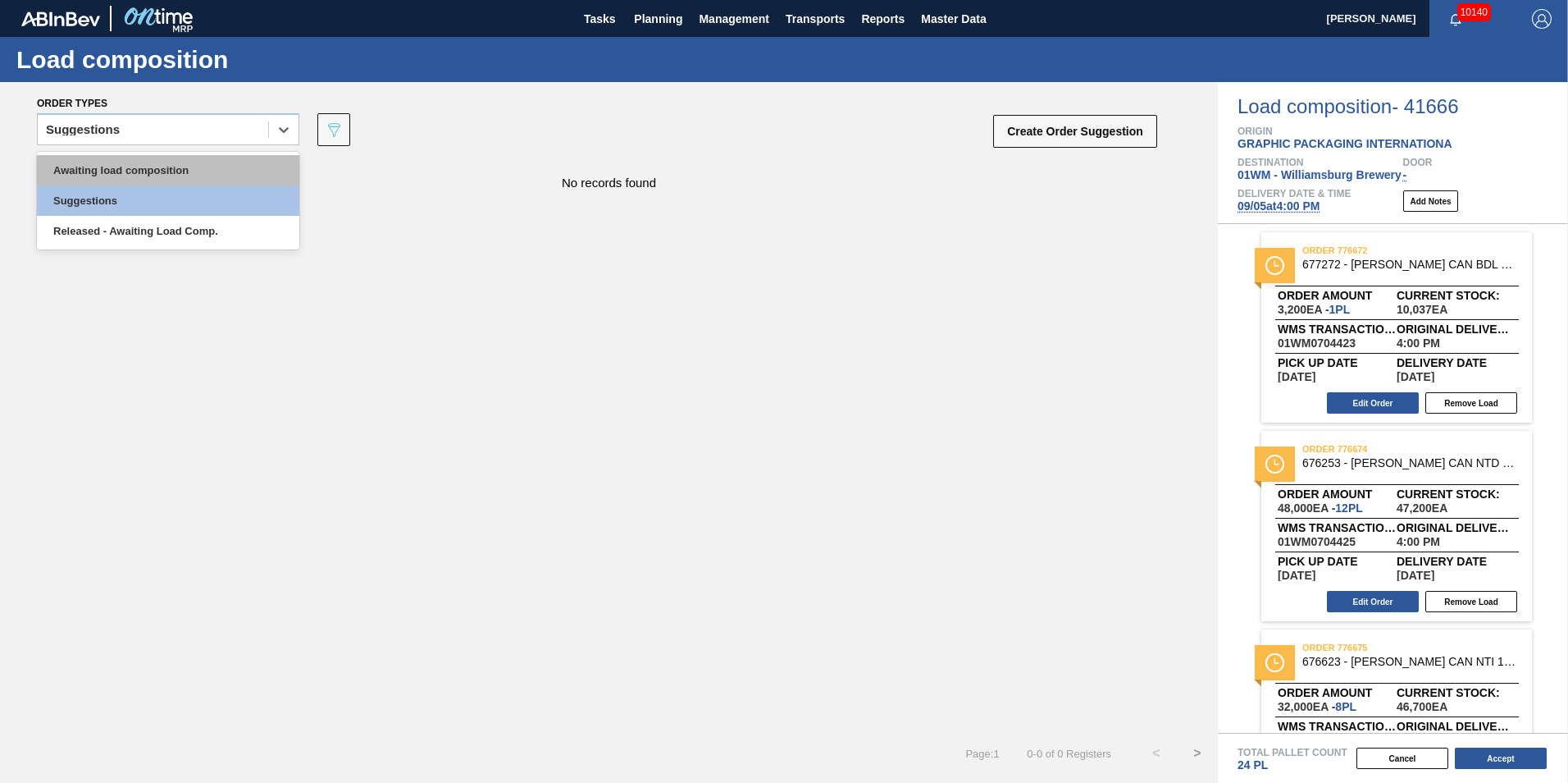
click at [144, 168] on div "Awaiting load composition" at bounding box center [169, 170] width 263 height 30
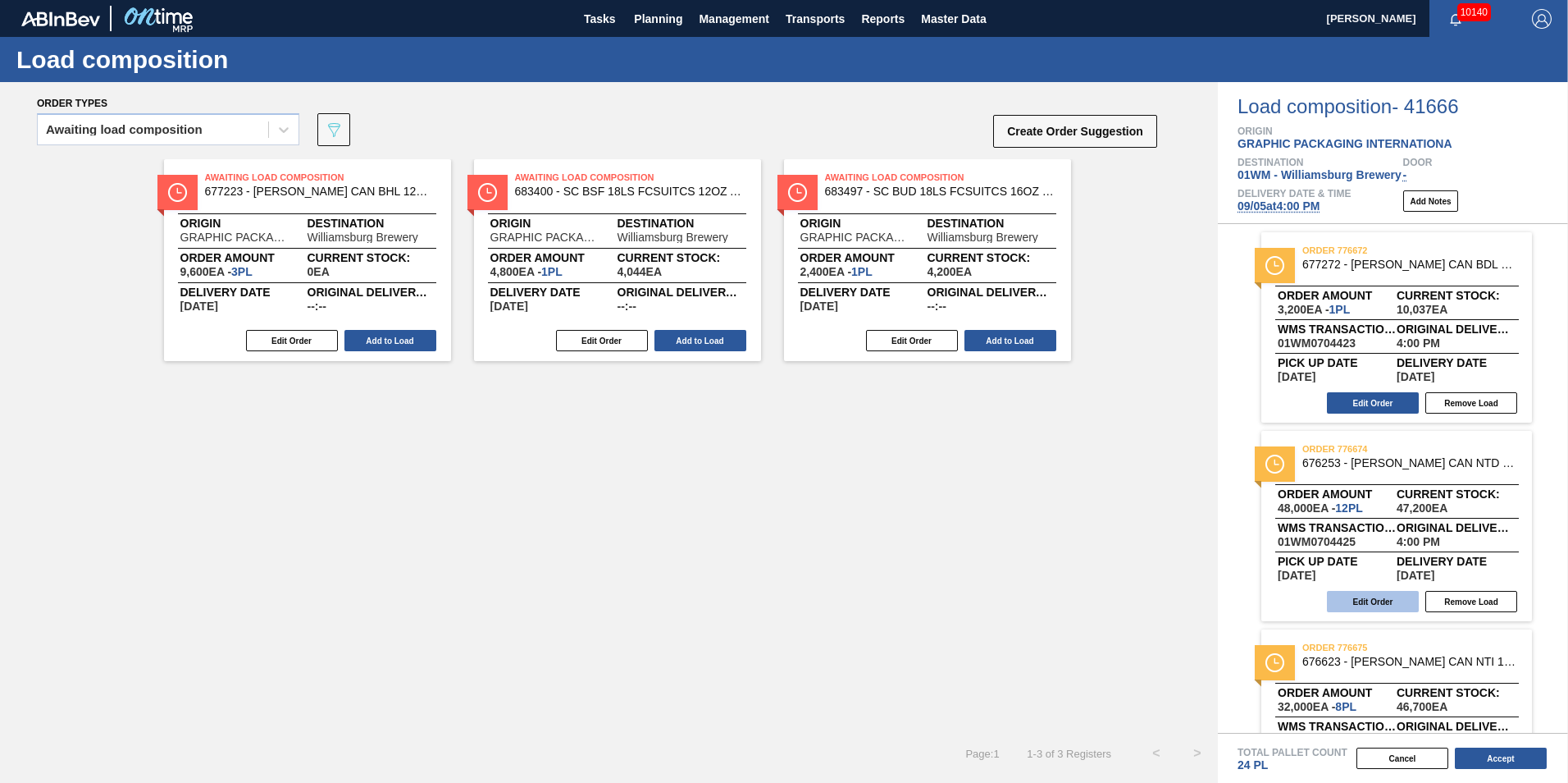
click at [1369, 597] on button "Edit Order" at bounding box center [1372, 601] width 91 height 21
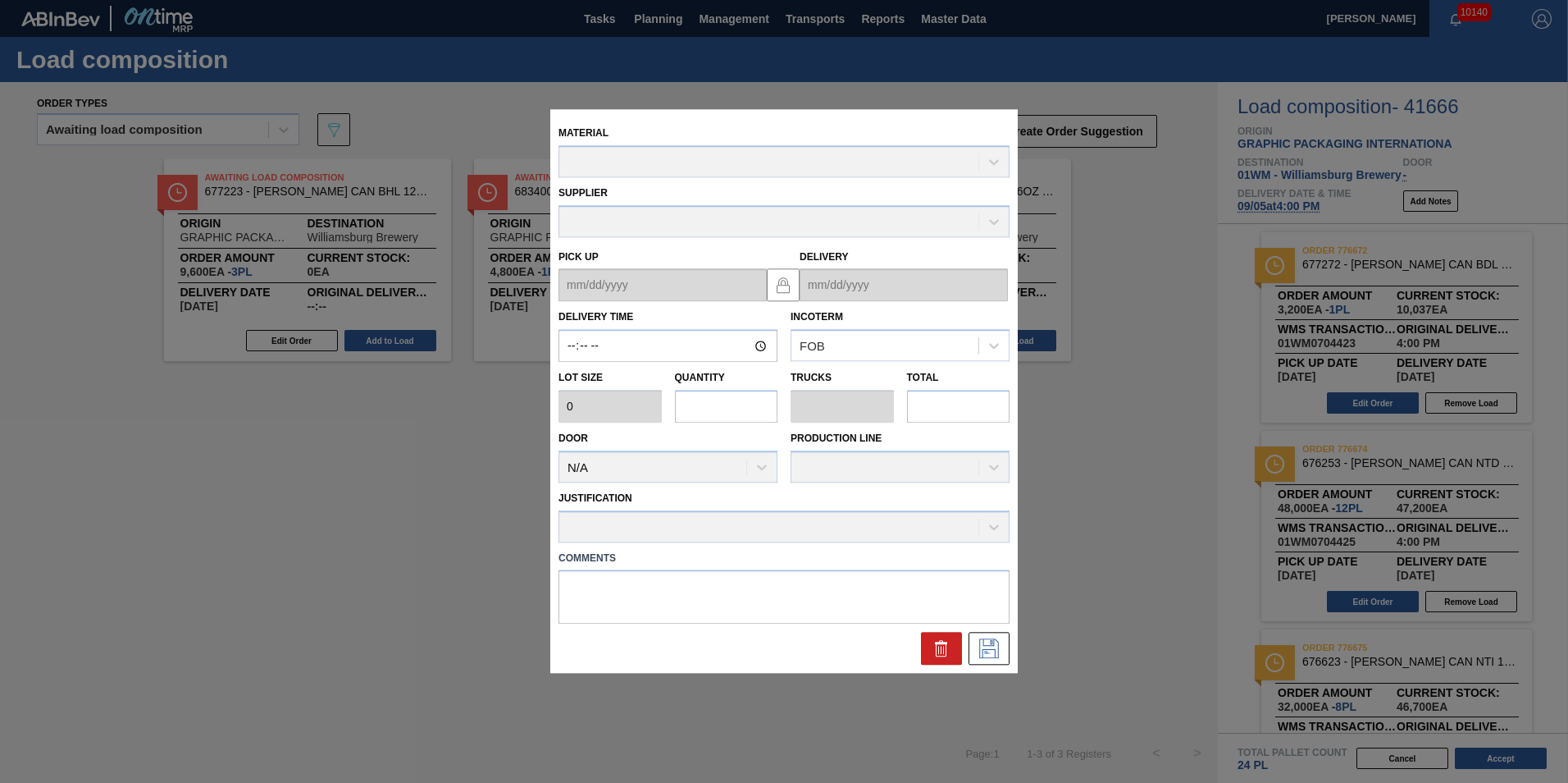
type input "16:00:00"
type input "4,000"
type input "12"
type input "0.462"
type input "48,000"
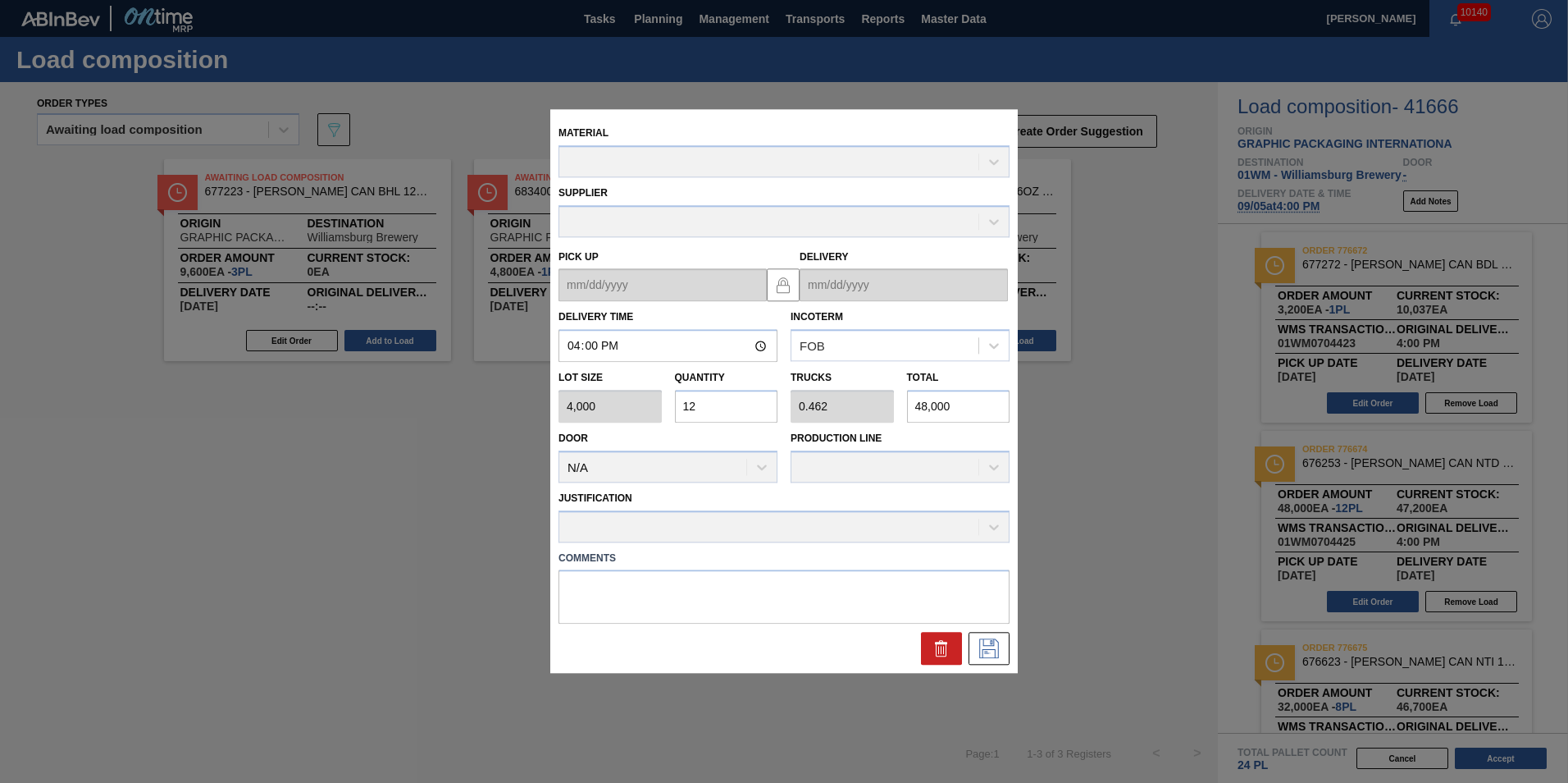
type up "[DATE]"
type input "[DATE]"
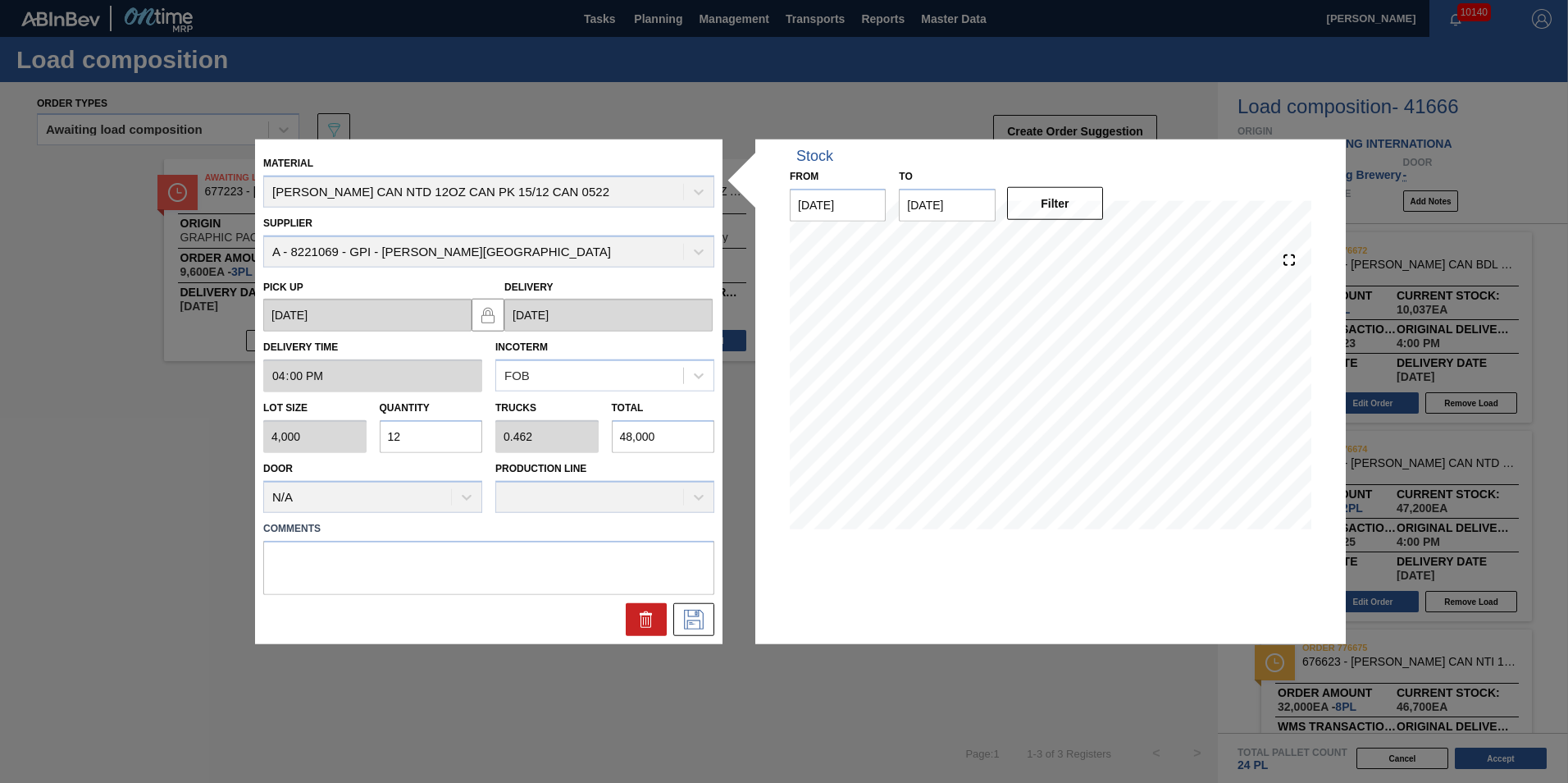
drag, startPoint x: 467, startPoint y: 437, endPoint x: 453, endPoint y: 437, distance: 14.0
click at [464, 437] on input "12" at bounding box center [431, 436] width 103 height 33
type input "1"
type input "0.038"
type input "4,000"
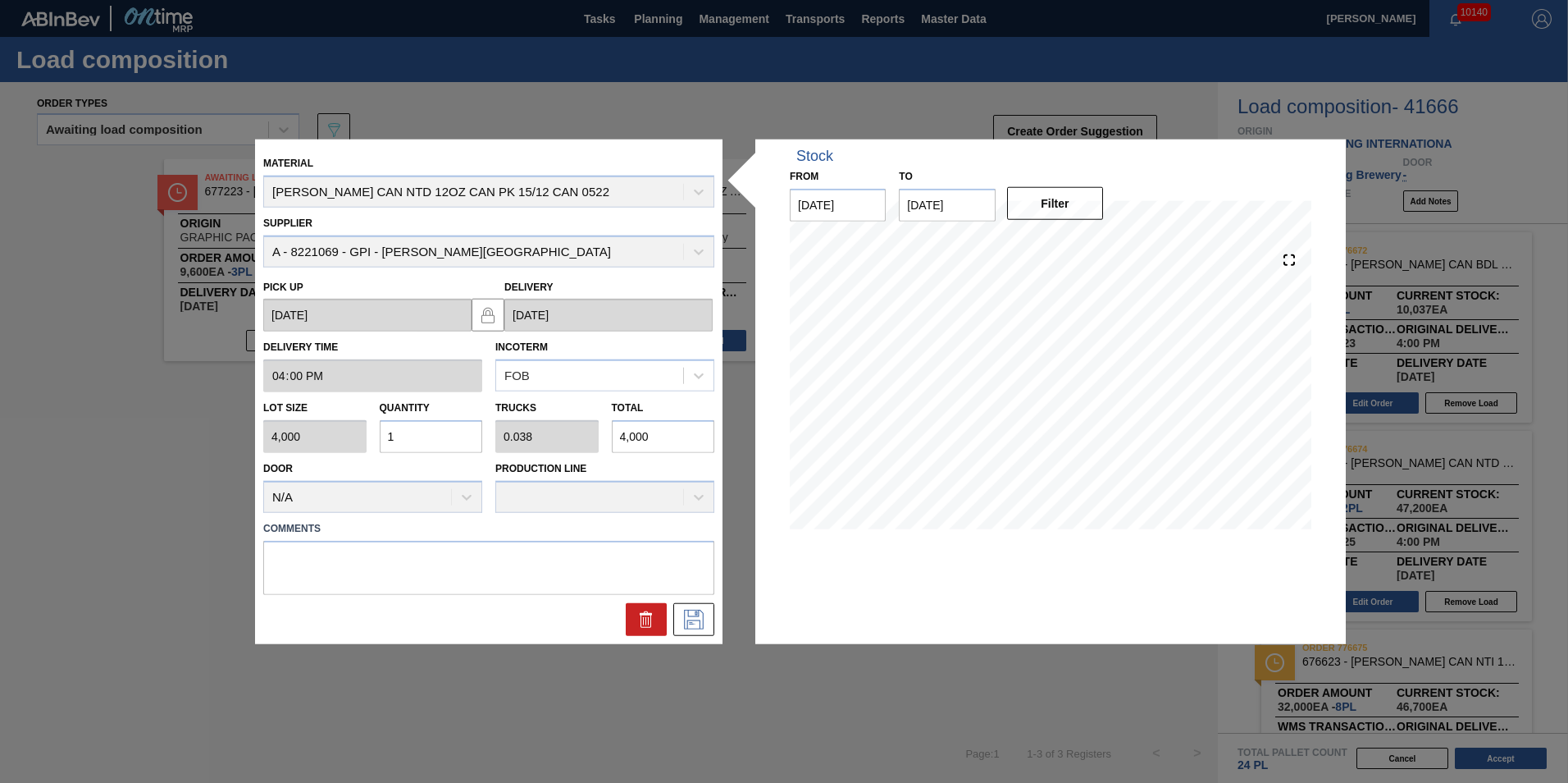
type input "11"
type input "0.423"
type input "44,000"
type input "11"
click at [702, 633] on button at bounding box center [694, 618] width 41 height 33
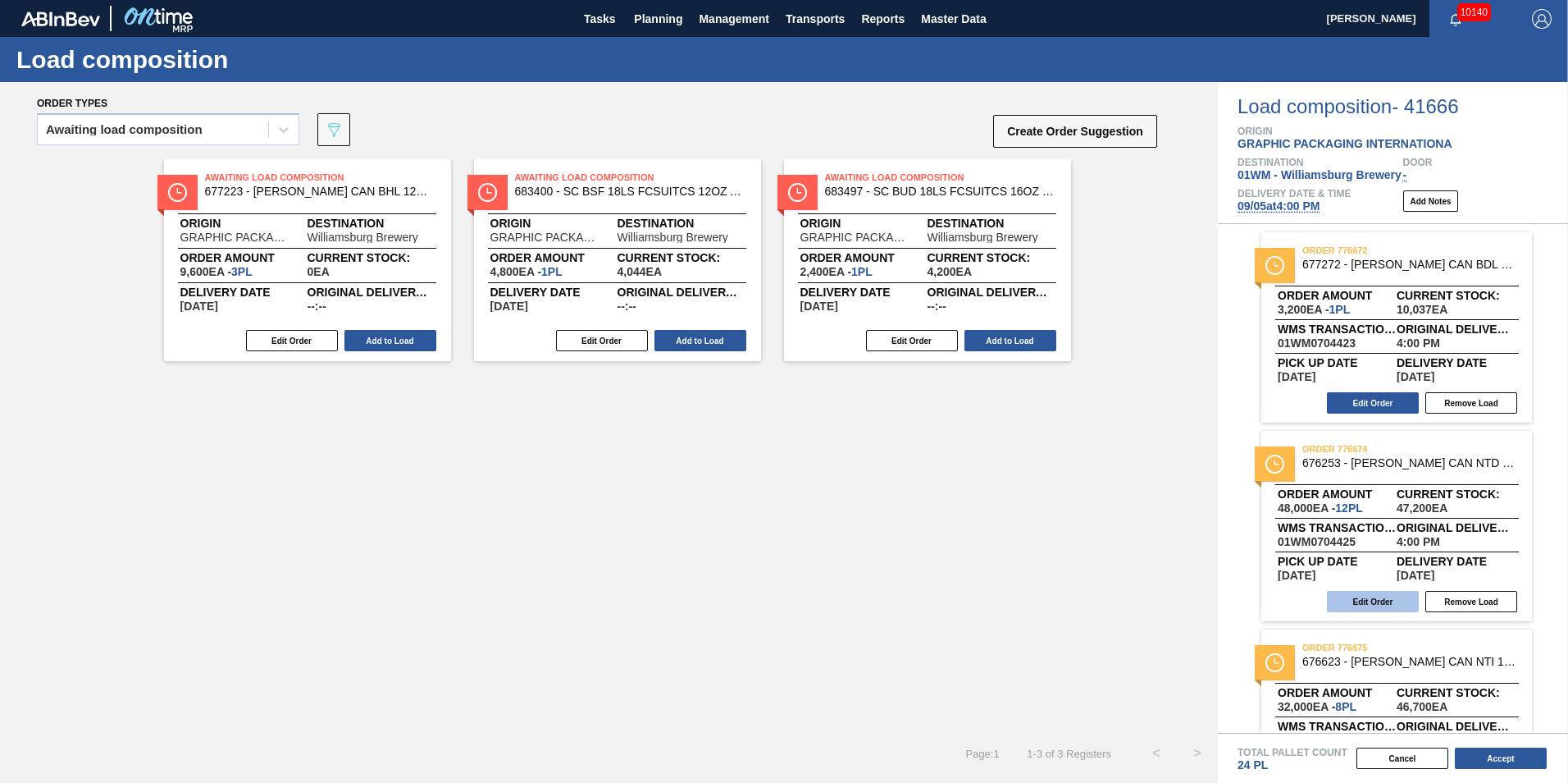
click at [1385, 599] on button "Edit Order" at bounding box center [1372, 601] width 91 height 21
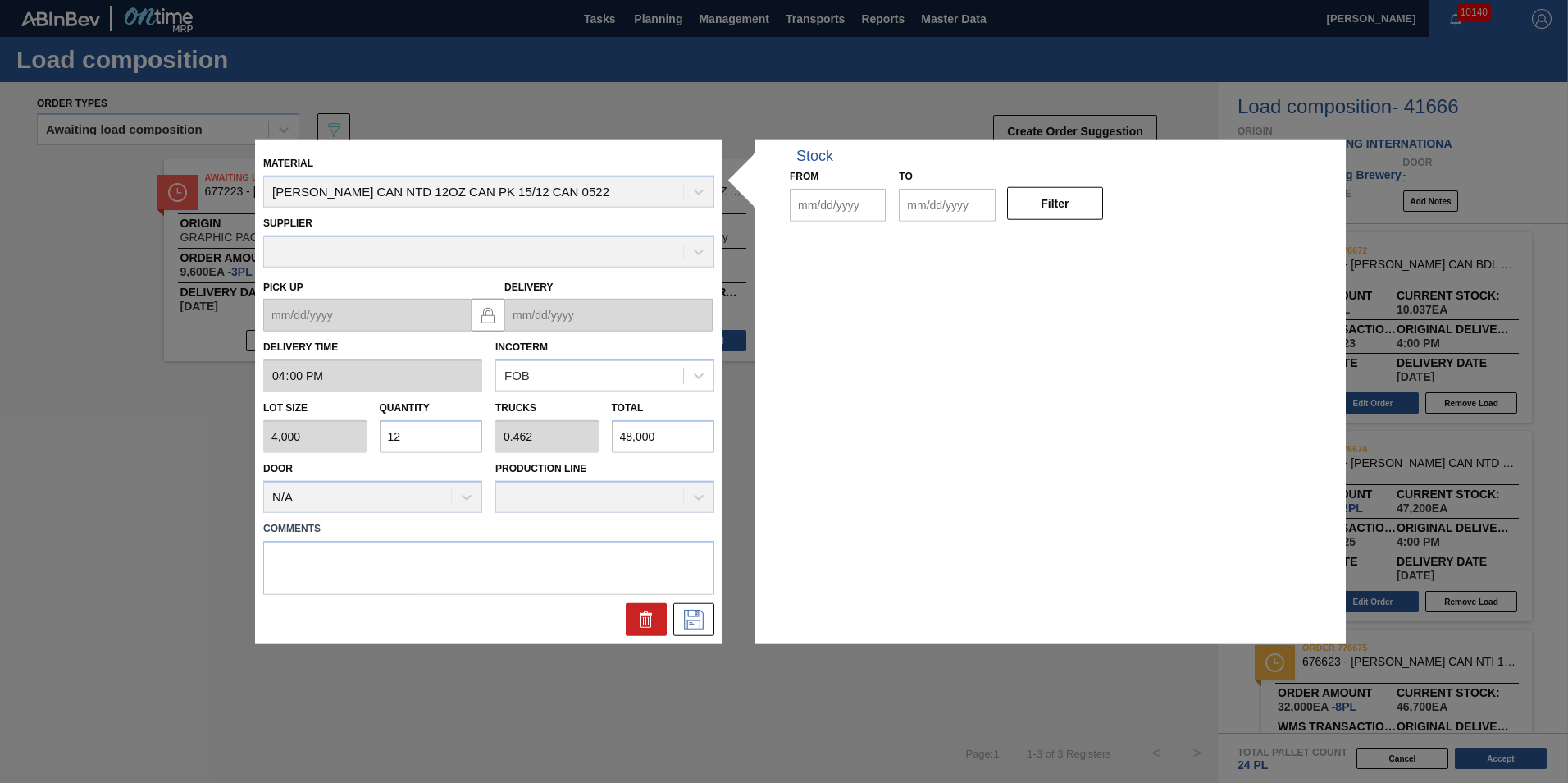
type input "16:00:00"
type input "4,000"
type input "12"
type input "0.462"
type input "48,000"
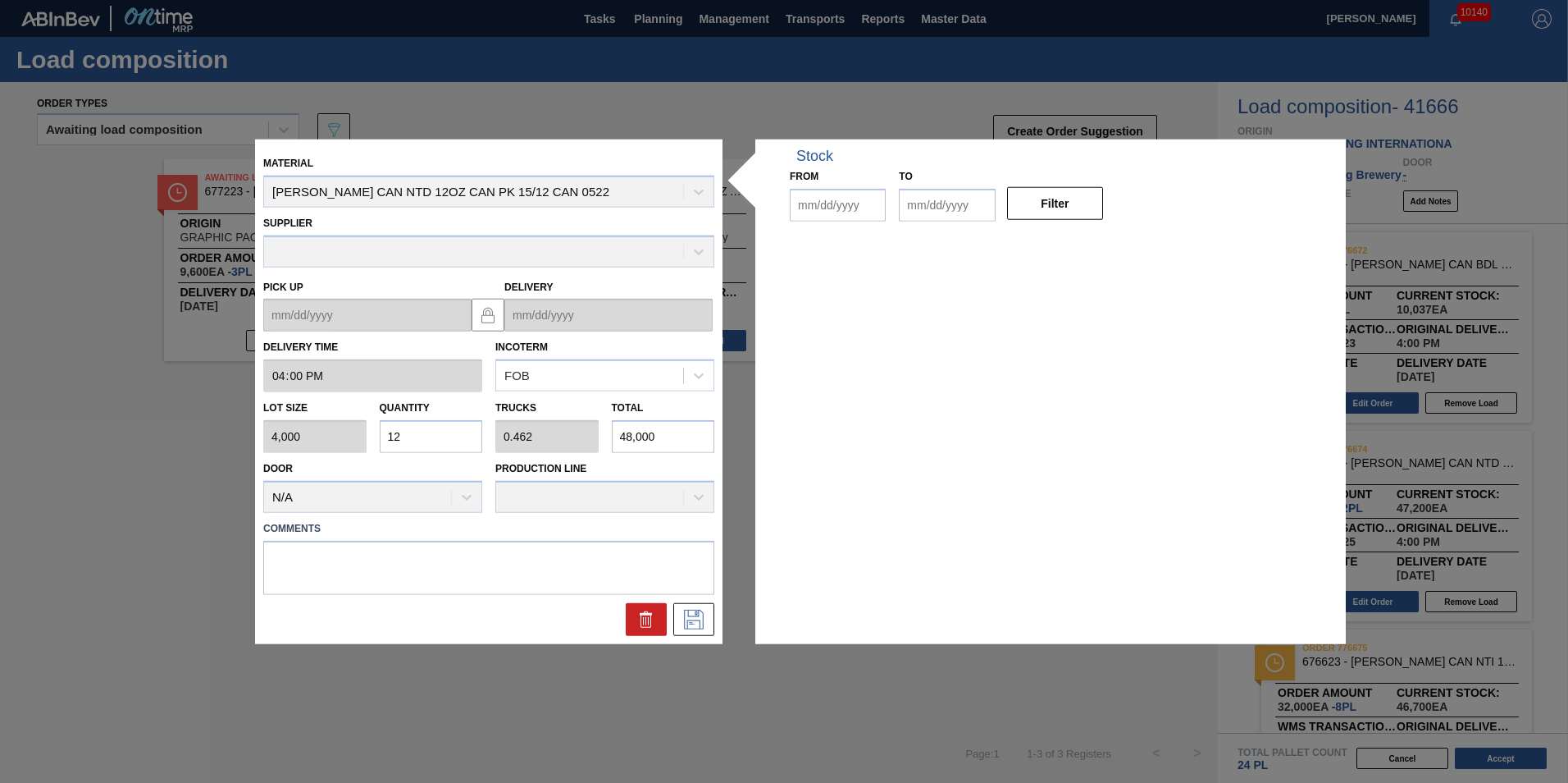
type up "[DATE]"
type input "[DATE]"
click at [405, 442] on input "12" at bounding box center [431, 436] width 103 height 33
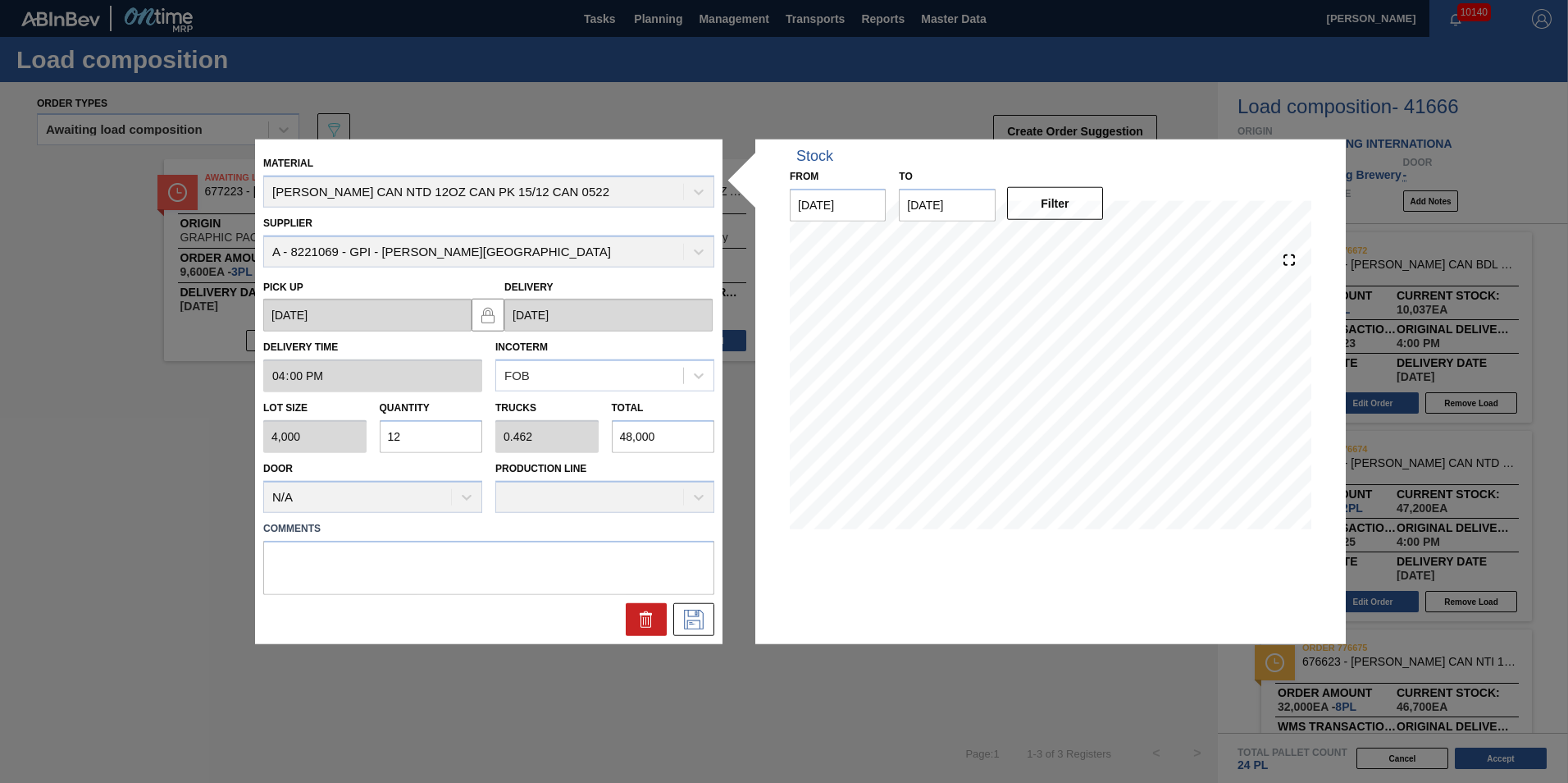
type input "1"
type input "0.038"
type input "4,000"
type input "11"
type input "0.423"
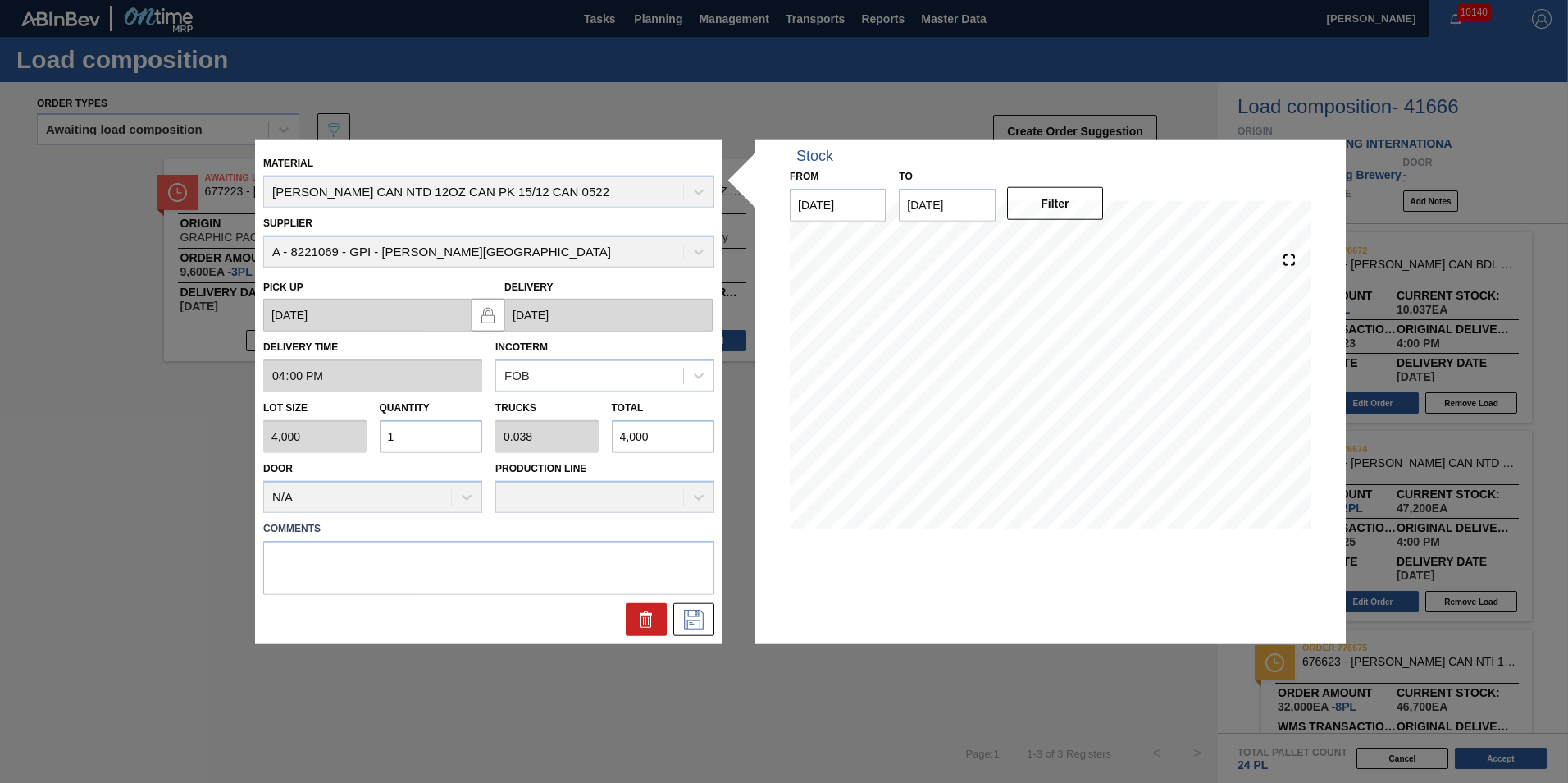
type input "44,000"
type input "11"
click at [699, 615] on icon at bounding box center [694, 619] width 27 height 20
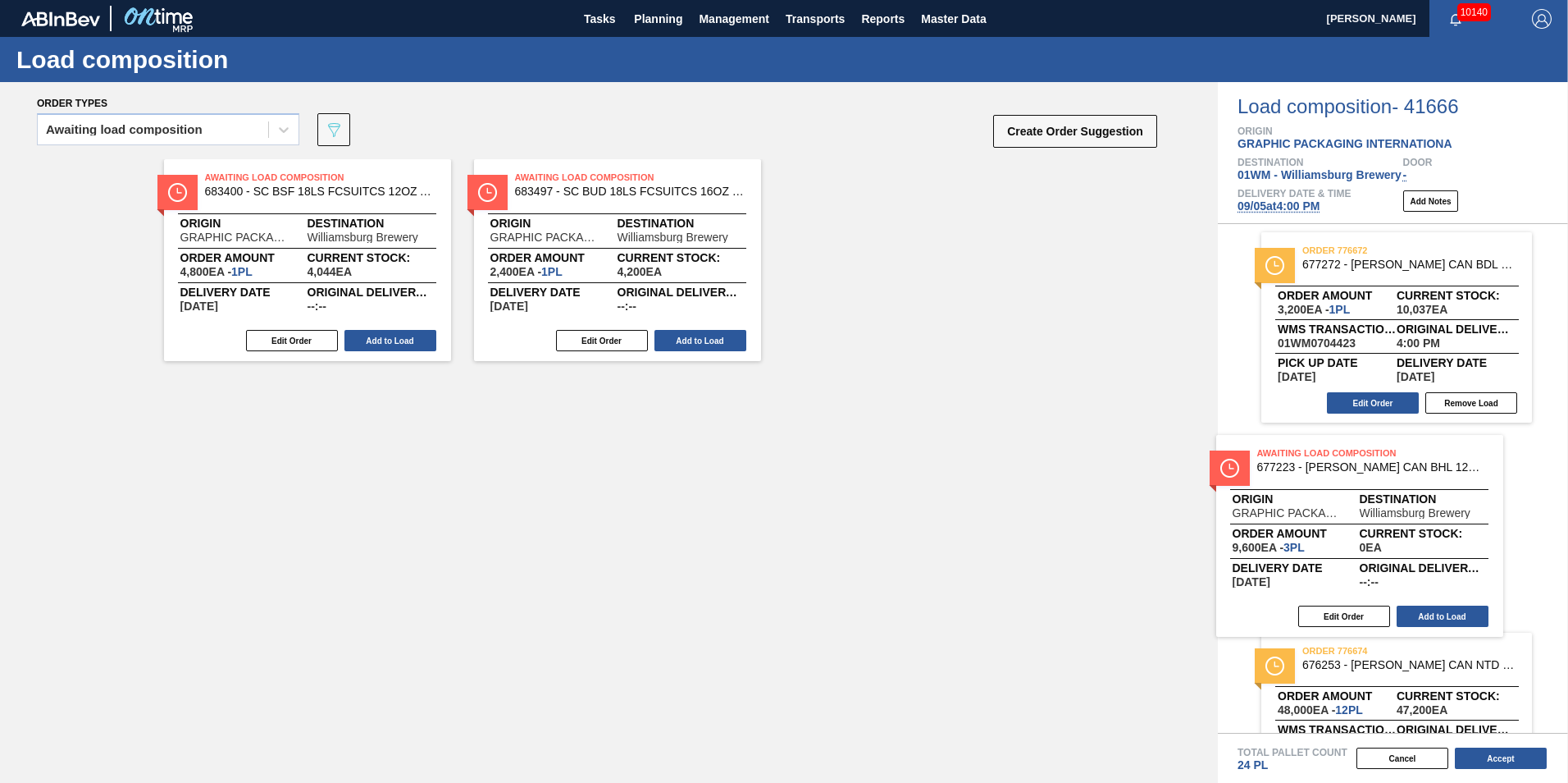
drag, startPoint x: 319, startPoint y: 270, endPoint x: 1415, endPoint y: 540, distance: 1128.8
click at [1415, 540] on div "Order types Awaiting load composition 089F7B8B-B2A5-4AFE-B5C0-19BA573D28AC Crea…" at bounding box center [784, 431] width 1568 height 700
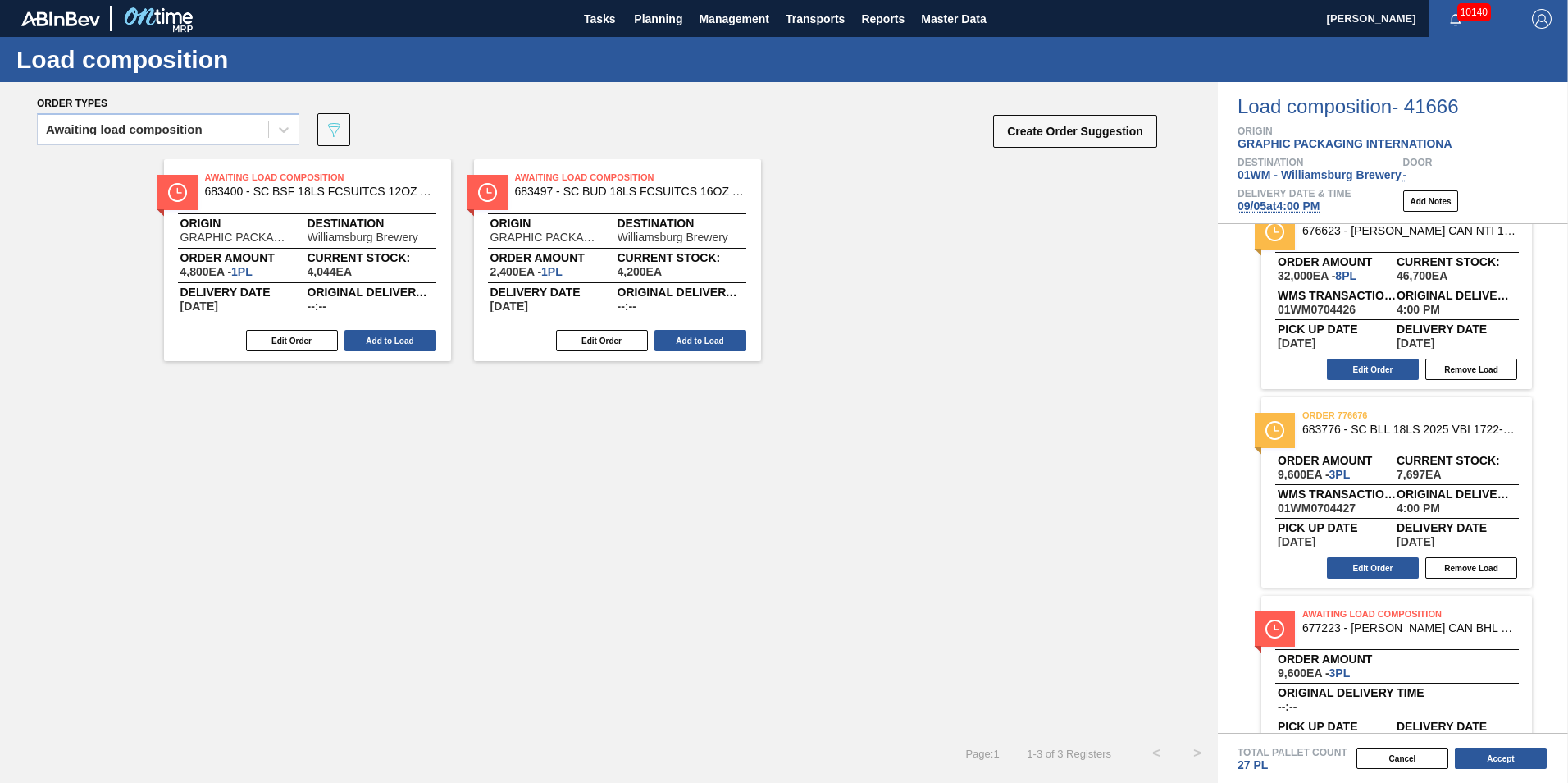
scroll to position [492, 0]
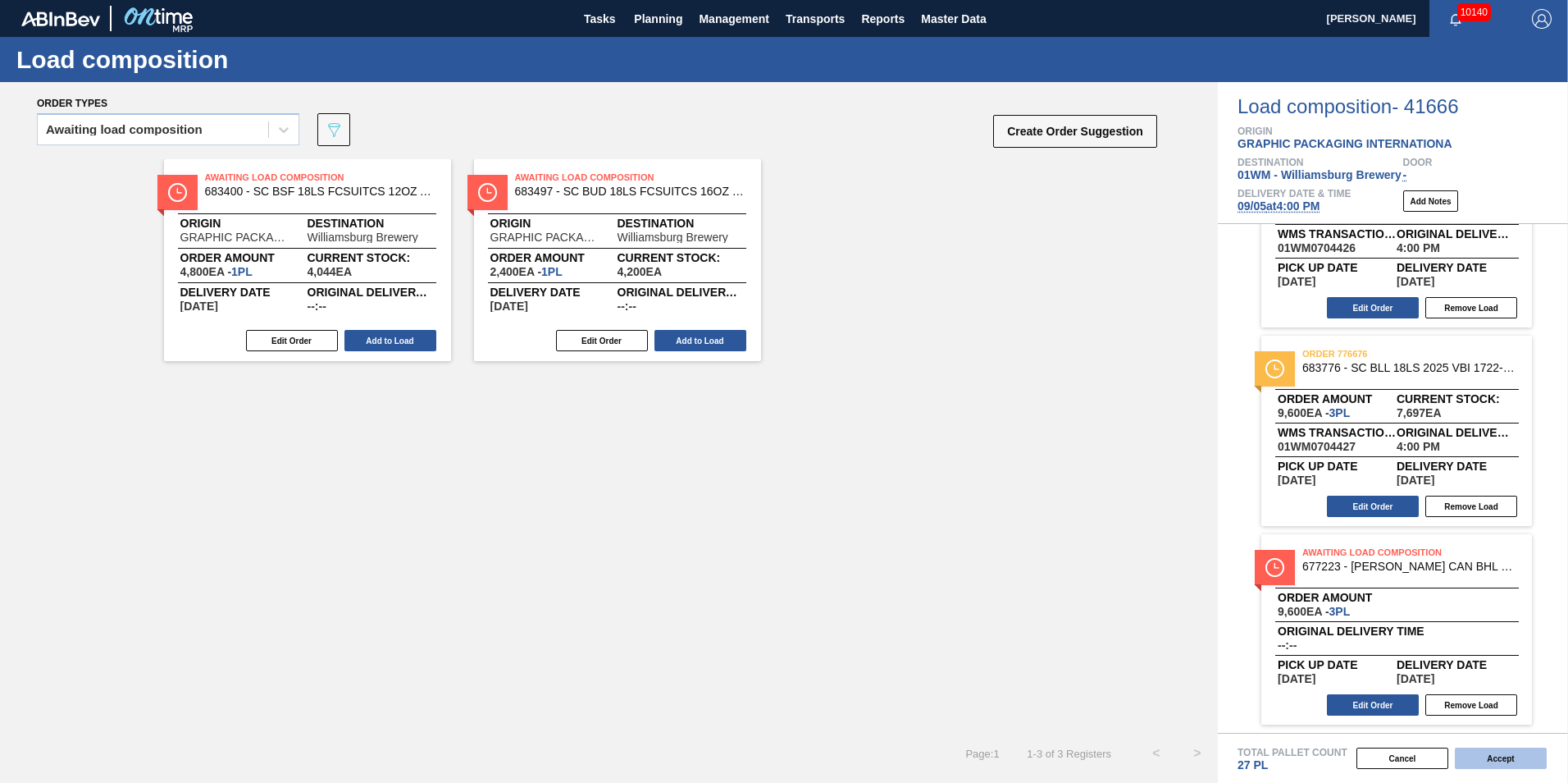
click at [1506, 753] on button "Accept" at bounding box center [1500, 758] width 91 height 21
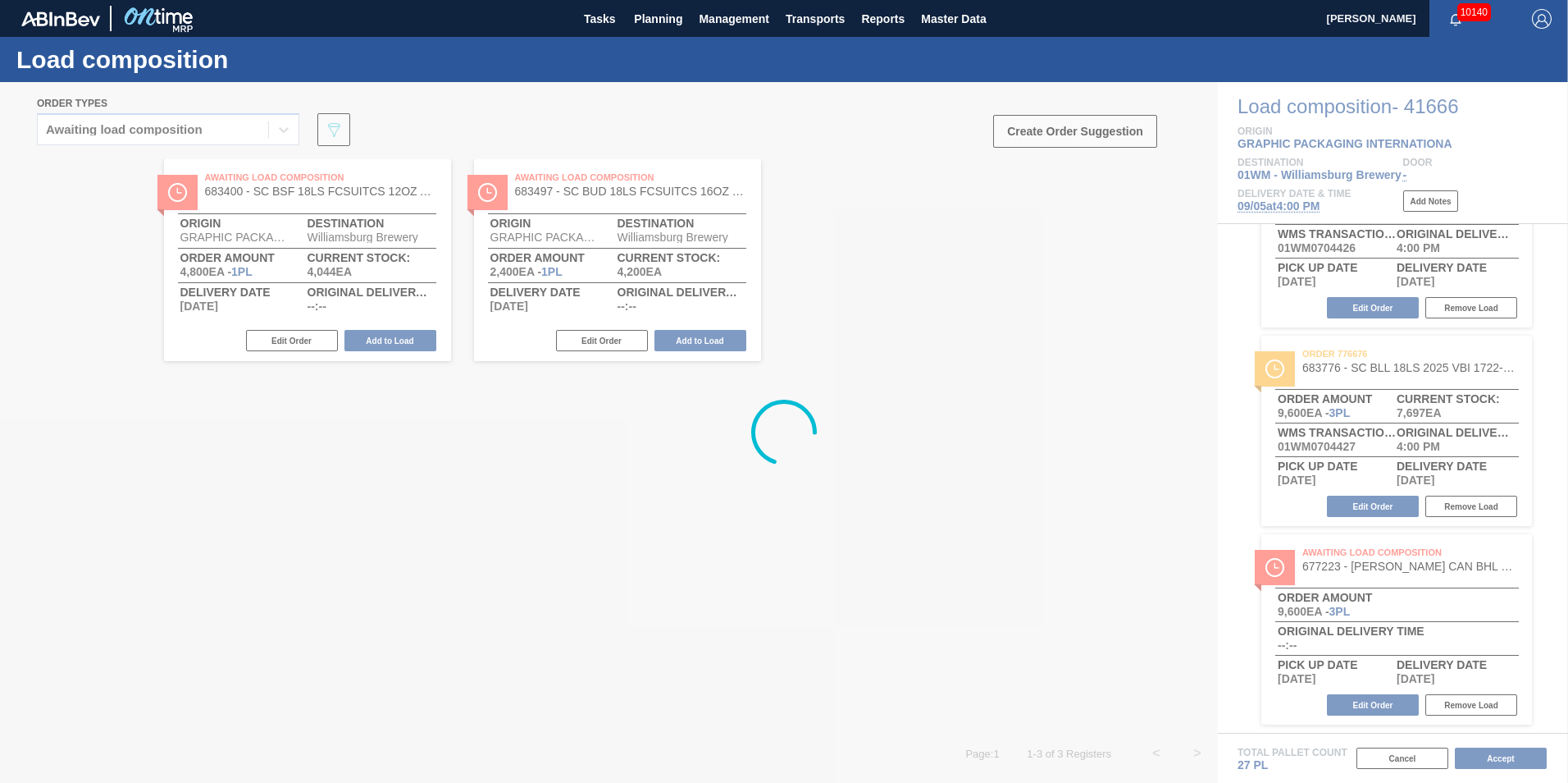
click at [970, 637] on div at bounding box center [784, 431] width 1568 height 700
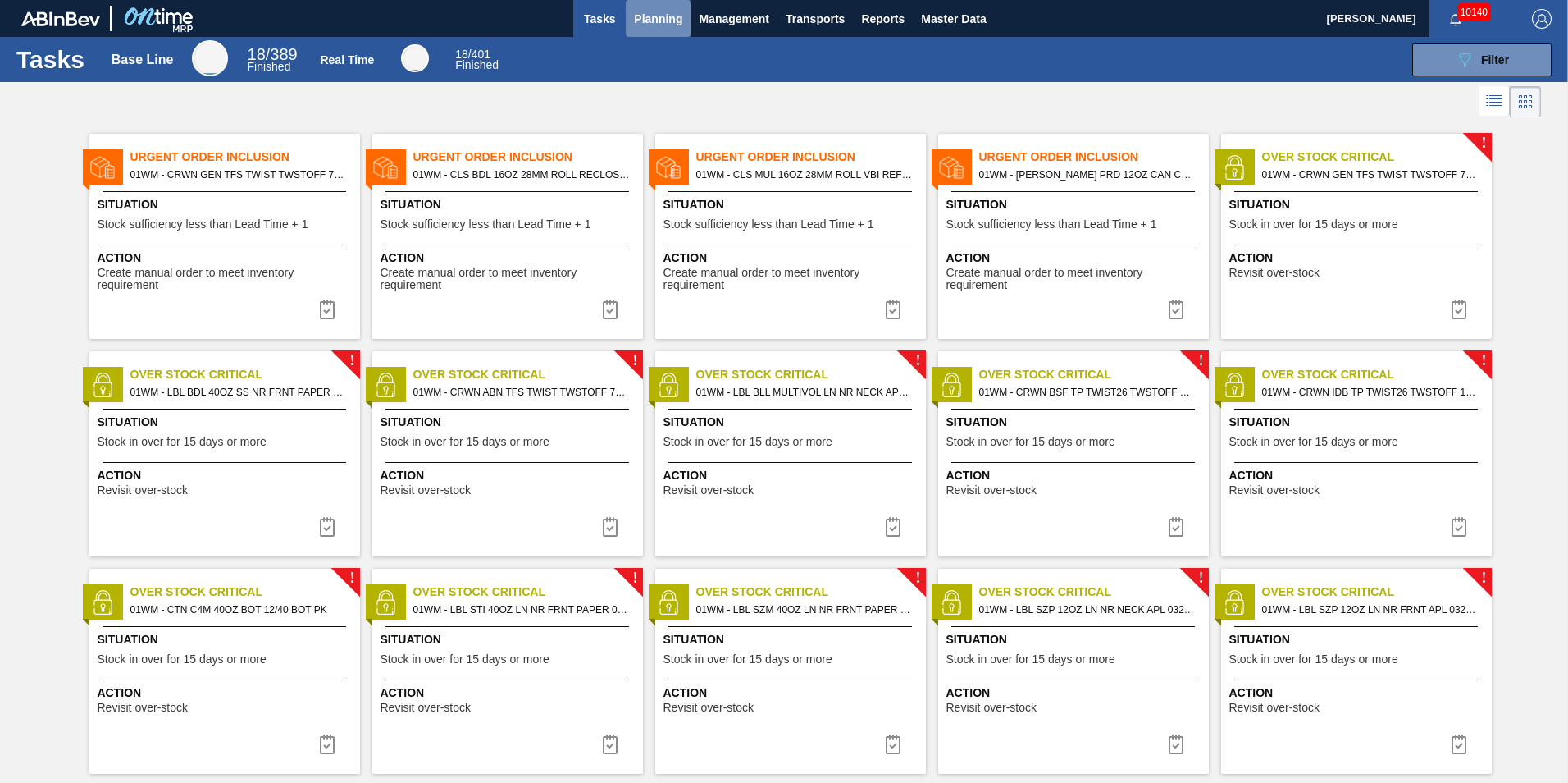
click at [644, 19] on span "Planning" at bounding box center [658, 19] width 49 height 20
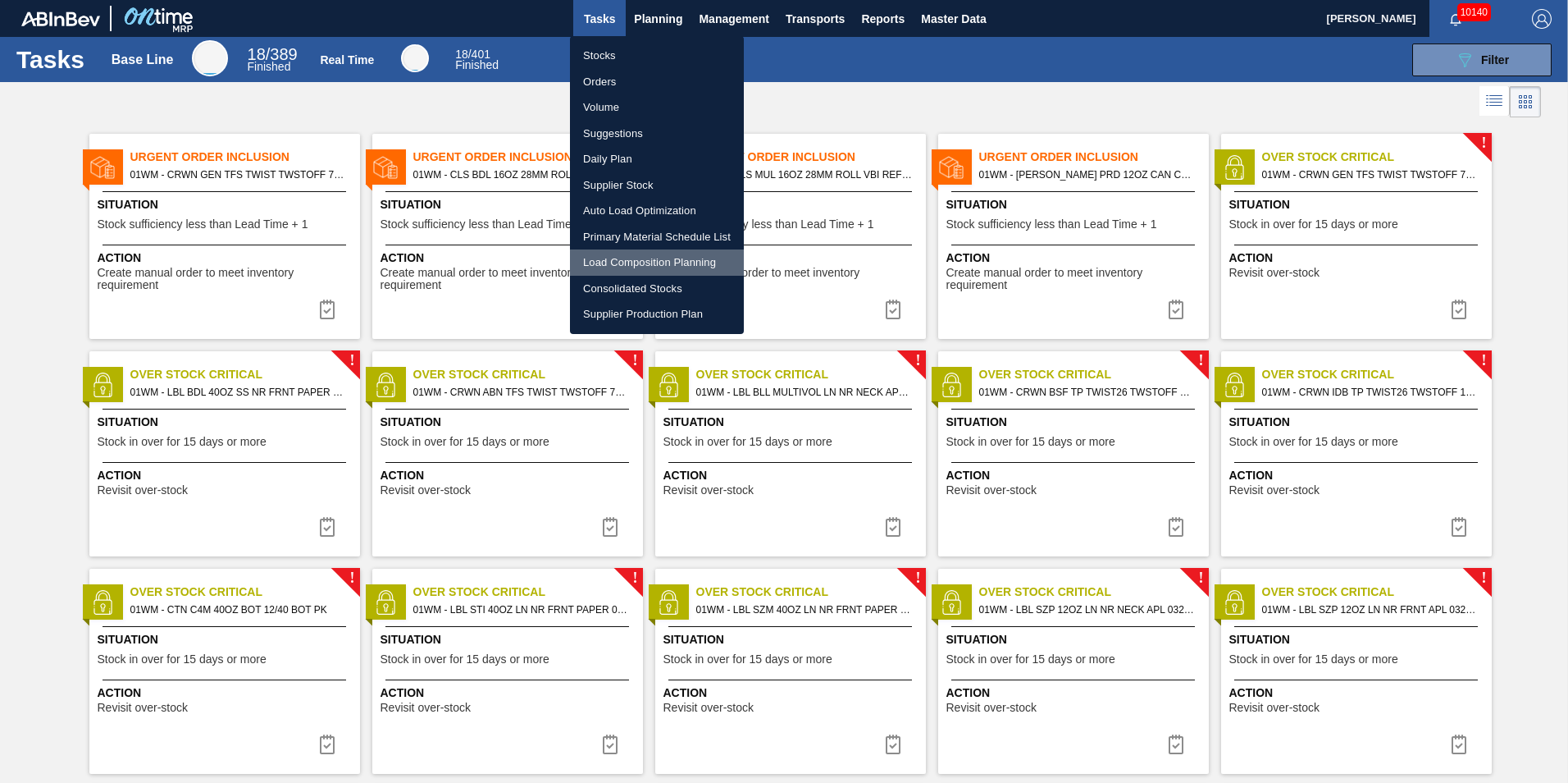
click at [668, 262] on li "Load Composition Planning" at bounding box center [657, 263] width 174 height 27
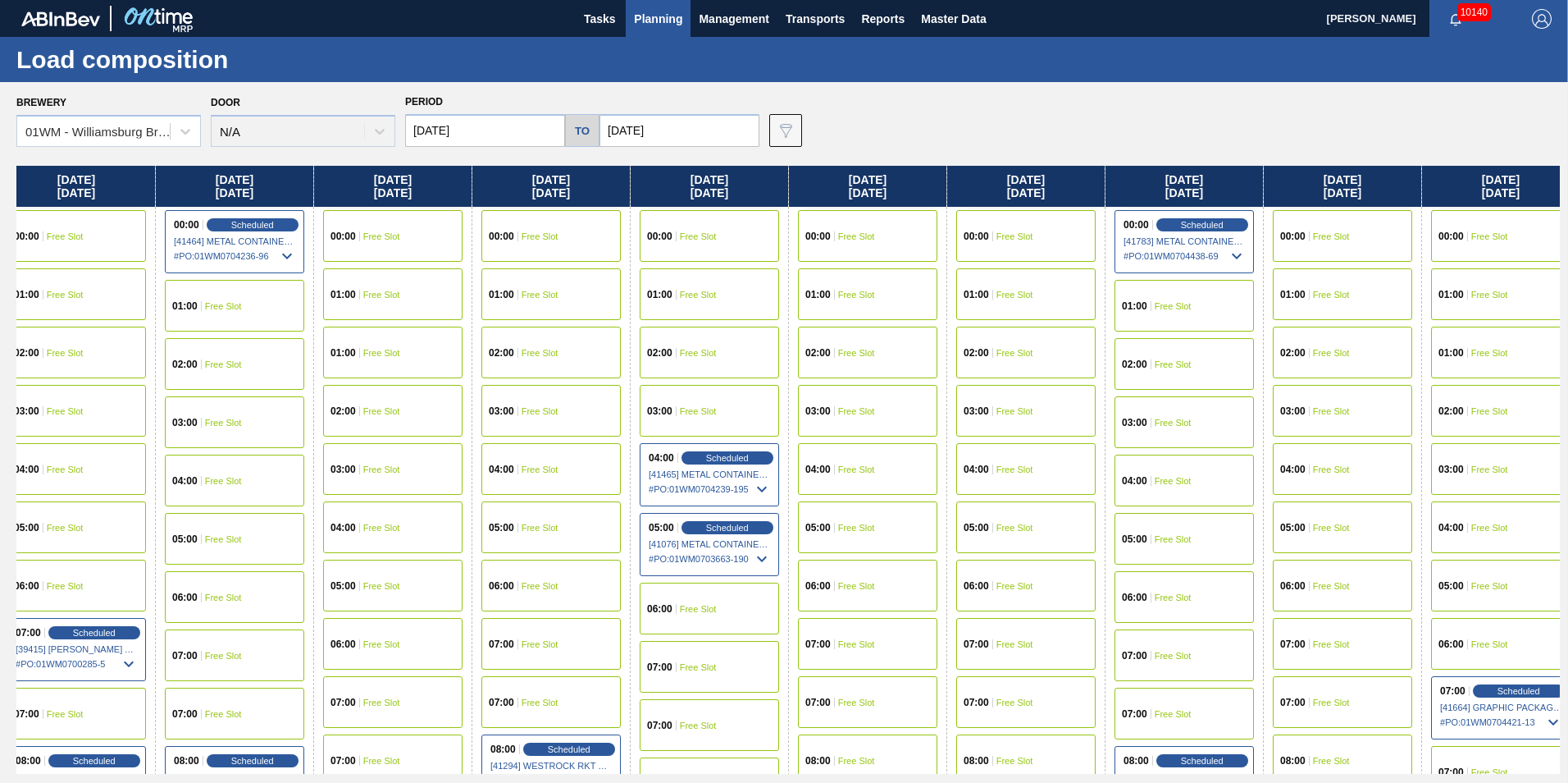
drag, startPoint x: 1453, startPoint y: 196, endPoint x: 707, endPoint y: 162, distance: 746.8
click at [462, 194] on div "[DATE] 00:00 Free Slot 01:00 Free Slot 02:00 Scheduled [41247] WACO ASSOCIATES …" at bounding box center [787, 470] width 1543 height 608
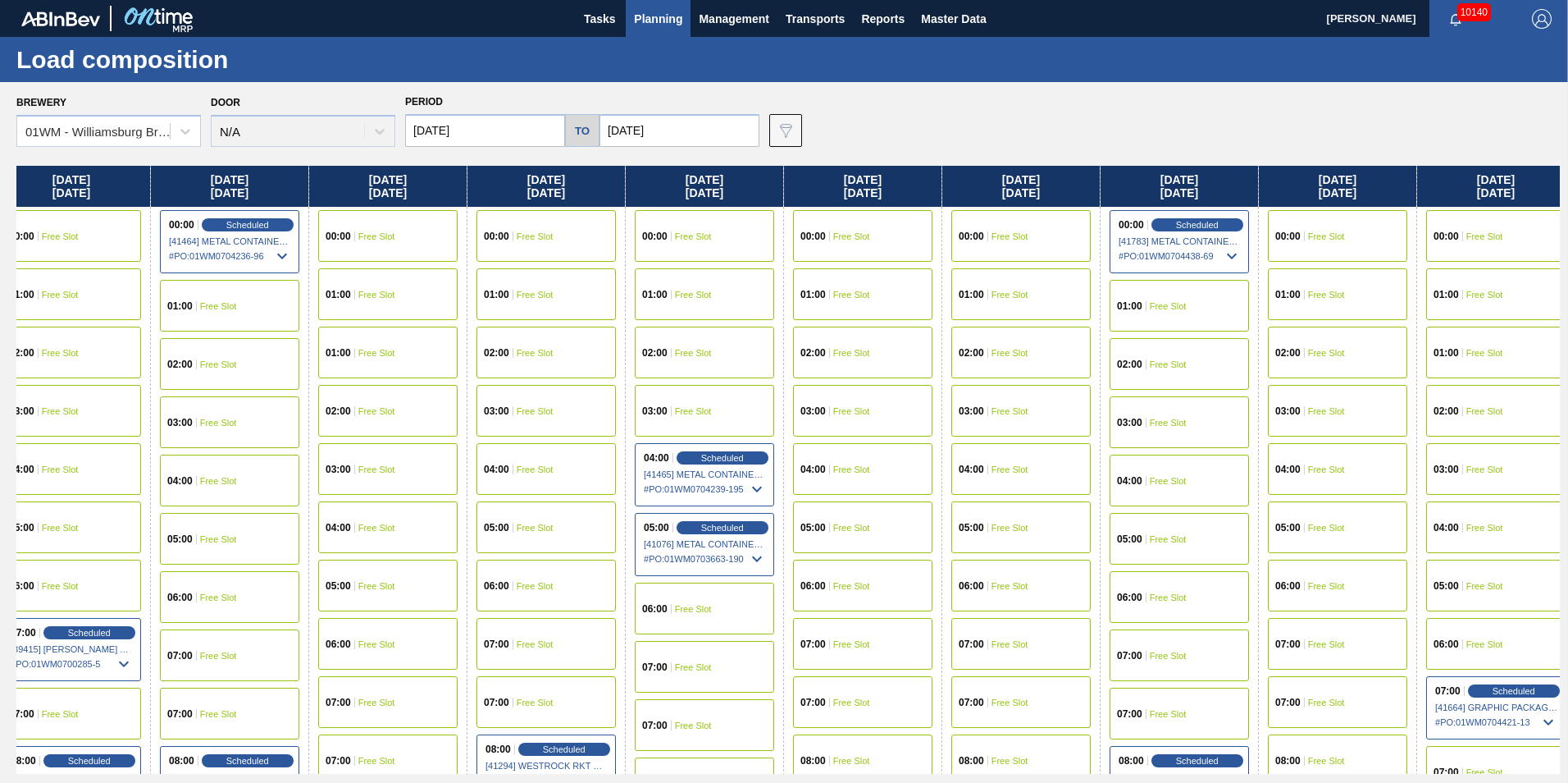
scroll to position [0, 1439]
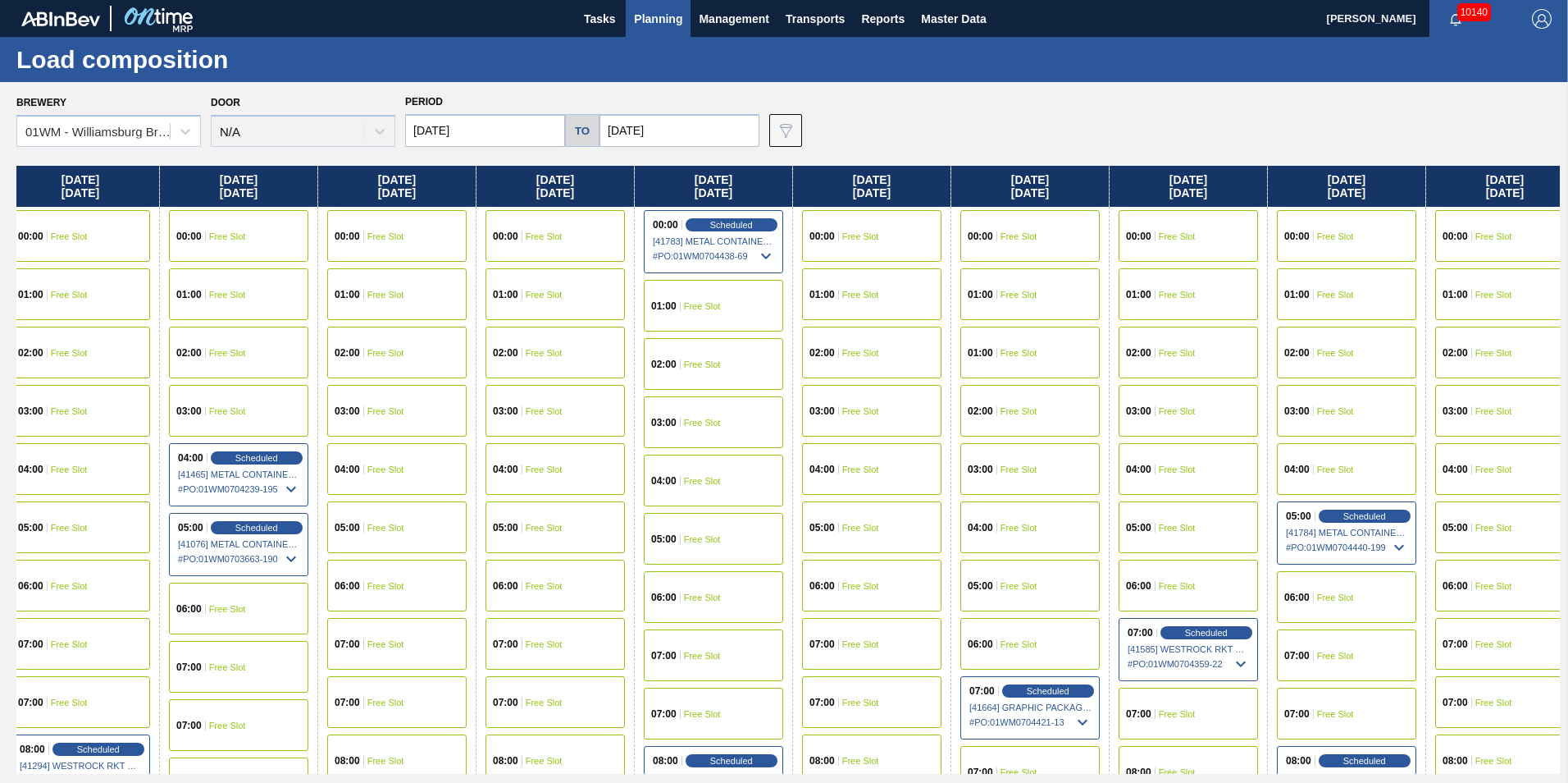
drag, startPoint x: 1471, startPoint y: 191, endPoint x: 990, endPoint y: 191, distance: 481.0
click at [990, 191] on div "[DATE] 00:00 Free Slot 01:00 Free Slot 02:00 Scheduled [41247] WACO ASSOCIATES …" at bounding box center [787, 470] width 1543 height 608
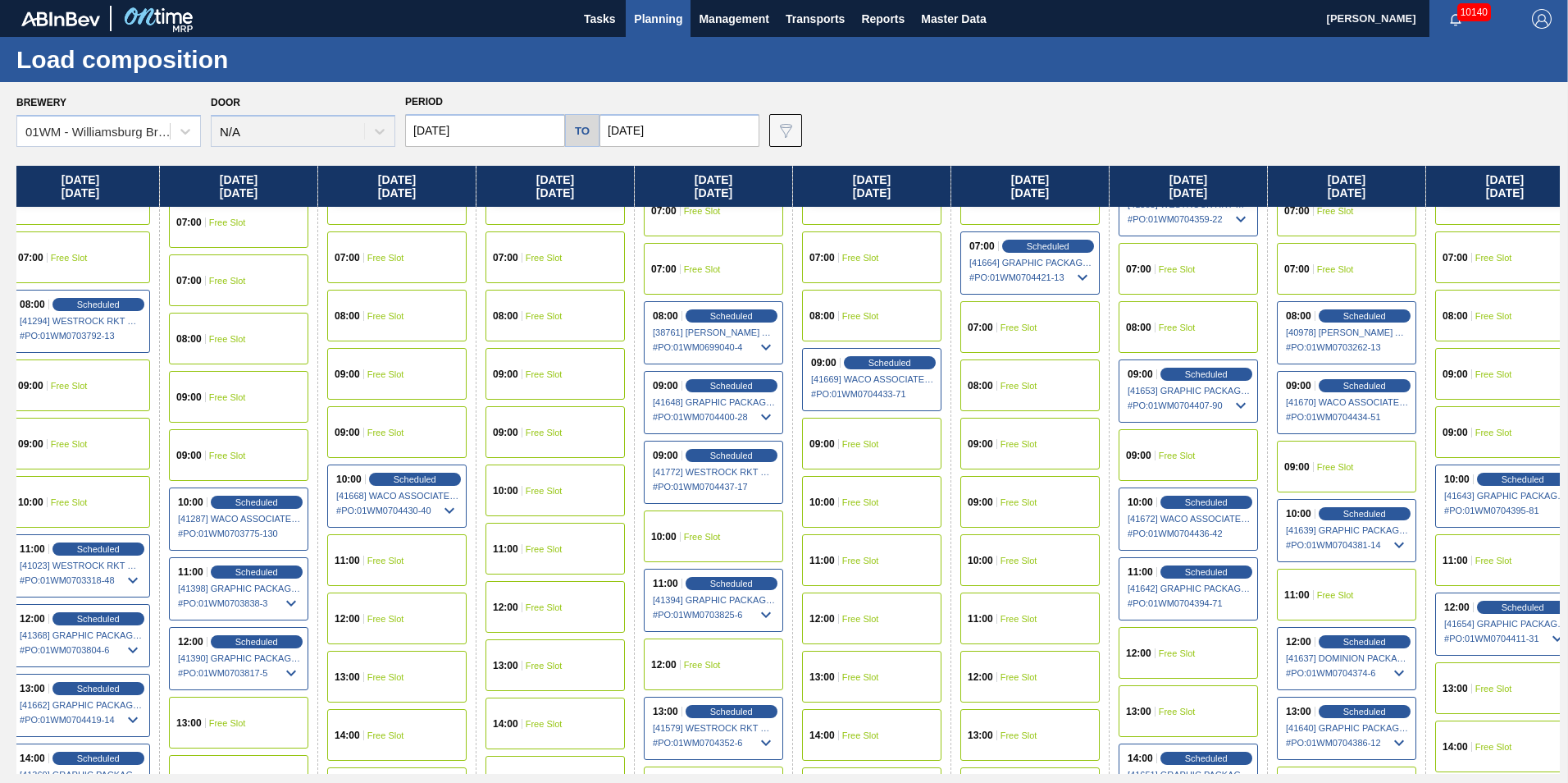
scroll to position [656, 1439]
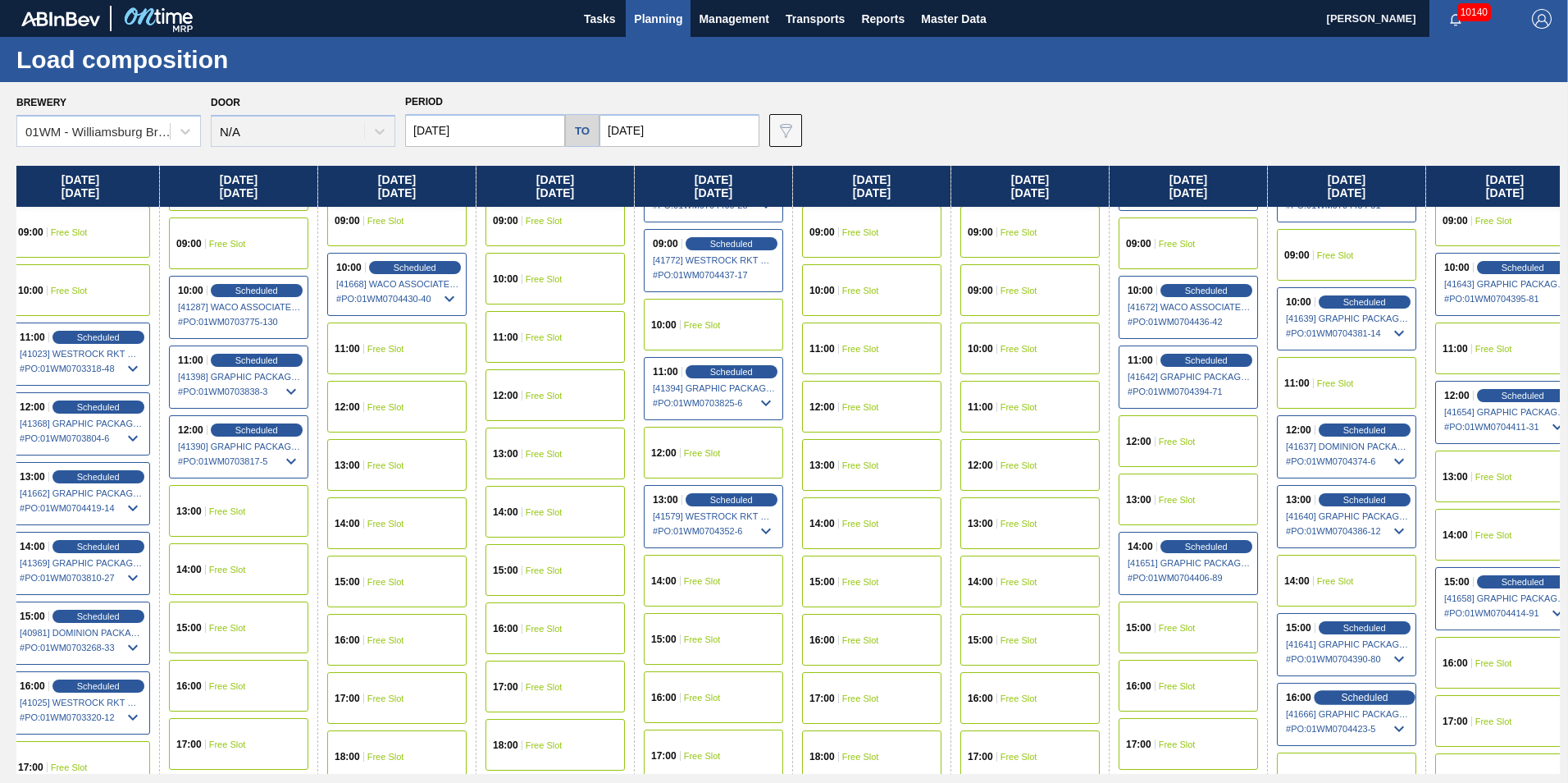
click at [1343, 699] on span "Scheduled" at bounding box center [1364, 697] width 47 height 11
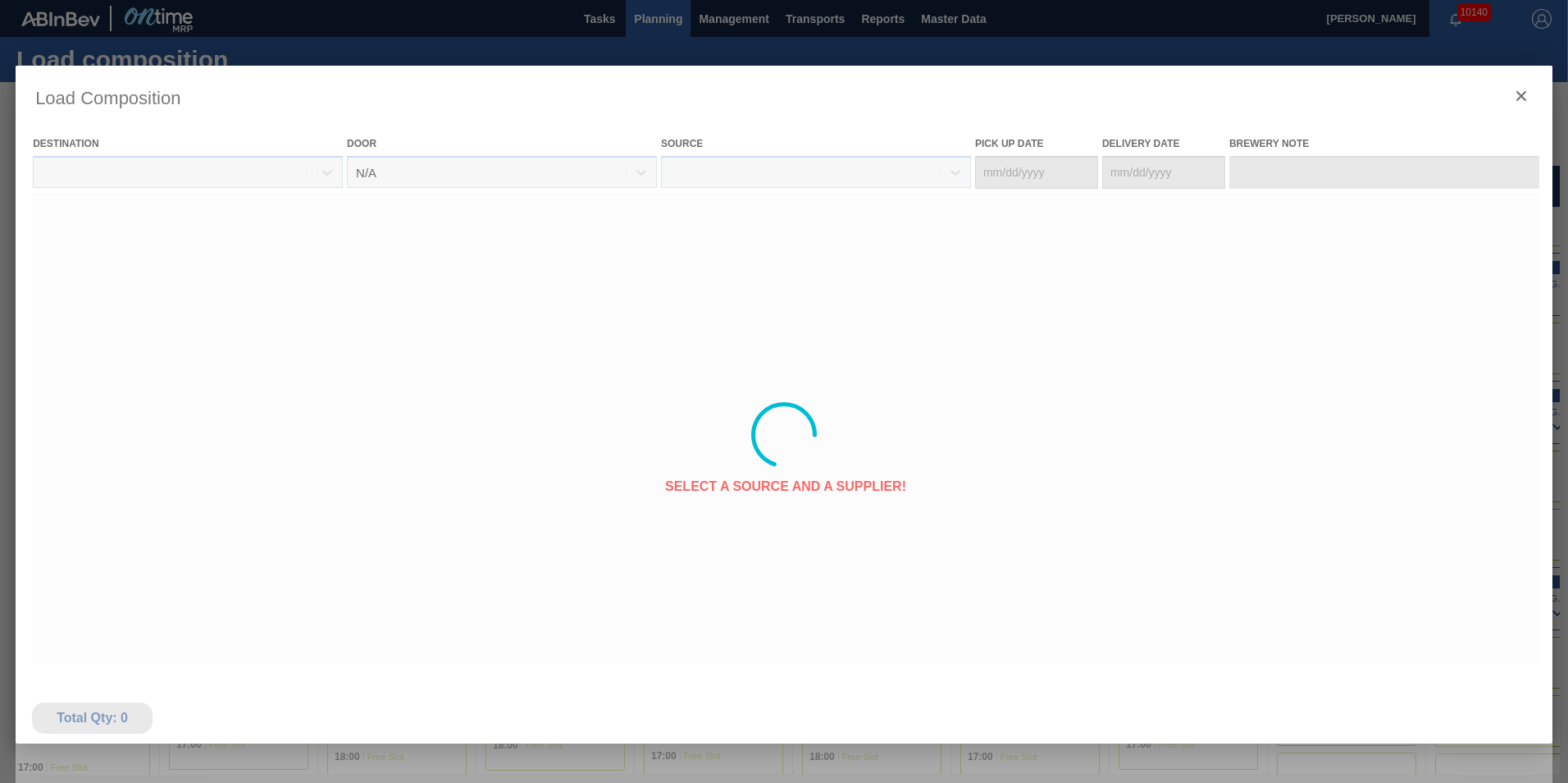
type Date "[DATE]"
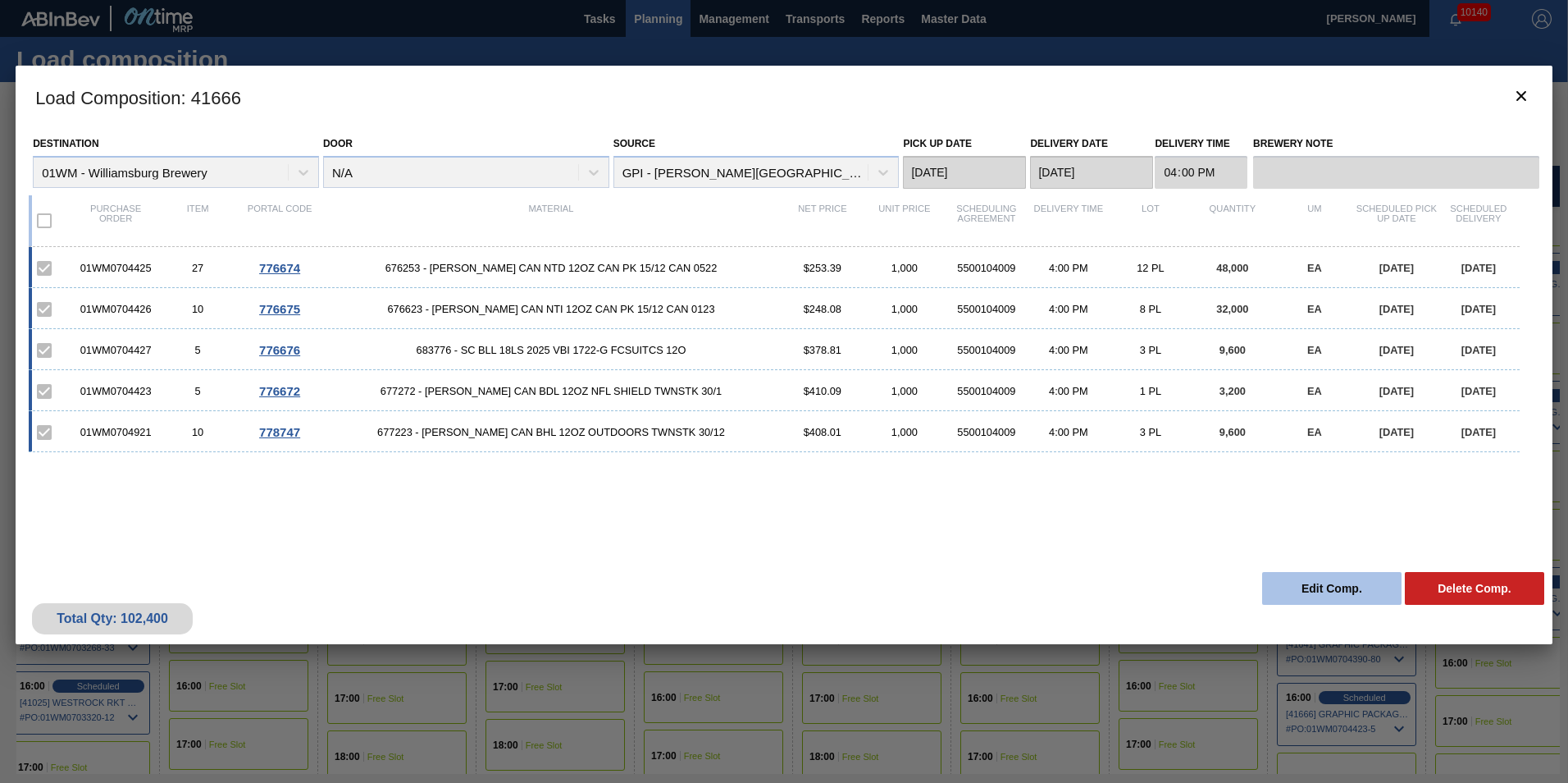
click at [1326, 594] on button "Edit Comp." at bounding box center [1331, 588] width 139 height 33
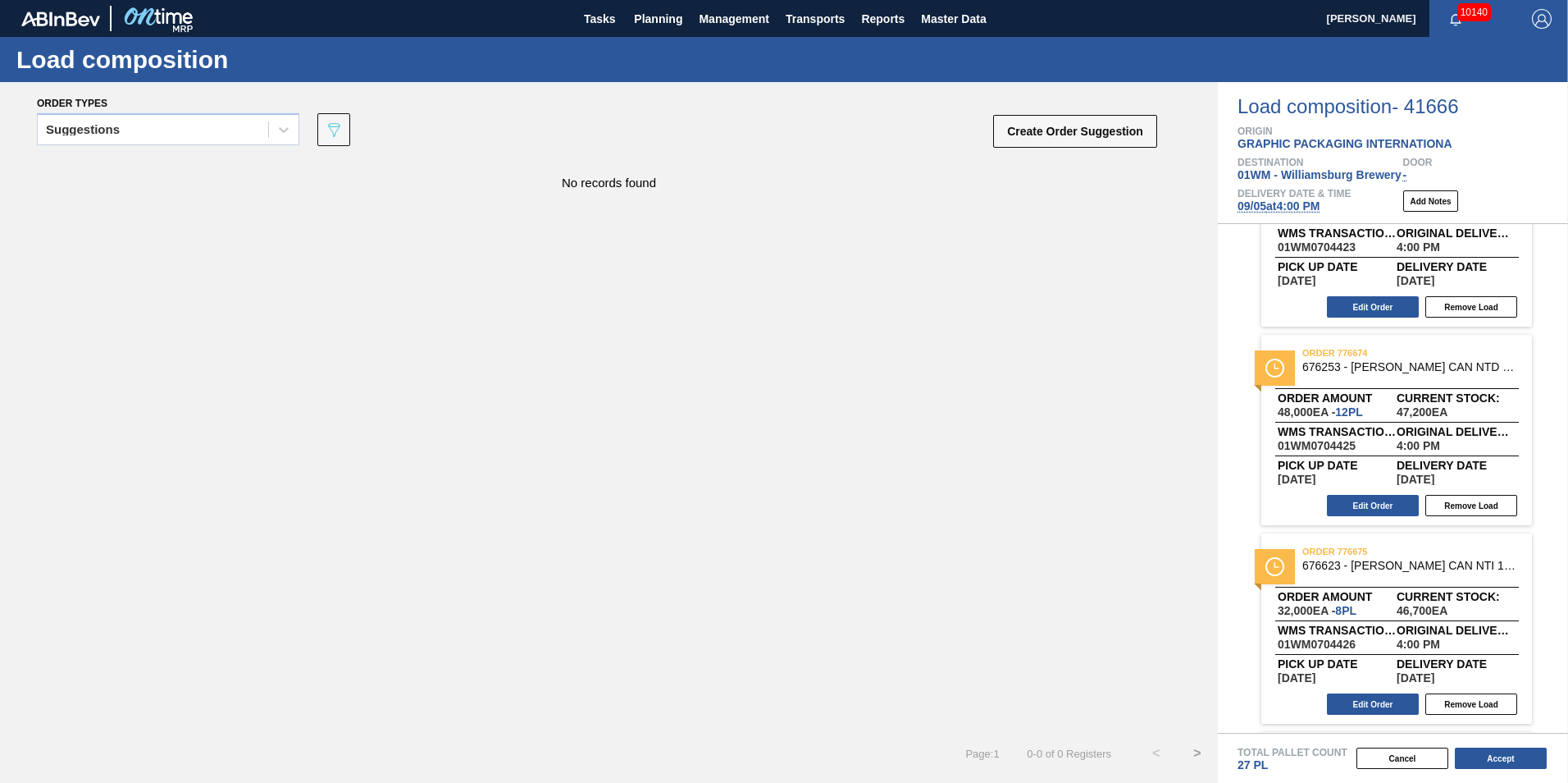
scroll to position [82, 0]
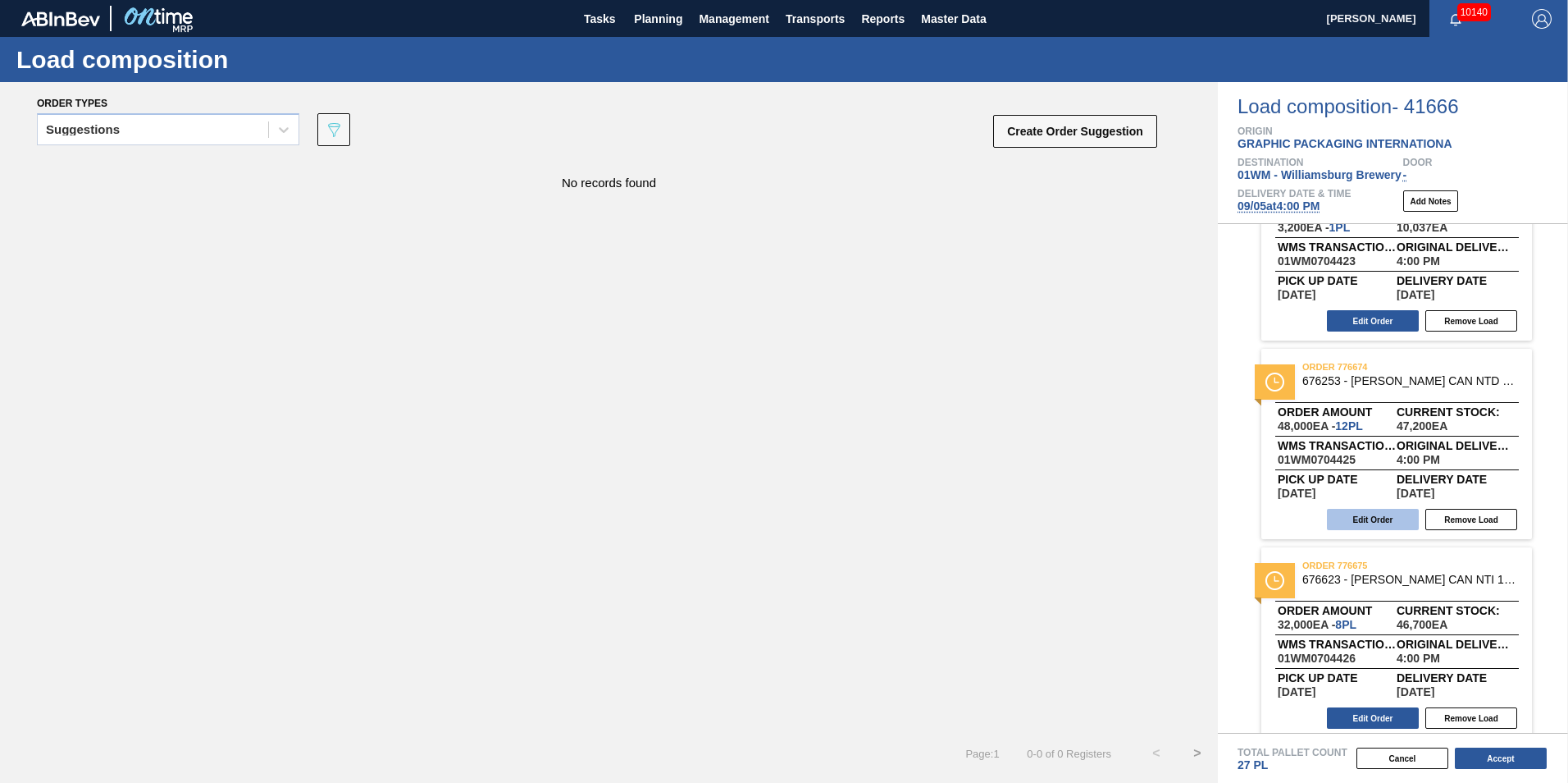
click at [1378, 522] on button "Edit Order" at bounding box center [1372, 519] width 91 height 21
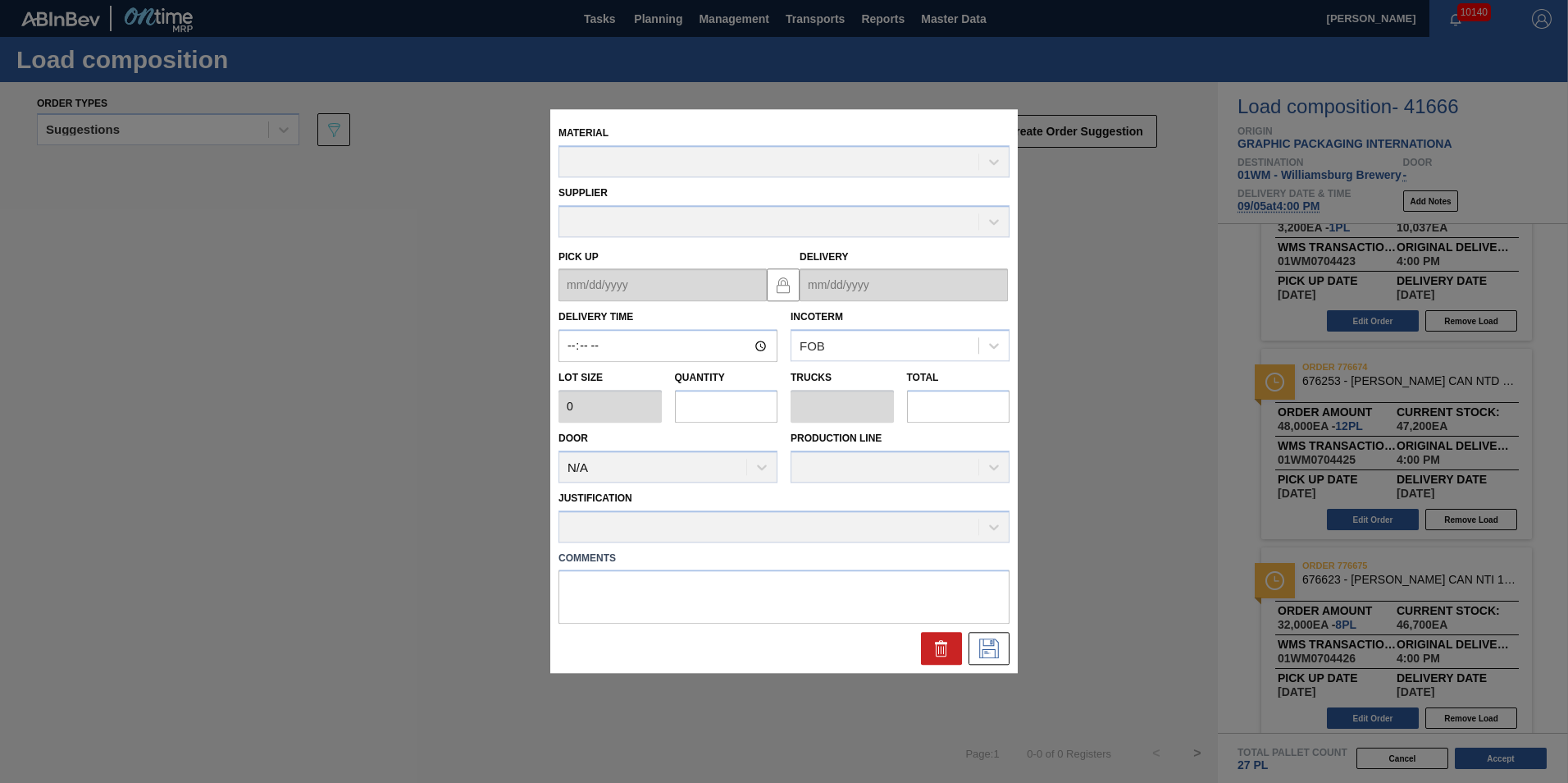
type input "16:00:00"
type input "4,000"
type input "12"
type input "0.462"
type input "48,000"
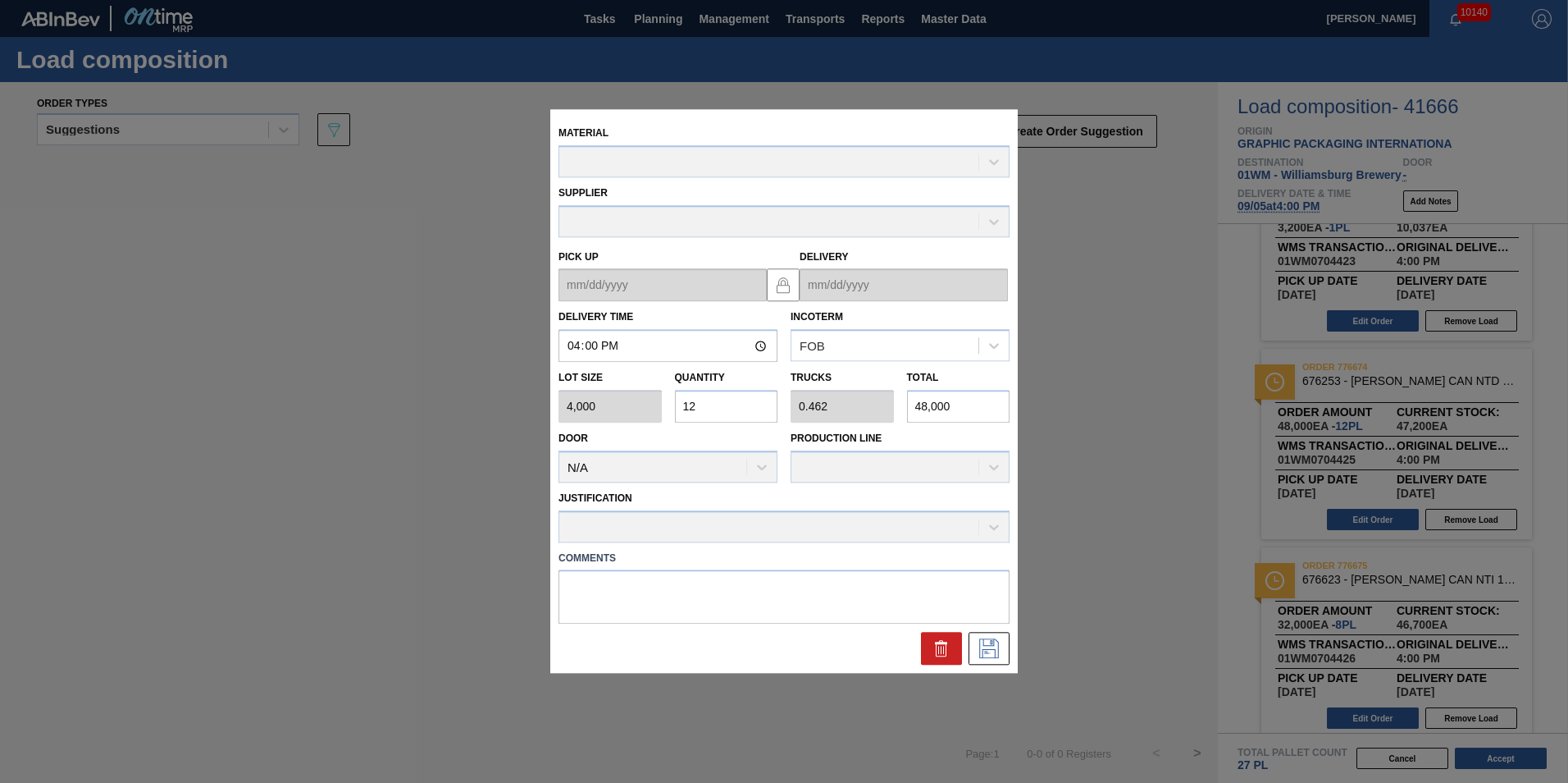
type up "[DATE]"
type input "[DATE]"
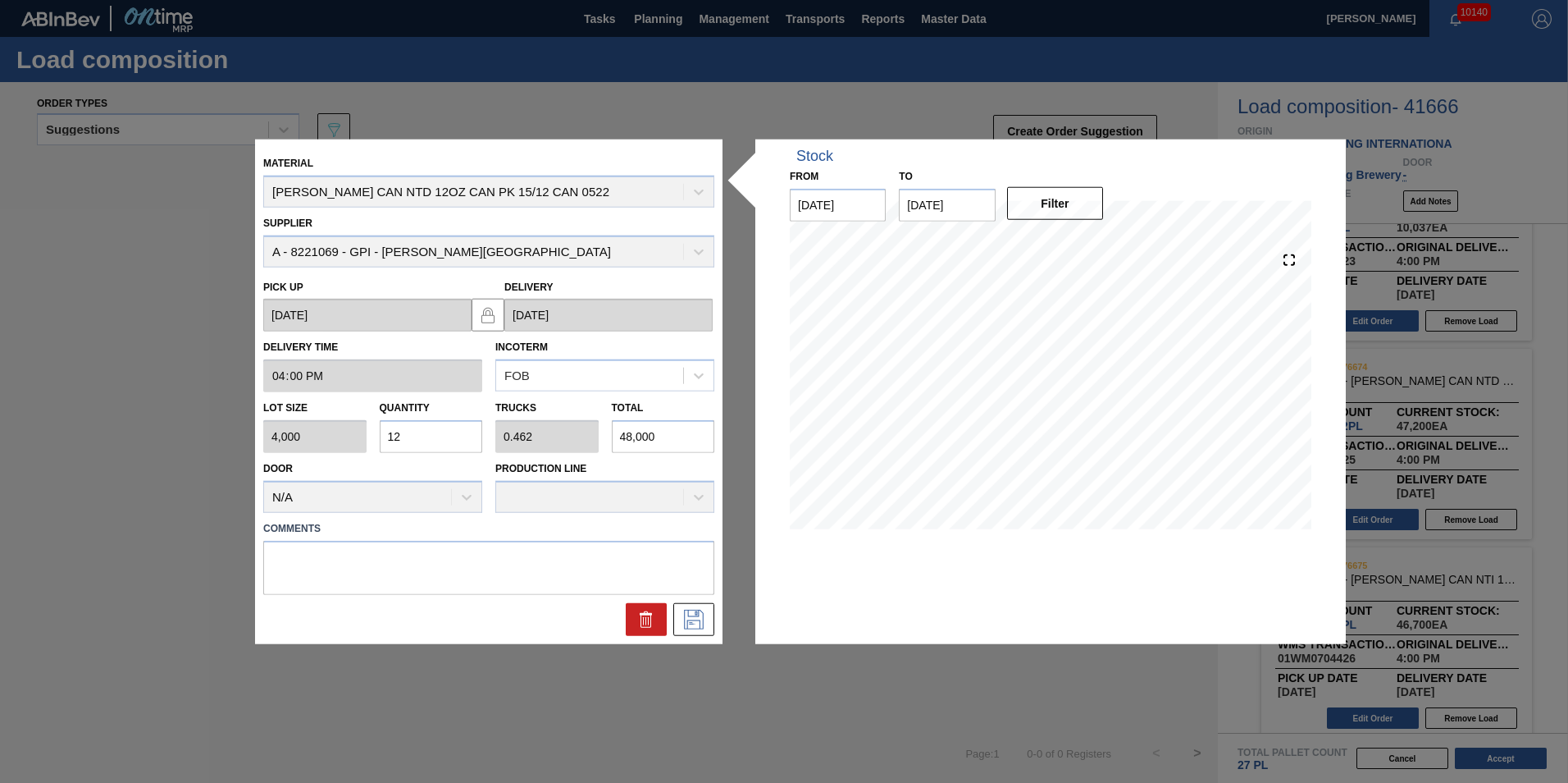
click at [412, 438] on input "12" at bounding box center [431, 436] width 103 height 33
type input "1"
type input "0.038"
type input "4,000"
type input "11"
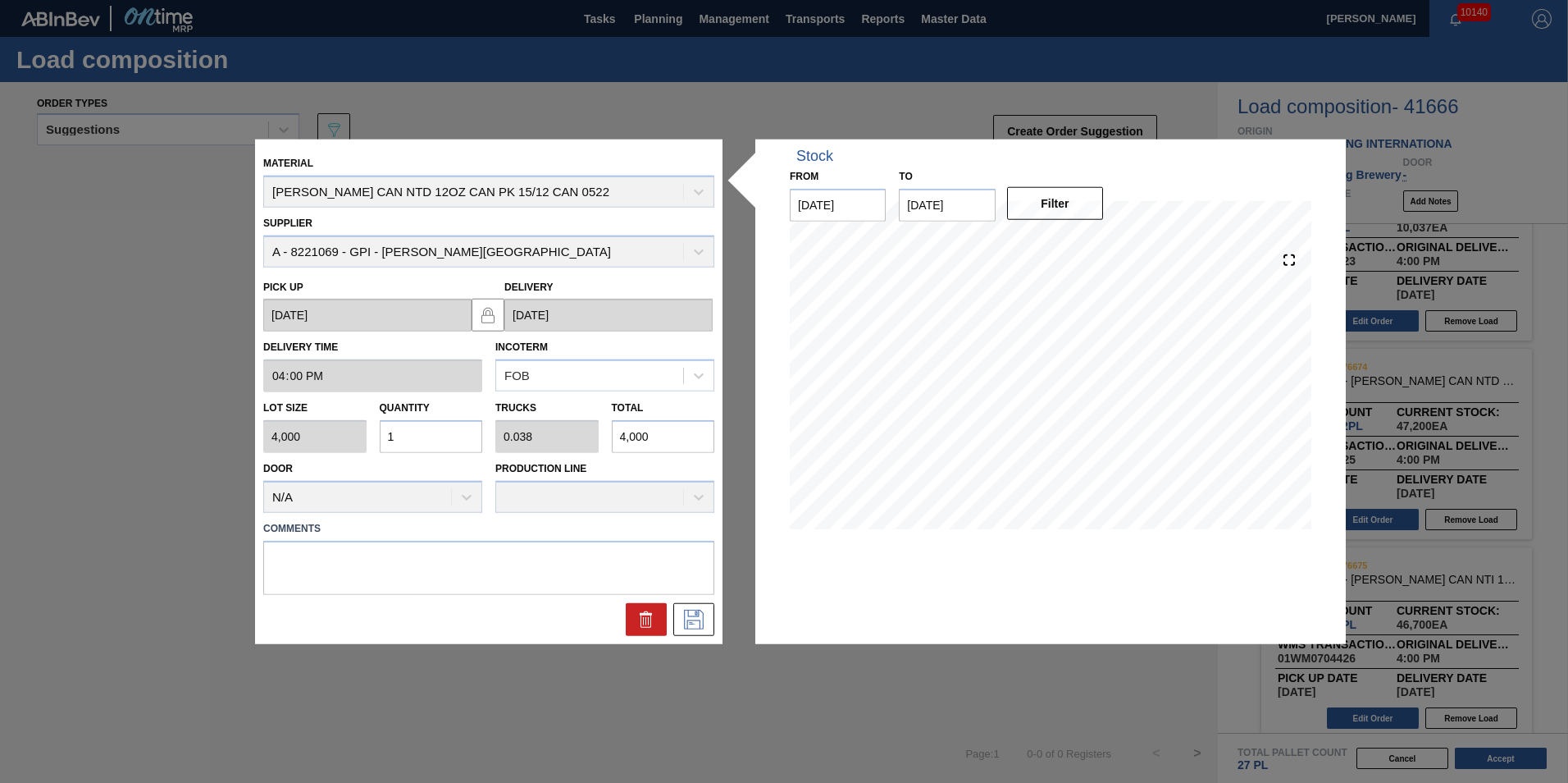
type input "0.423"
type input "44,000"
type input "11"
click at [687, 627] on icon at bounding box center [694, 619] width 20 height 20
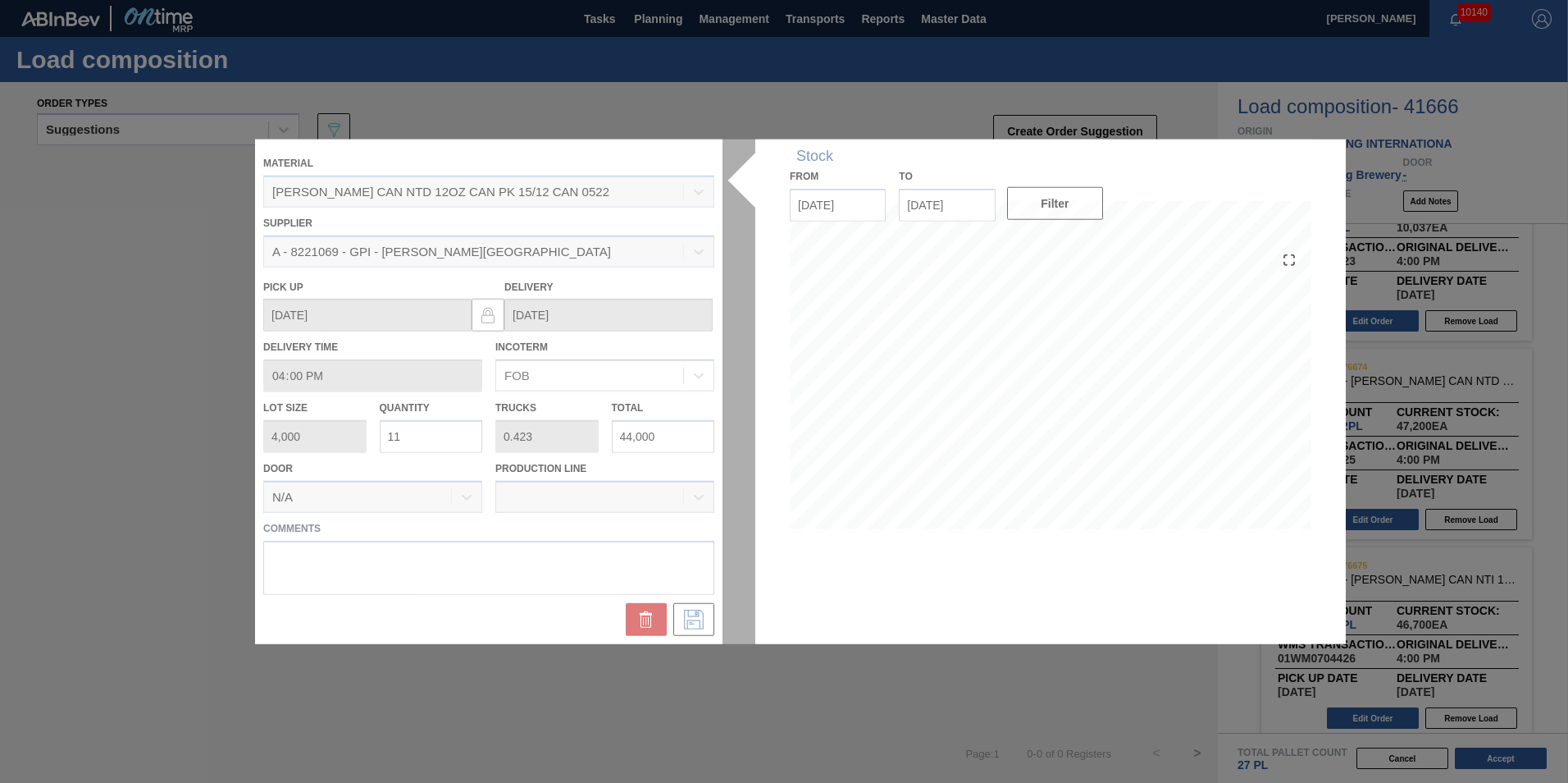
click at [828, 728] on div "No records found" at bounding box center [609, 446] width 1217 height 573
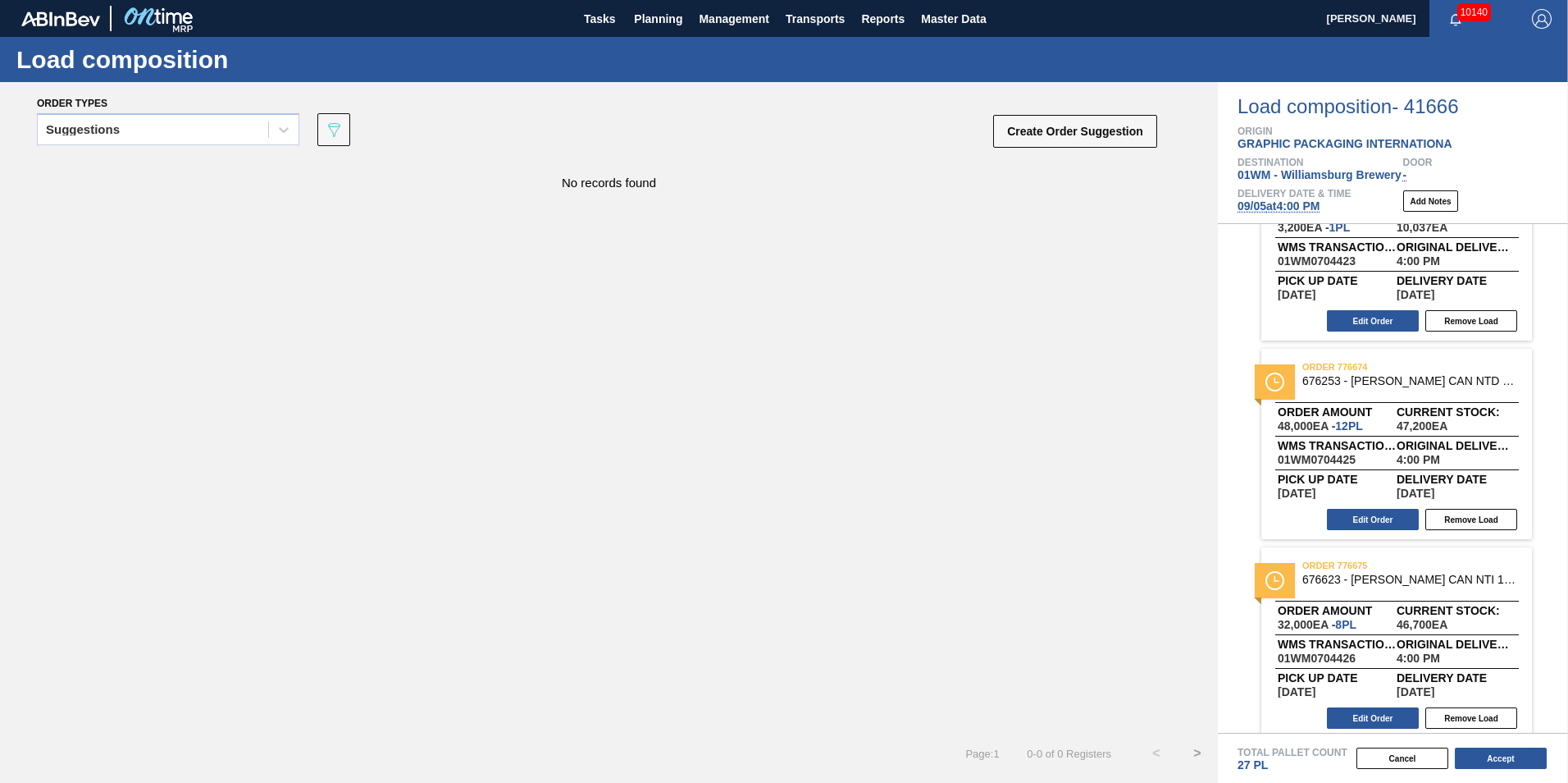
click at [781, 592] on div "No records found" at bounding box center [609, 446] width 1217 height 573
click at [1405, 766] on button "Cancel" at bounding box center [1401, 758] width 91 height 21
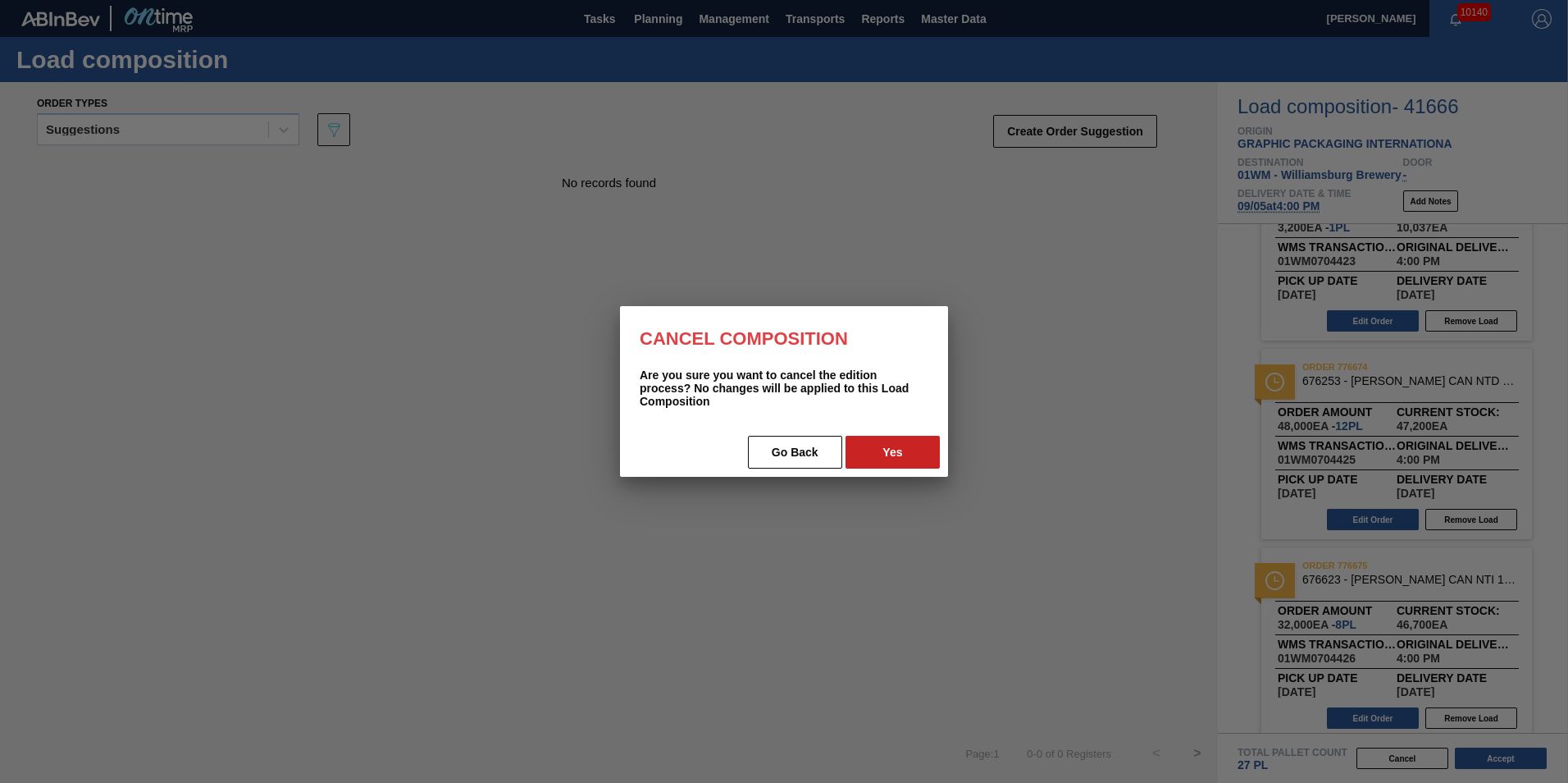
click at [899, 434] on div "Go Back Yes" at bounding box center [784, 451] width 328 height 49
click at [869, 448] on button "Yes" at bounding box center [893, 452] width 94 height 33
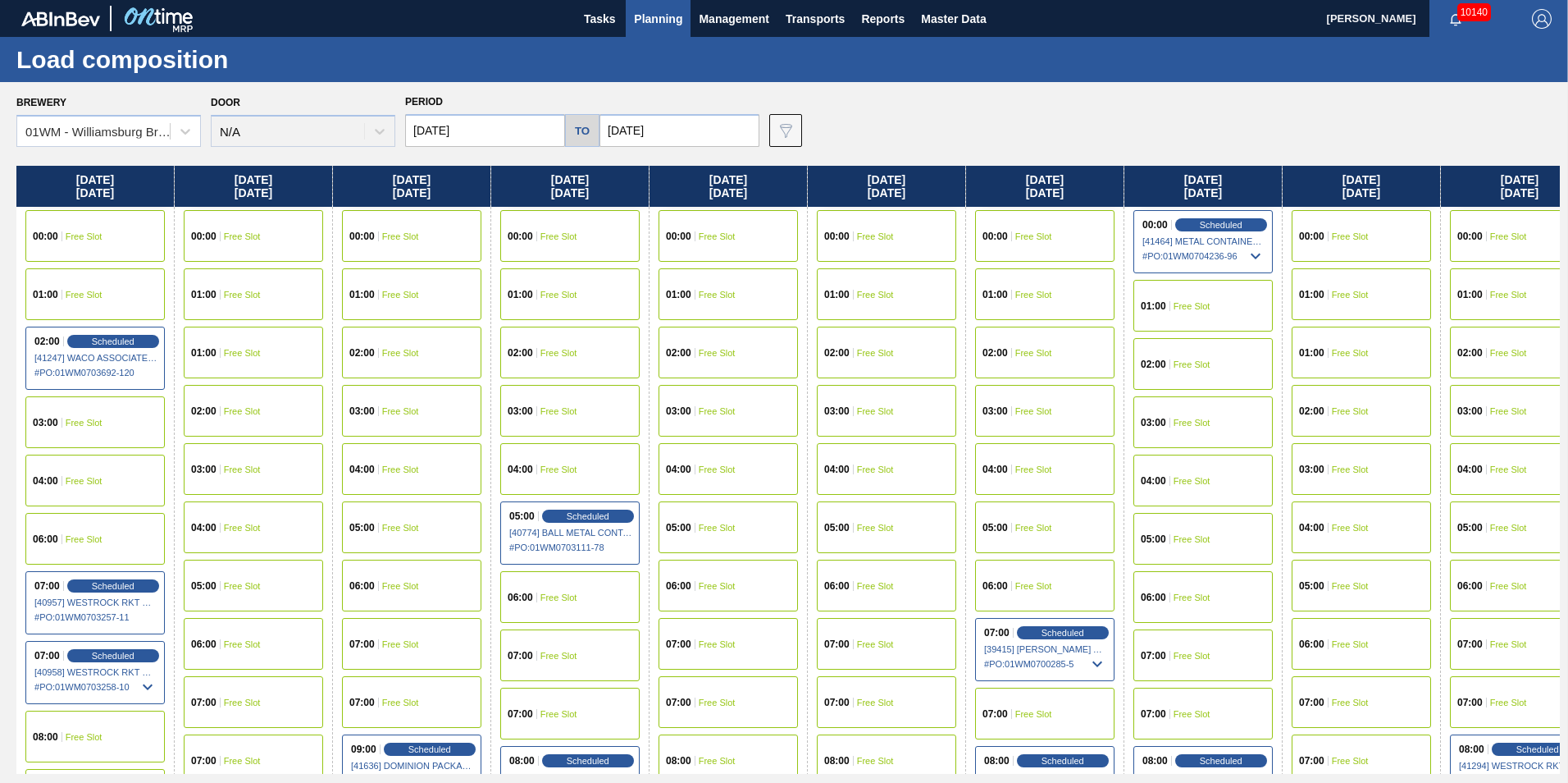
click at [1006, 132] on div "Brewery 01WM - Williamsburg Brewery Door N/A Period [DATE] to [DATE] Data view …" at bounding box center [787, 119] width 1543 height 57
click at [942, 384] on div "03:00 Free Slot" at bounding box center [886, 410] width 139 height 51
